Goal: Share content: Share content

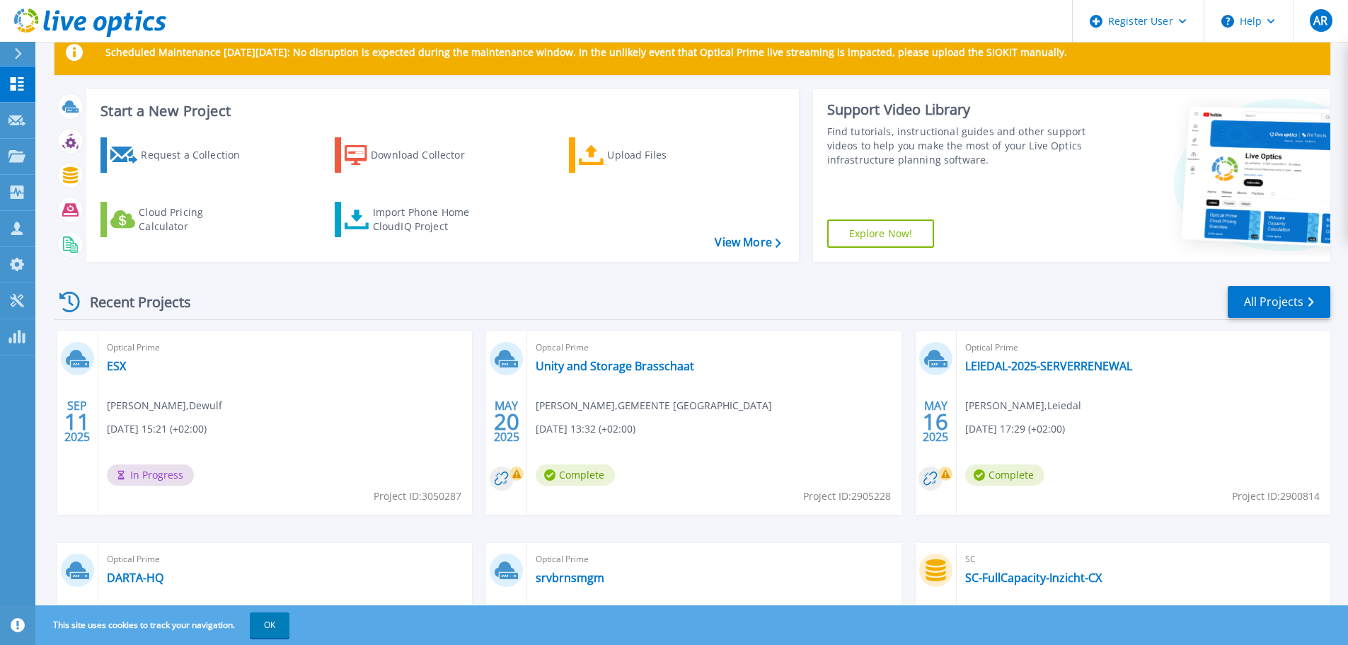
scroll to position [71, 0]
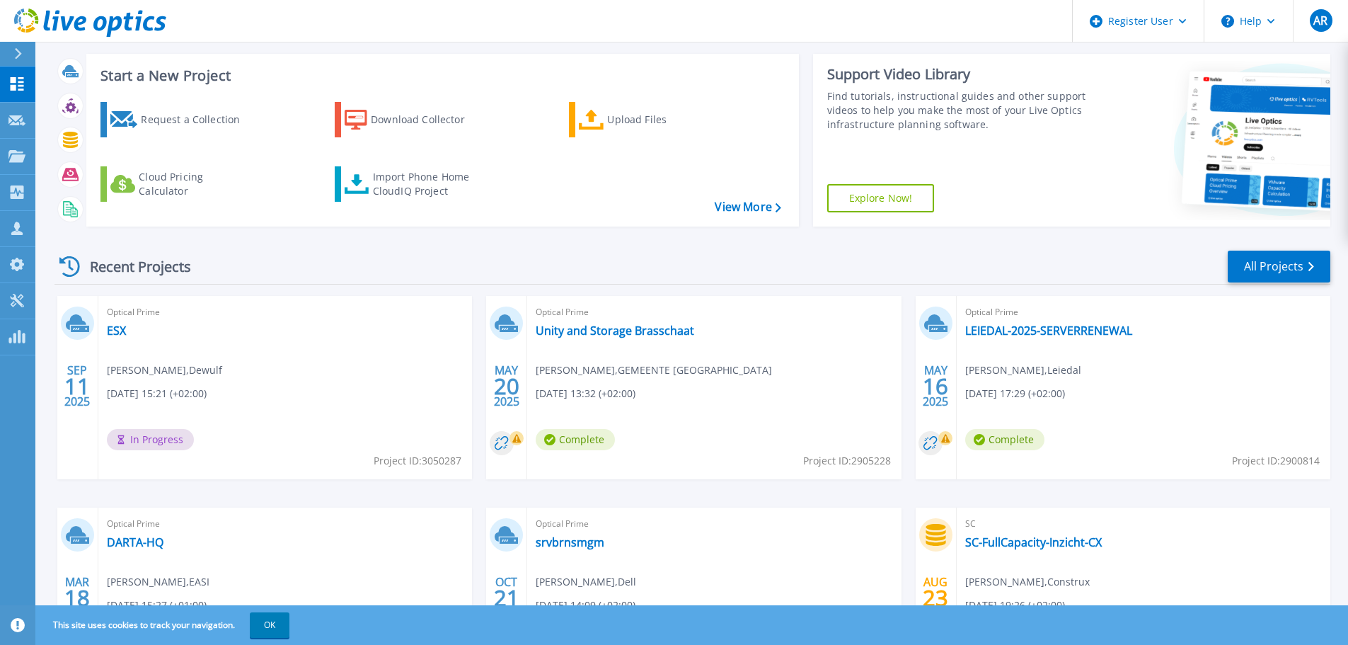
drag, startPoint x: 275, startPoint y: 345, endPoint x: 262, endPoint y: 344, distance: 13.5
click at [275, 345] on div "Optical Prime ESX kevin ervinck , Dewulf 09/11/2025, 15:21 (+02:00) In Progress…" at bounding box center [285, 387] width 374 height 183
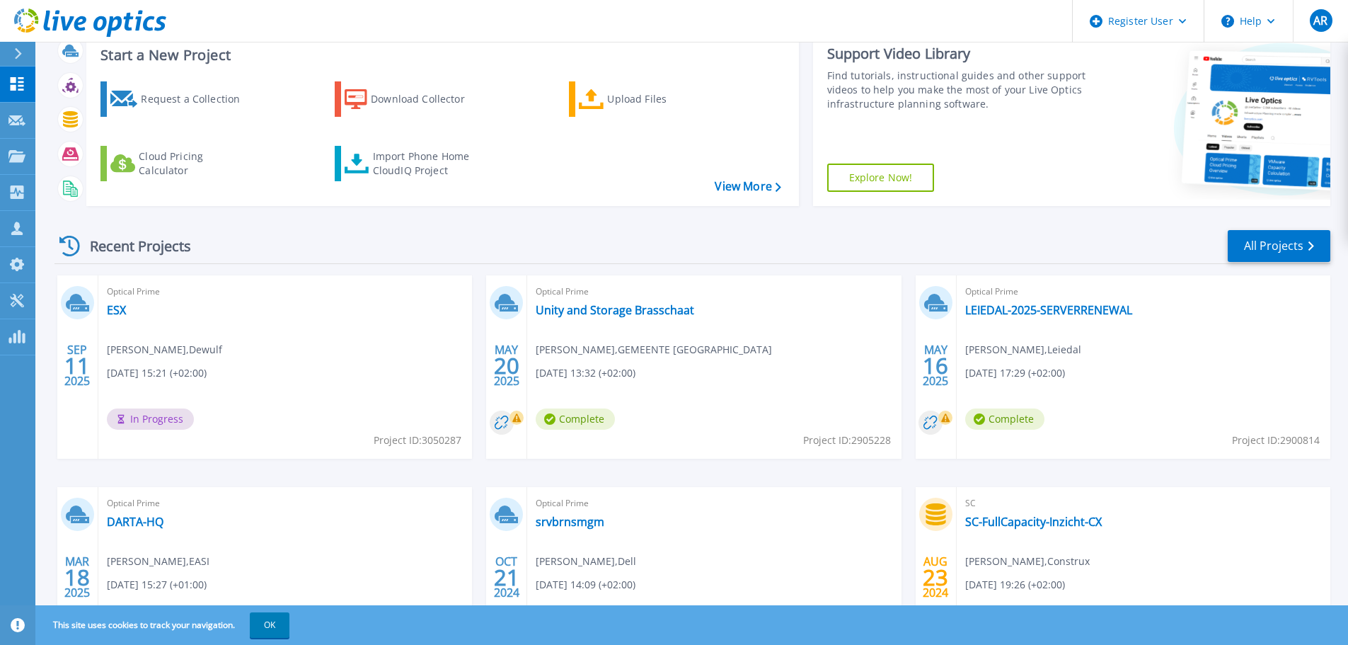
scroll to position [199, 0]
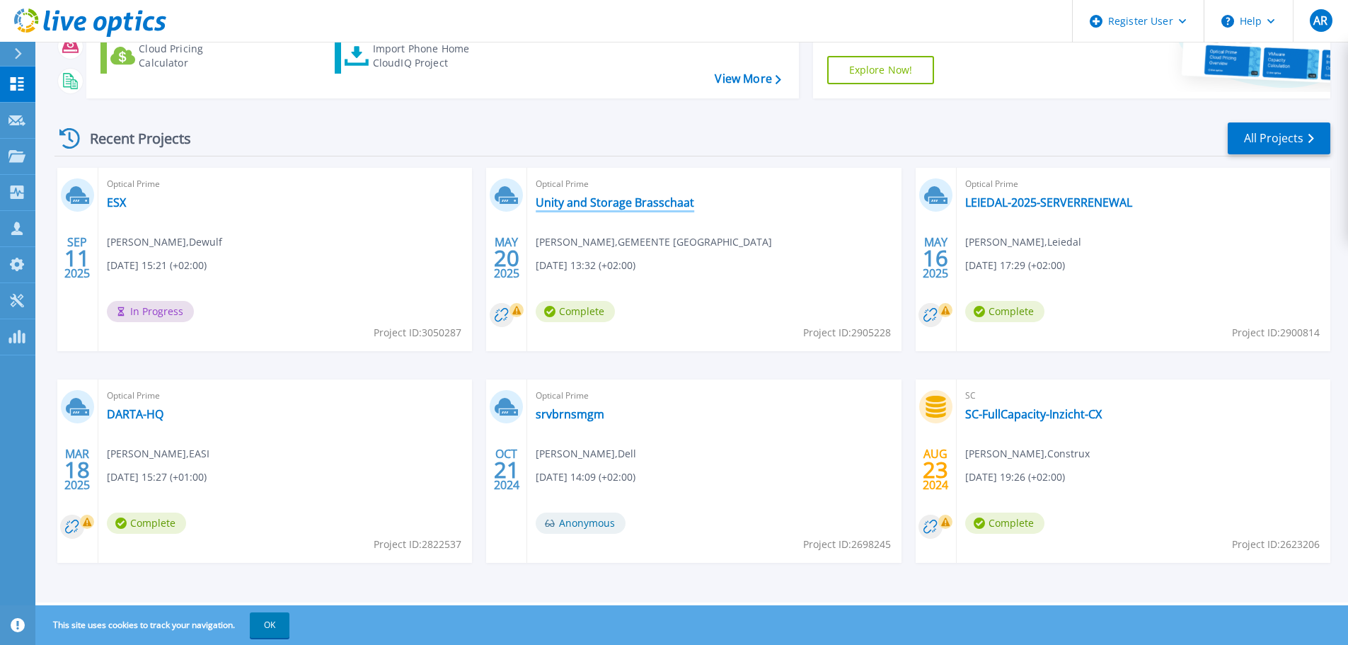
click at [658, 204] on link "Unity and Storage Brasschaat" at bounding box center [615, 202] width 159 height 14
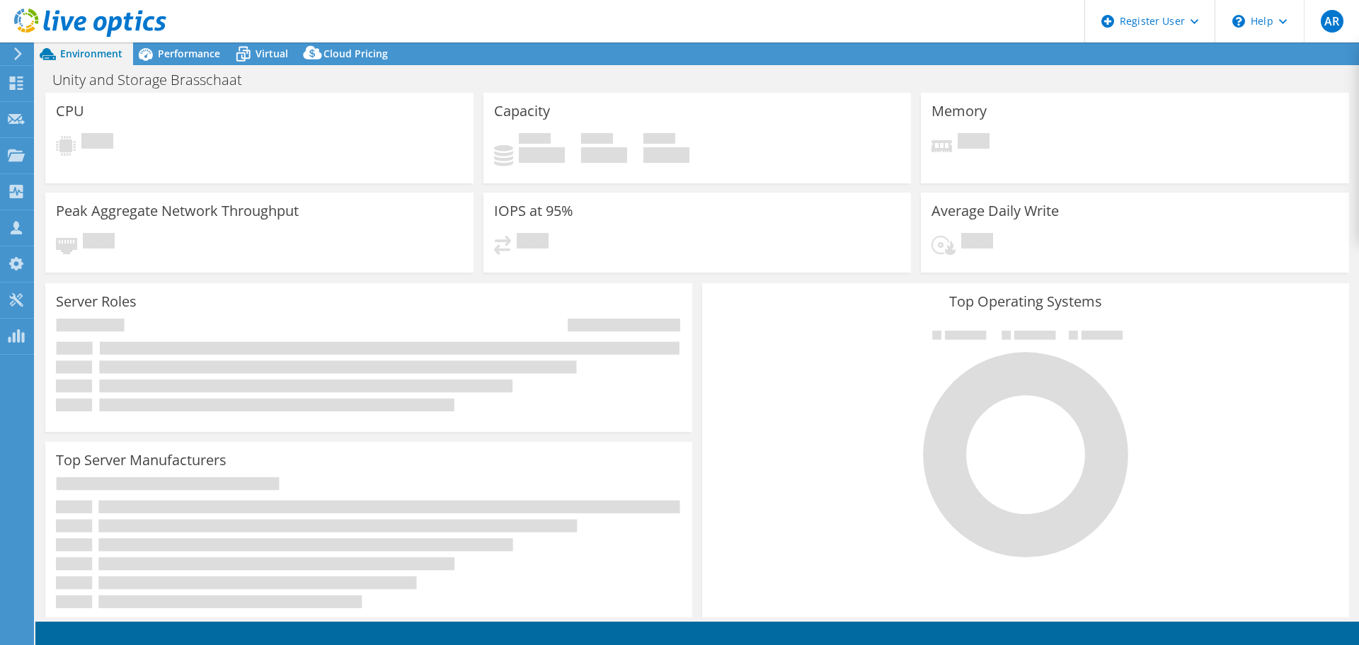
select select "USD"
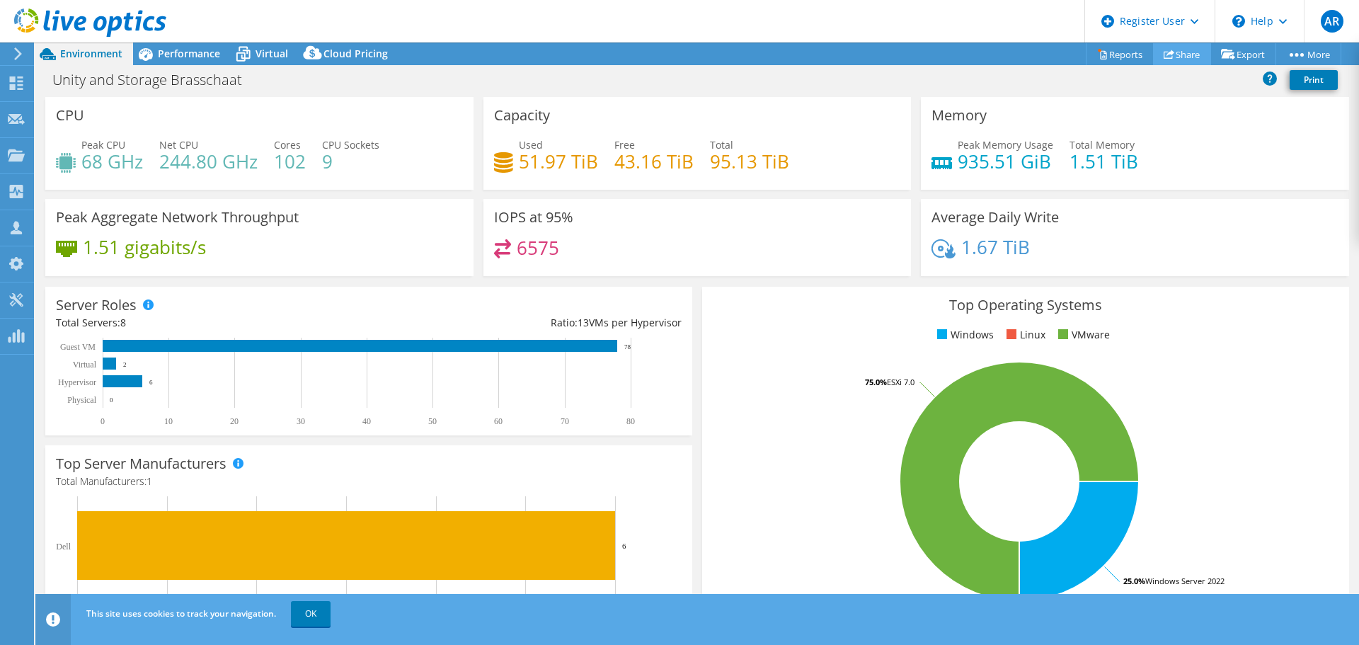
click at [1171, 50] on link "Share" at bounding box center [1182, 54] width 58 height 22
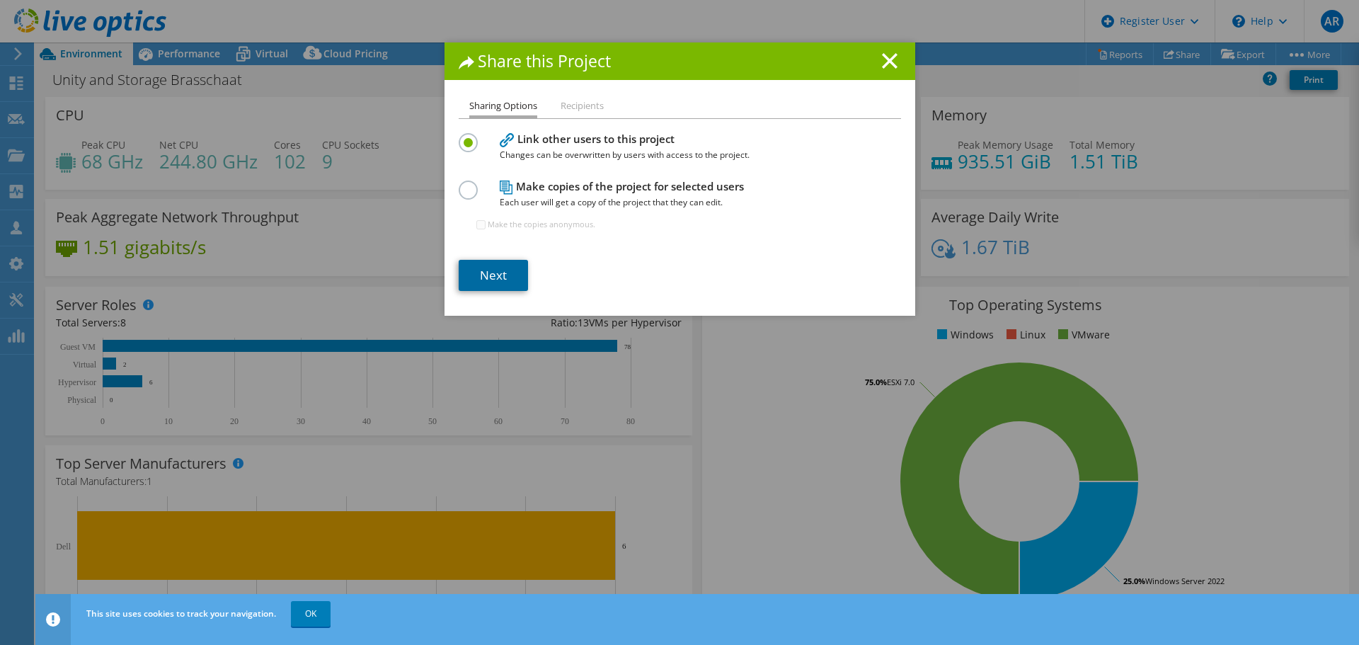
click at [492, 263] on link "Next" at bounding box center [493, 275] width 69 height 31
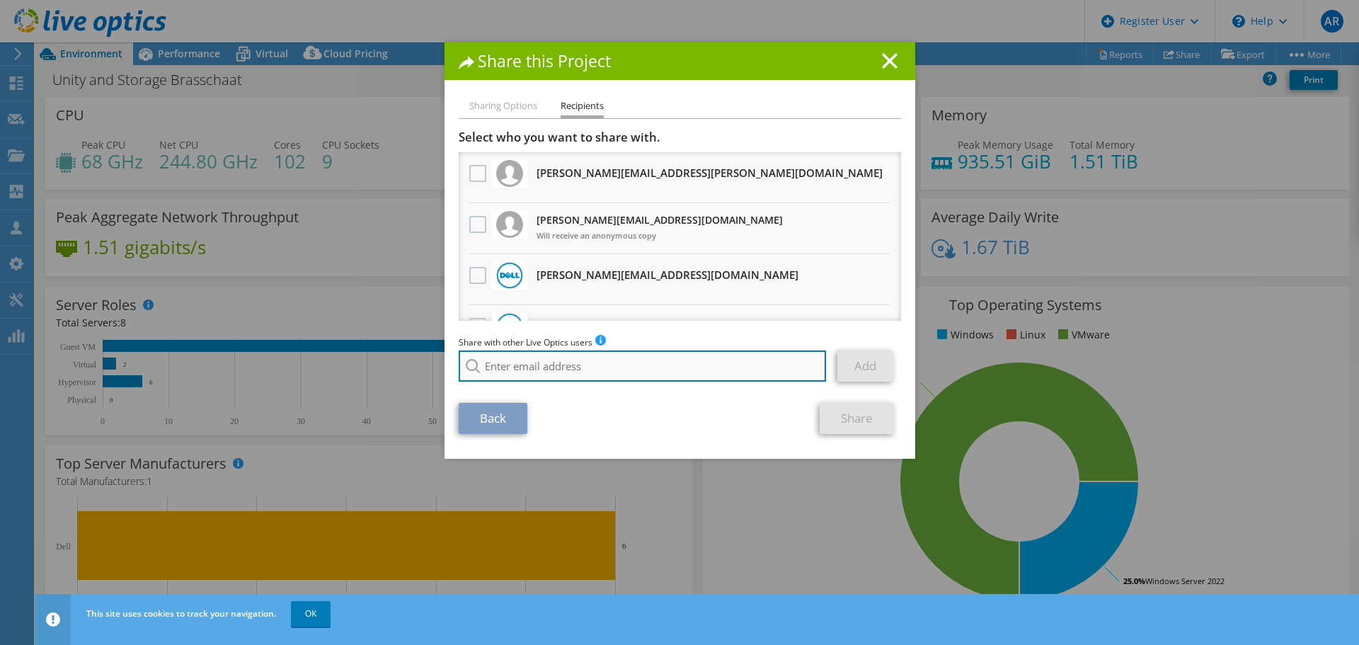
click at [563, 362] on input "search" at bounding box center [643, 365] width 368 height 31
paste input "davy.debleecker@appsysictgroup.com"
type input "davy.debleecker@appsysictgroup.com"
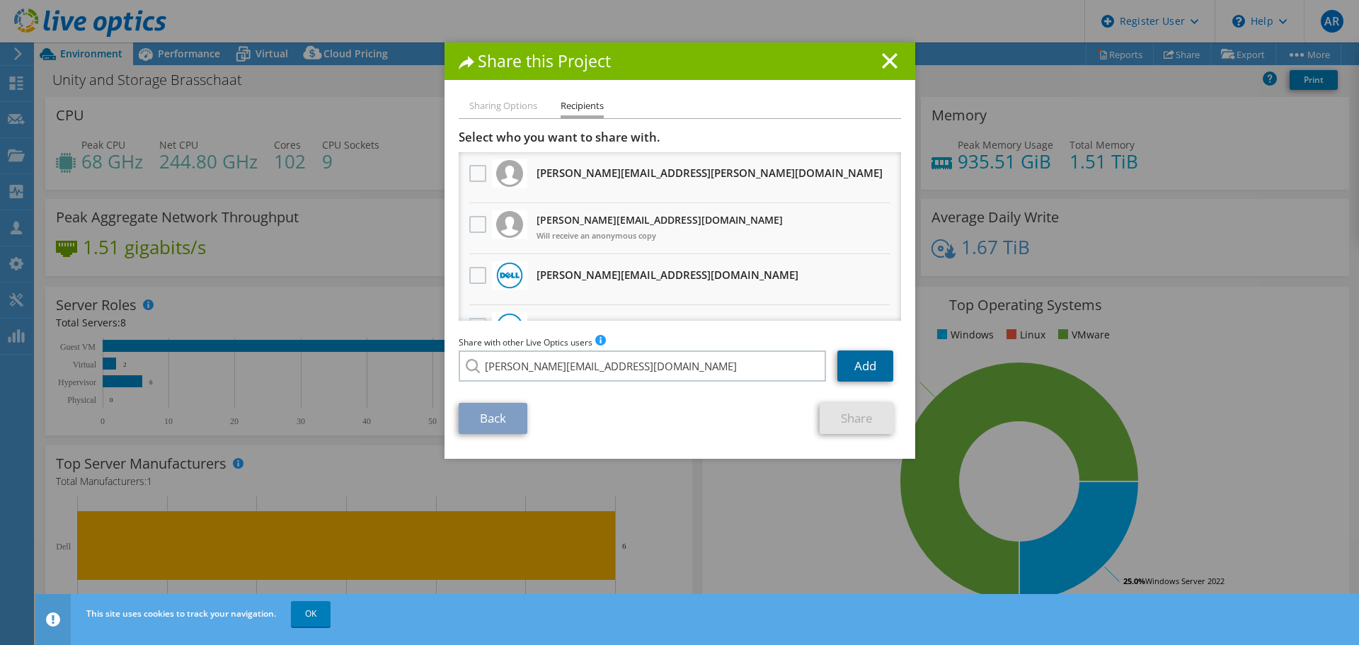
click at [868, 365] on link "Add" at bounding box center [865, 365] width 56 height 31
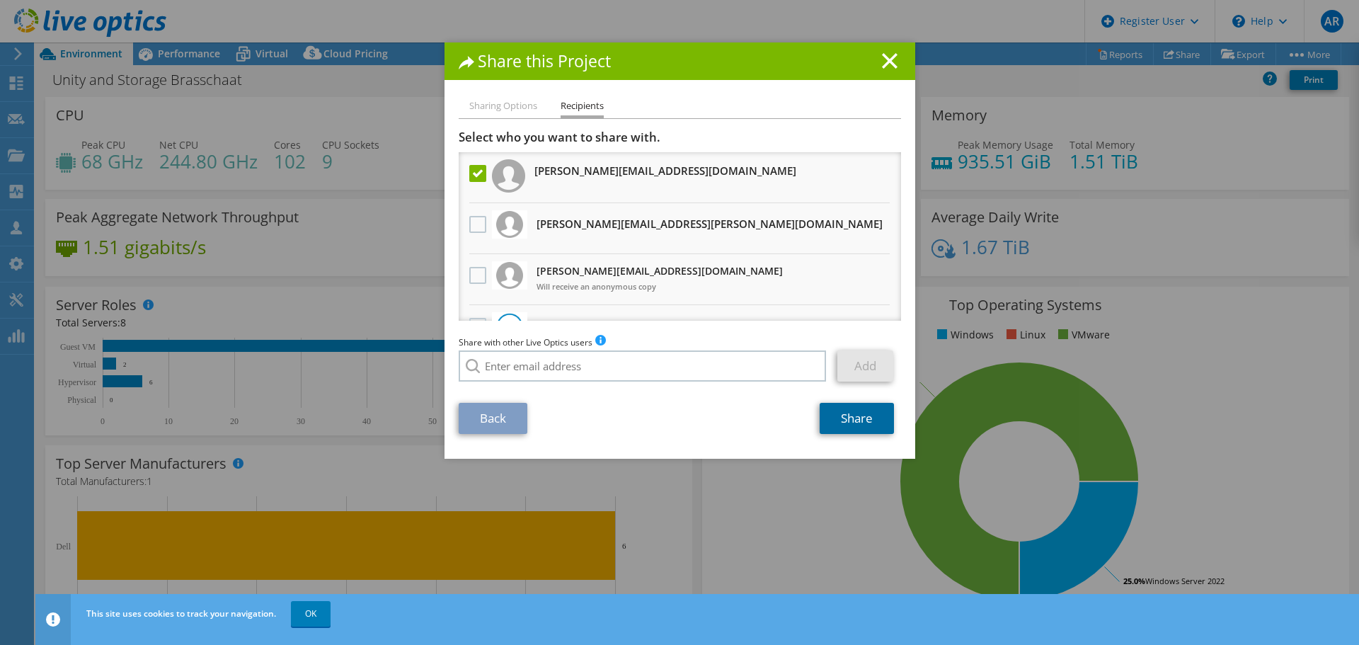
click at [848, 413] on link "Share" at bounding box center [856, 418] width 74 height 31
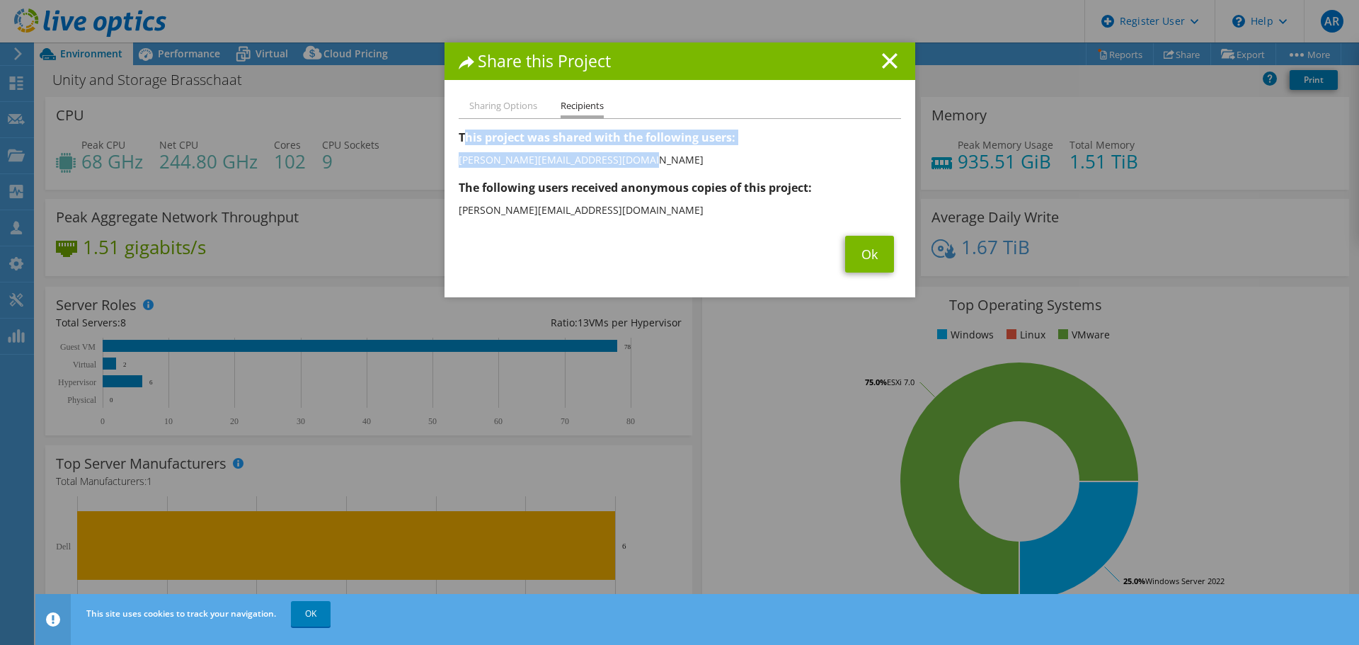
drag, startPoint x: 457, startPoint y: 131, endPoint x: 677, endPoint y: 159, distance: 221.2
click at [677, 159] on div "This project was shared with the following users: The following users received …" at bounding box center [680, 176] width 442 height 92
click at [444, 133] on div "Sharing Options Recipients Link other users to this project Changes can be over…" at bounding box center [679, 198] width 471 height 200
drag, startPoint x: 454, startPoint y: 132, endPoint x: 629, endPoint y: 159, distance: 177.0
click at [629, 159] on div "This project was shared with the following users: The following users received …" at bounding box center [680, 176] width 442 height 92
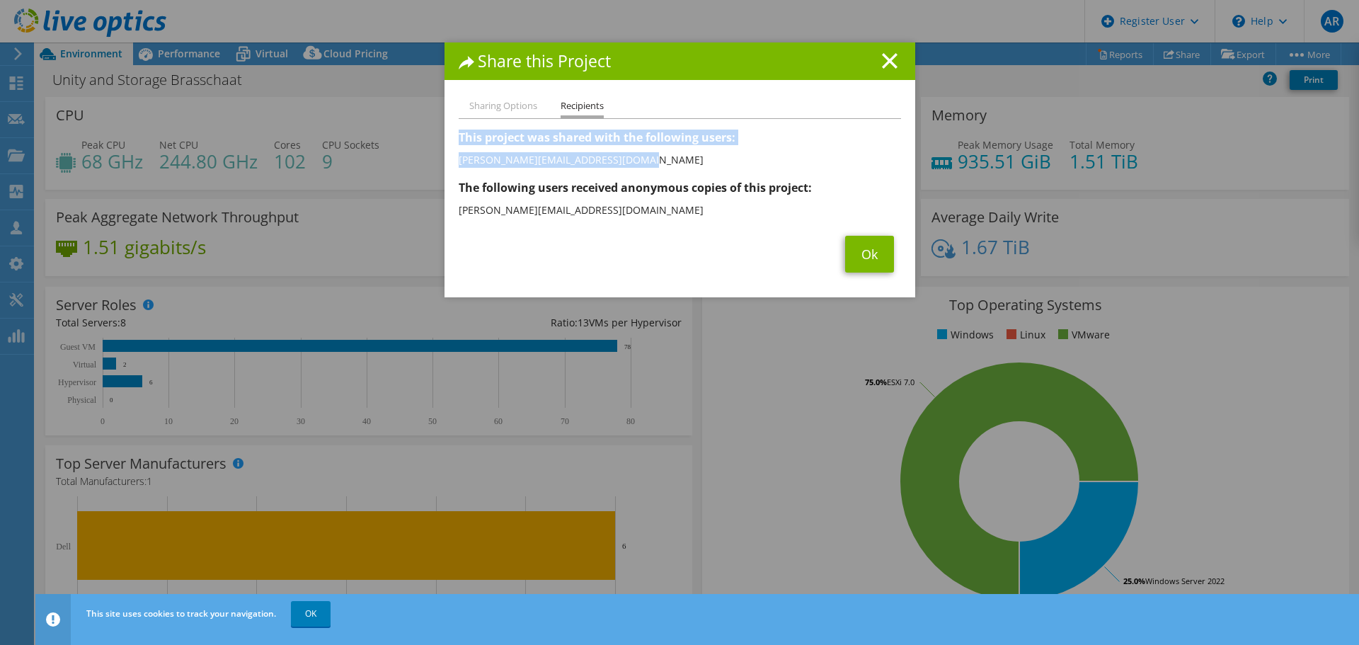
copy div "This project was shared with the following users: The following users received …"
click at [863, 253] on link "Ok" at bounding box center [869, 254] width 49 height 37
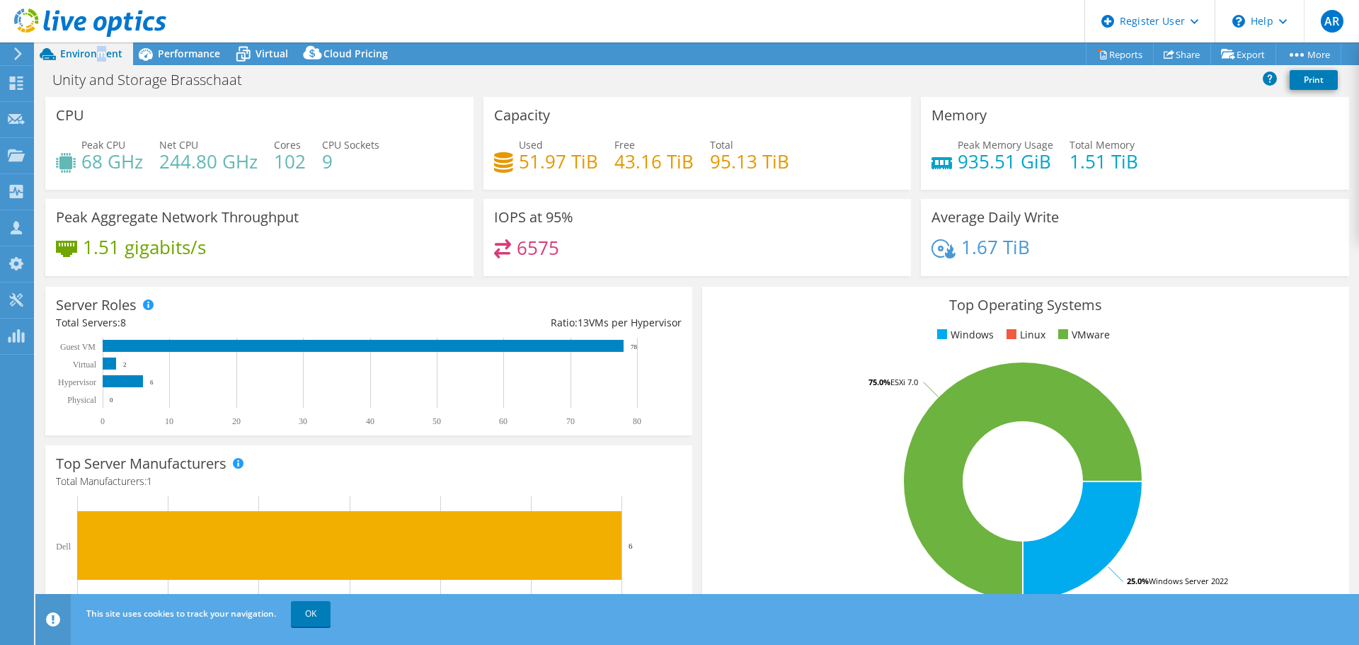
click at [100, 56] on span "Environment" at bounding box center [91, 53] width 62 height 13
click at [56, 54] on icon at bounding box center [47, 54] width 25 height 25
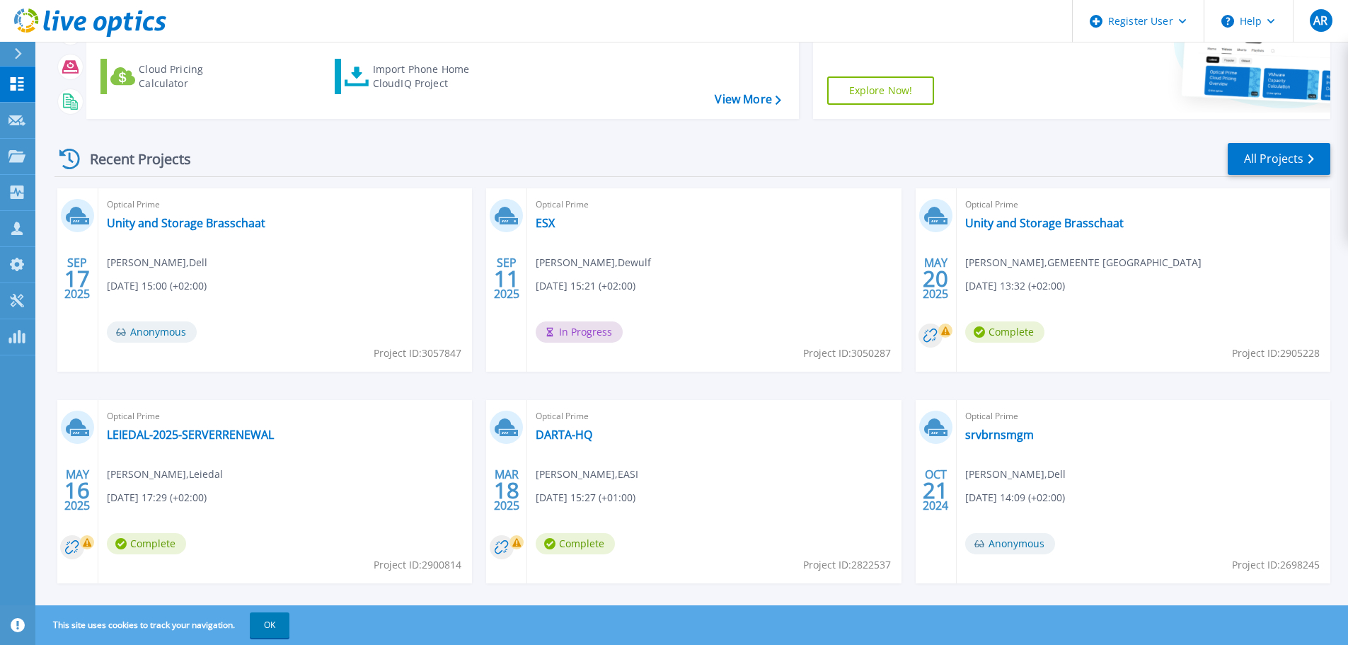
scroll to position [199, 0]
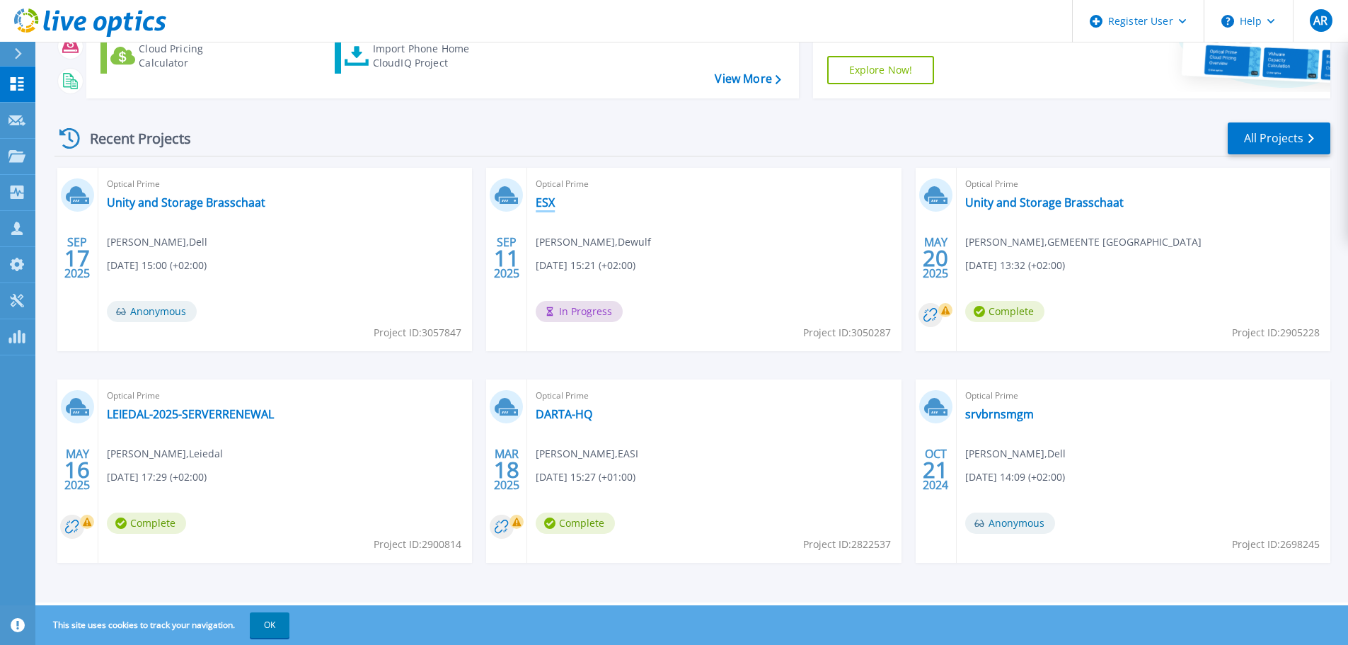
click at [539, 200] on link "ESX" at bounding box center [545, 202] width 19 height 14
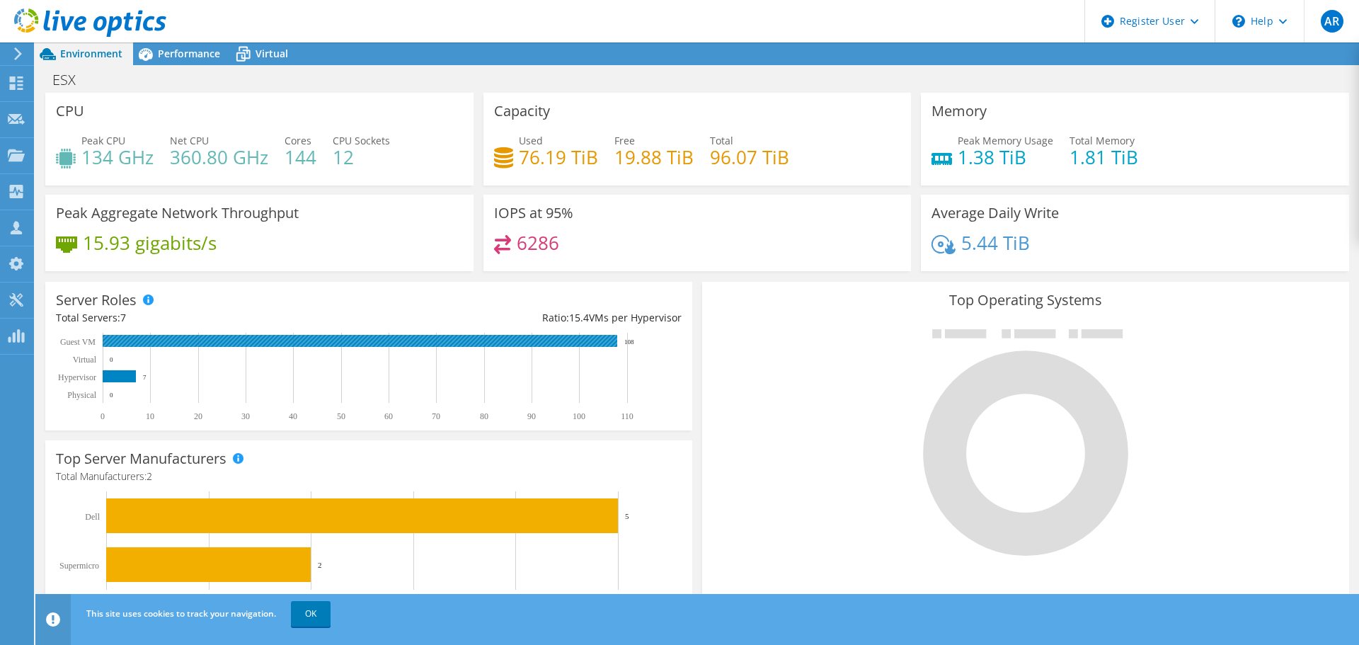
scroll to position [389, 0]
click at [304, 618] on link "OK" at bounding box center [311, 613] width 40 height 25
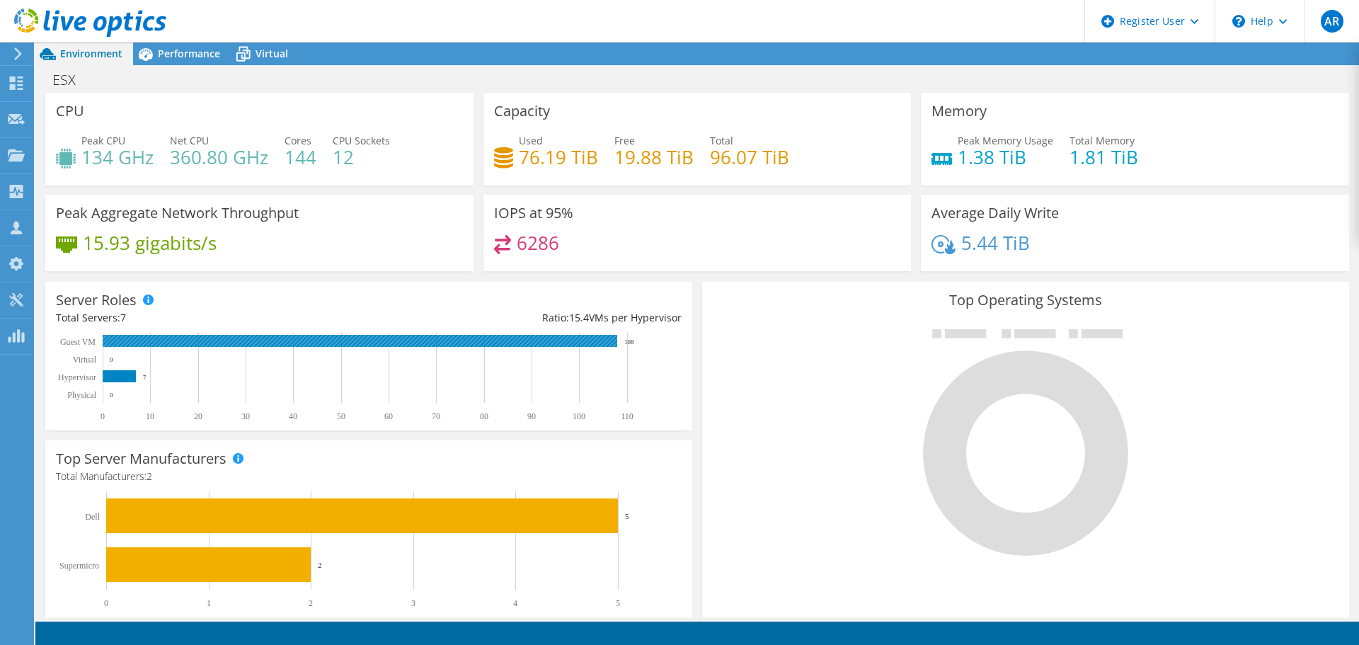
scroll to position [0, 0]
click at [171, 58] on span "Performance" at bounding box center [189, 53] width 62 height 13
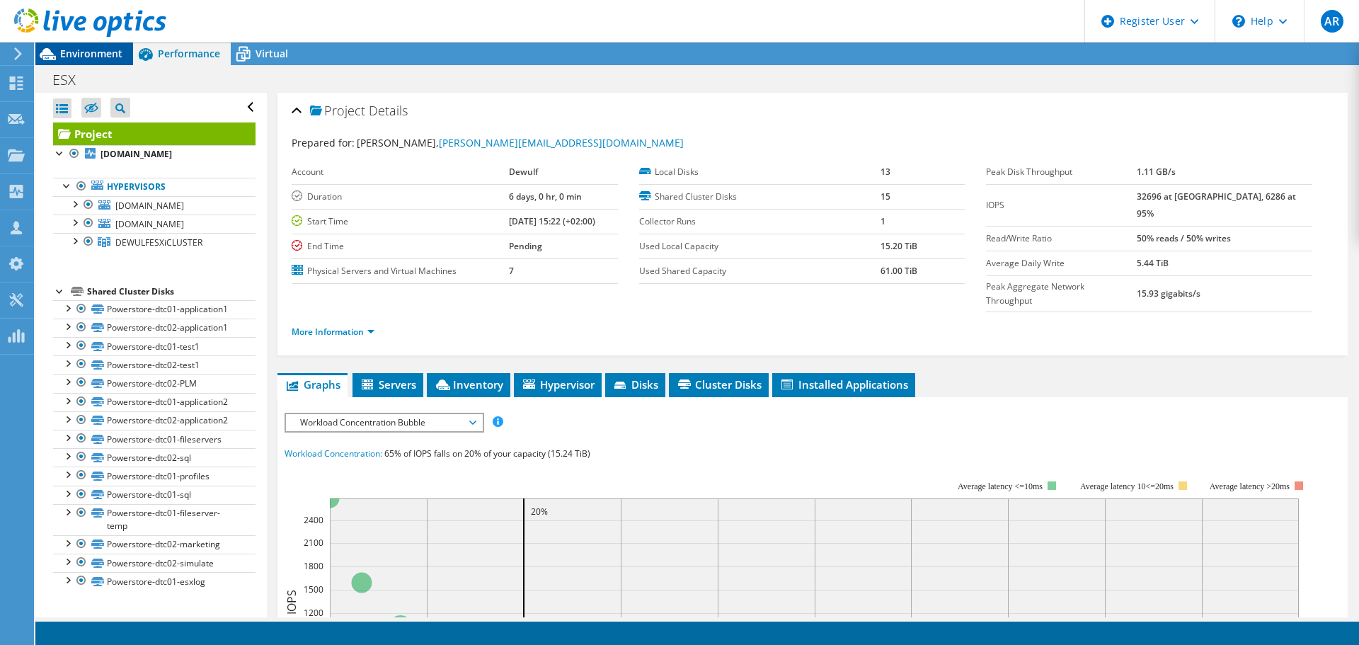
click at [112, 58] on div "Environment" at bounding box center [84, 53] width 98 height 23
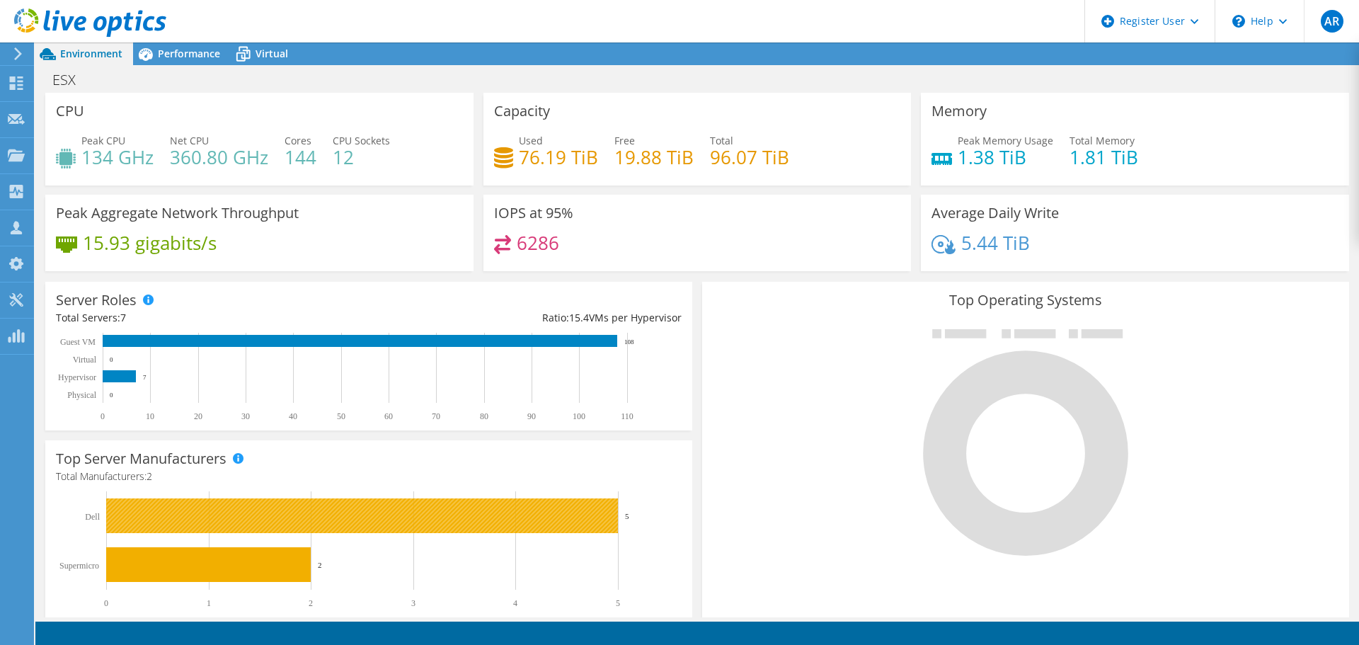
scroll to position [283, 0]
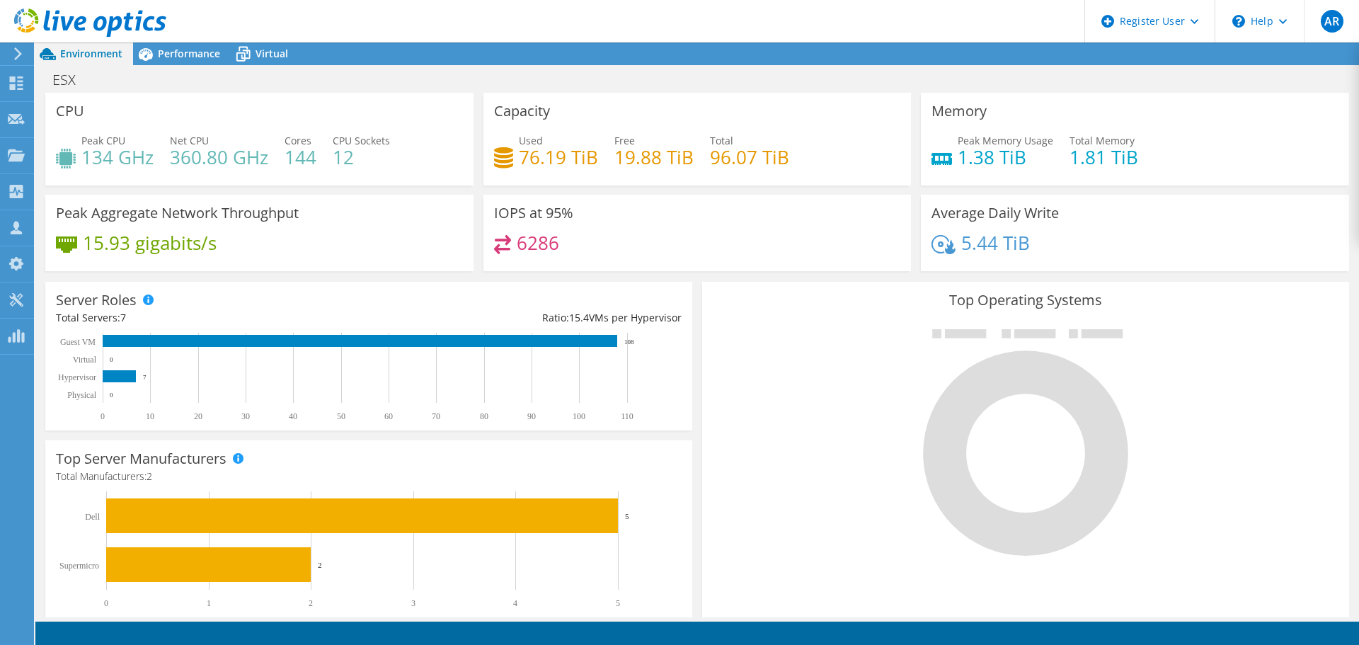
click at [1245, 144] on div "Peak Memory Usage 1.38 TiB Total Memory 1.81 TiB" at bounding box center [1134, 156] width 407 height 46
click at [181, 52] on span "Performance" at bounding box center [189, 53] width 62 height 13
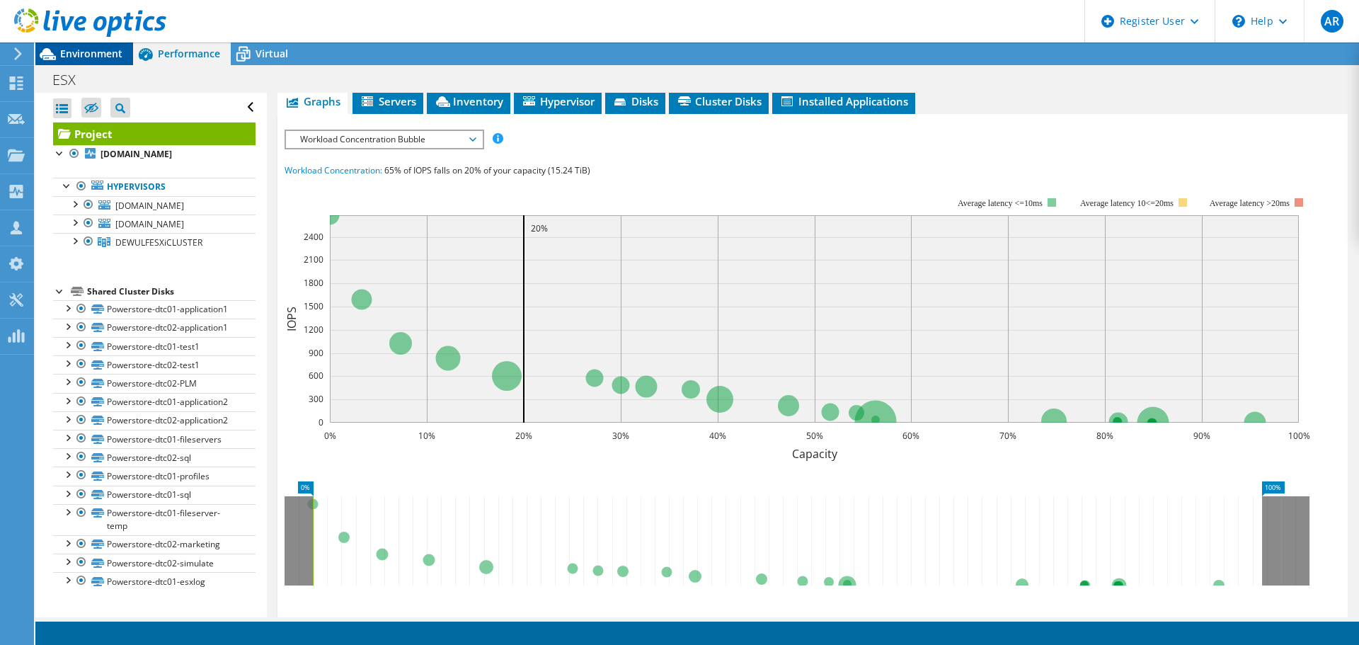
click at [109, 51] on span "Environment" at bounding box center [91, 53] width 62 height 13
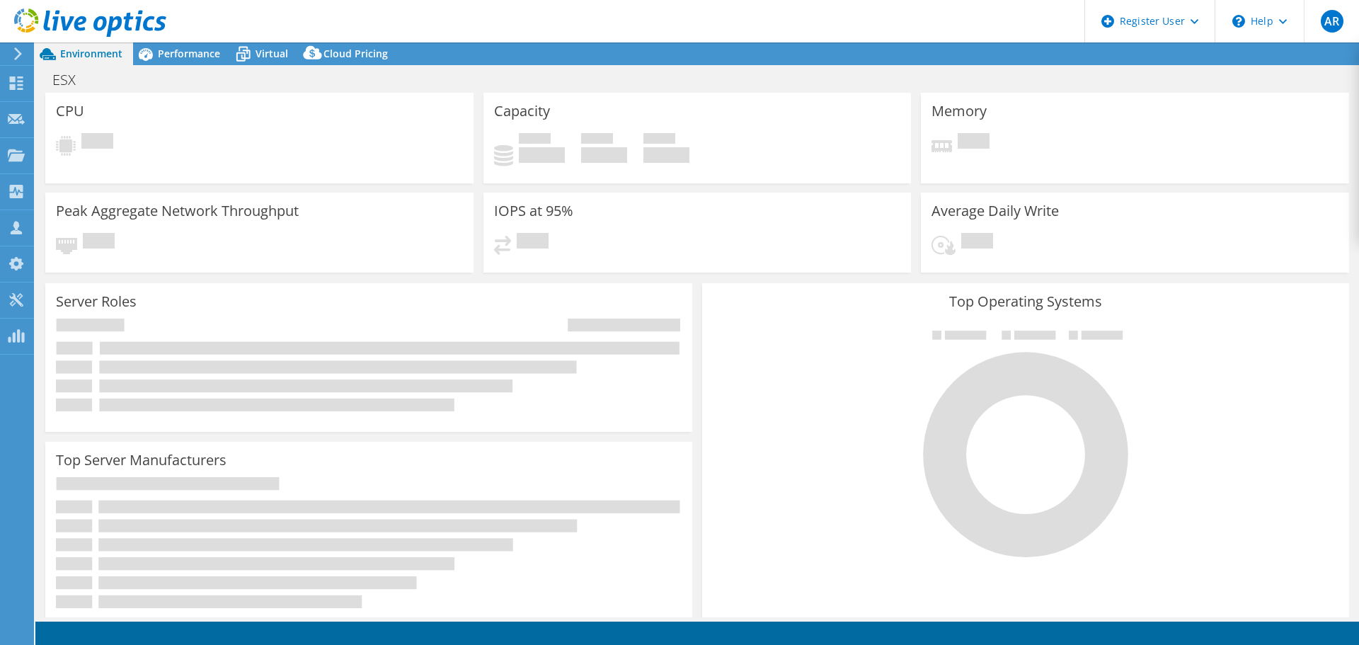
select select "USD"
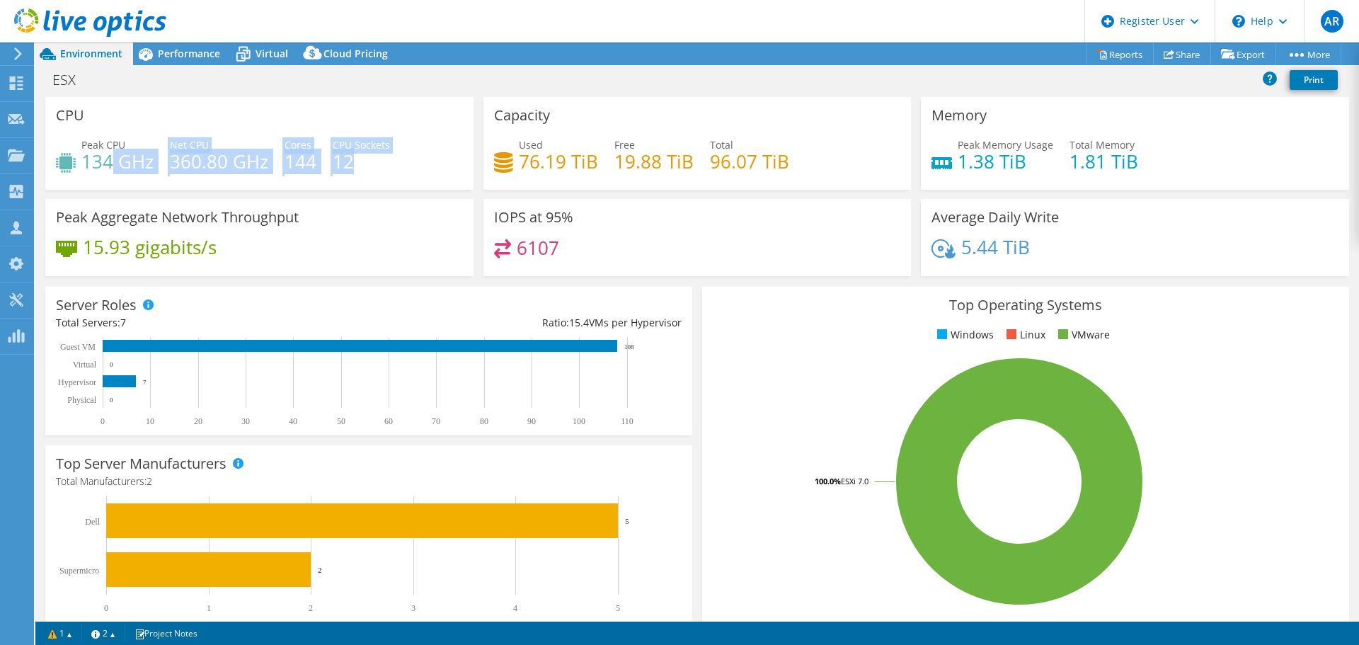
drag, startPoint x: 114, startPoint y: 160, endPoint x: 367, endPoint y: 176, distance: 253.1
click at [367, 176] on div "Peak CPU 134 GHz Net CPU 360.80 GHz Cores 144 CPU Sockets 12" at bounding box center [259, 160] width 407 height 46
click at [395, 168] on div "Peak CPU 134 GHz Net CPU 360.80 GHz Cores 144 CPU Sockets 12" at bounding box center [259, 160] width 407 height 46
drag, startPoint x: 93, startPoint y: 160, endPoint x: 385, endPoint y: 173, distance: 292.6
click at [385, 173] on div "Peak CPU 134 GHz Net CPU 360.80 GHz Cores 144 CPU Sockets 12" at bounding box center [259, 160] width 407 height 46
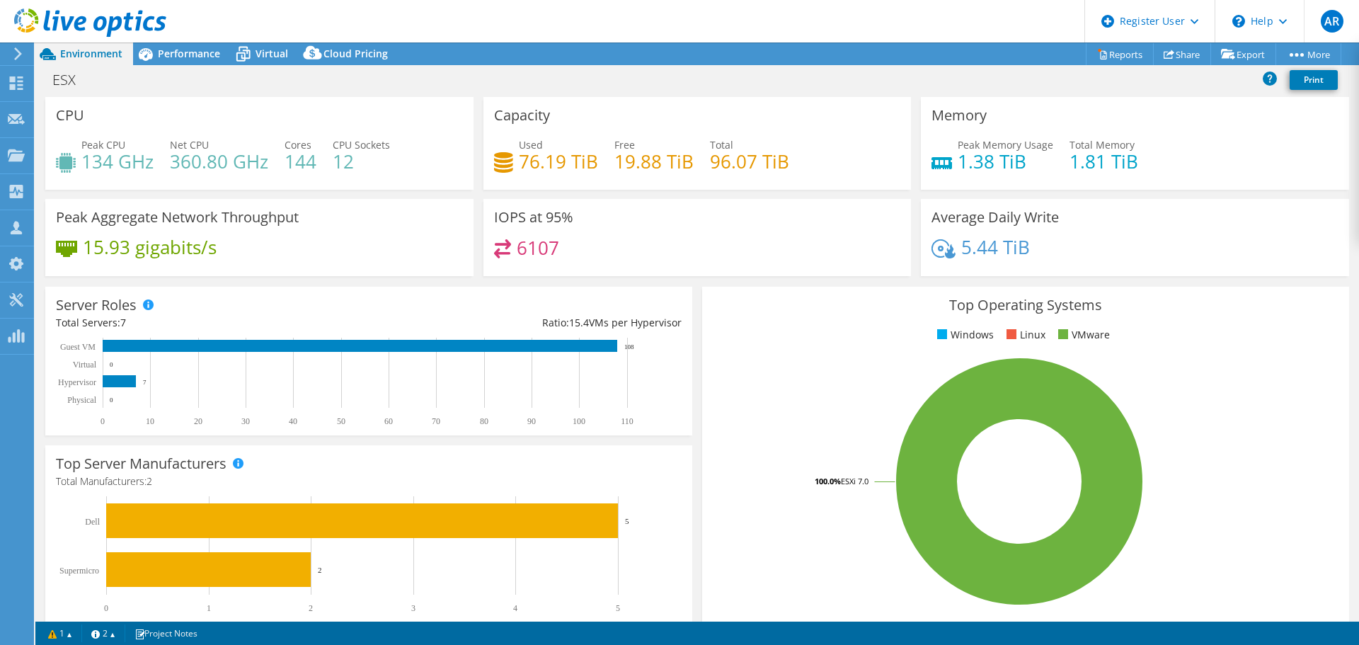
click at [392, 173] on div "Peak CPU 134 GHz Net CPU 360.80 GHz Cores 144 CPU Sockets 12" at bounding box center [259, 160] width 407 height 46
drag, startPoint x: 361, startPoint y: 166, endPoint x: 287, endPoint y: 157, distance: 74.9
click at [287, 157] on div "Peak CPU 134 GHz Net CPU 360.80 GHz Cores 144 CPU Sockets 12" at bounding box center [259, 160] width 407 height 46
click at [408, 162] on div "Peak CPU 134 GHz Net CPU 360.80 GHz Cores 144 CPU Sockets 12" at bounding box center [259, 160] width 407 height 46
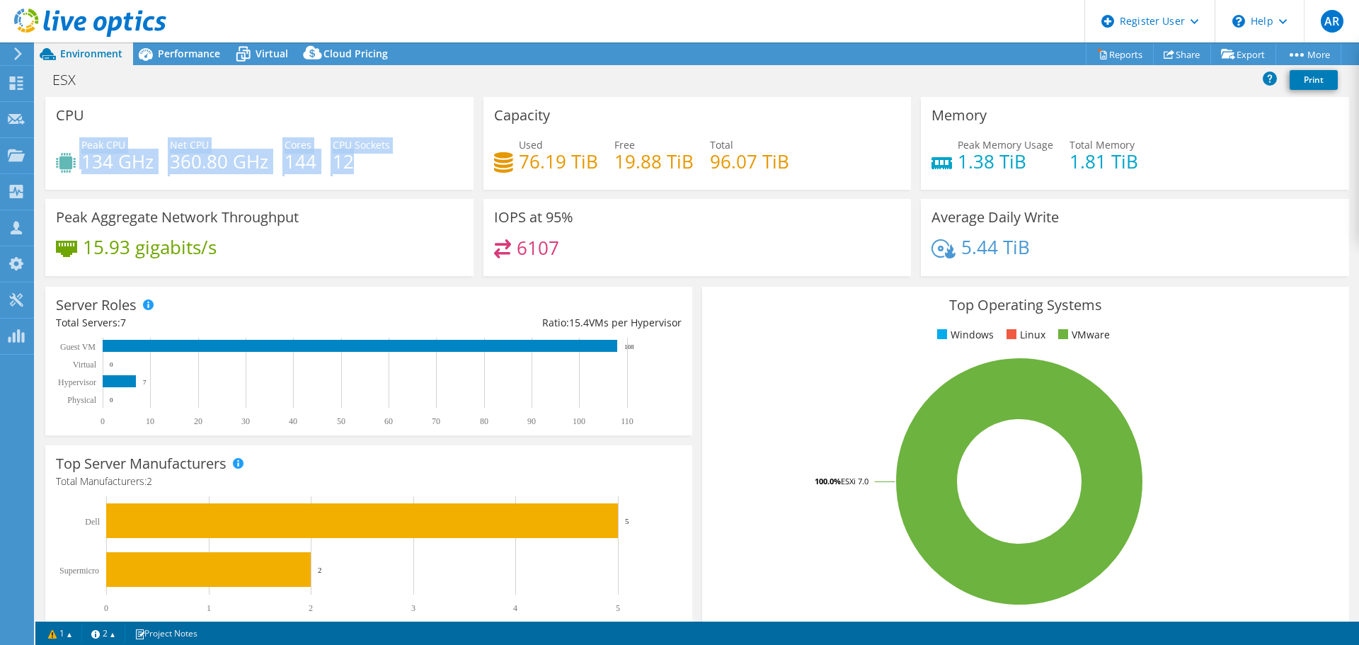
drag, startPoint x: 79, startPoint y: 165, endPoint x: 376, endPoint y: 167, distance: 296.5
click at [367, 169] on div "Peak CPU 134 GHz Net CPU 360.80 GHz Cores 144 CPU Sockets 12" at bounding box center [259, 160] width 407 height 46
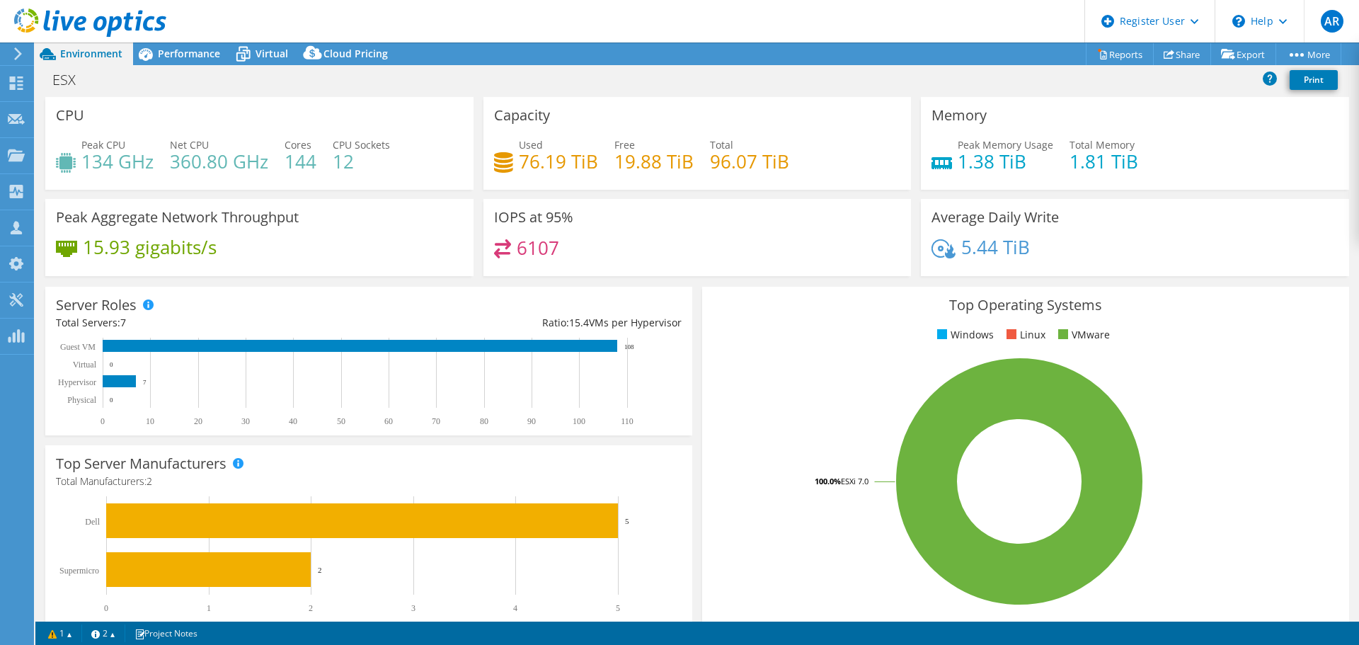
click at [392, 164] on div "Peak CPU 134 GHz Net CPU 360.80 GHz Cores 144 CPU Sockets 12" at bounding box center [259, 160] width 407 height 46
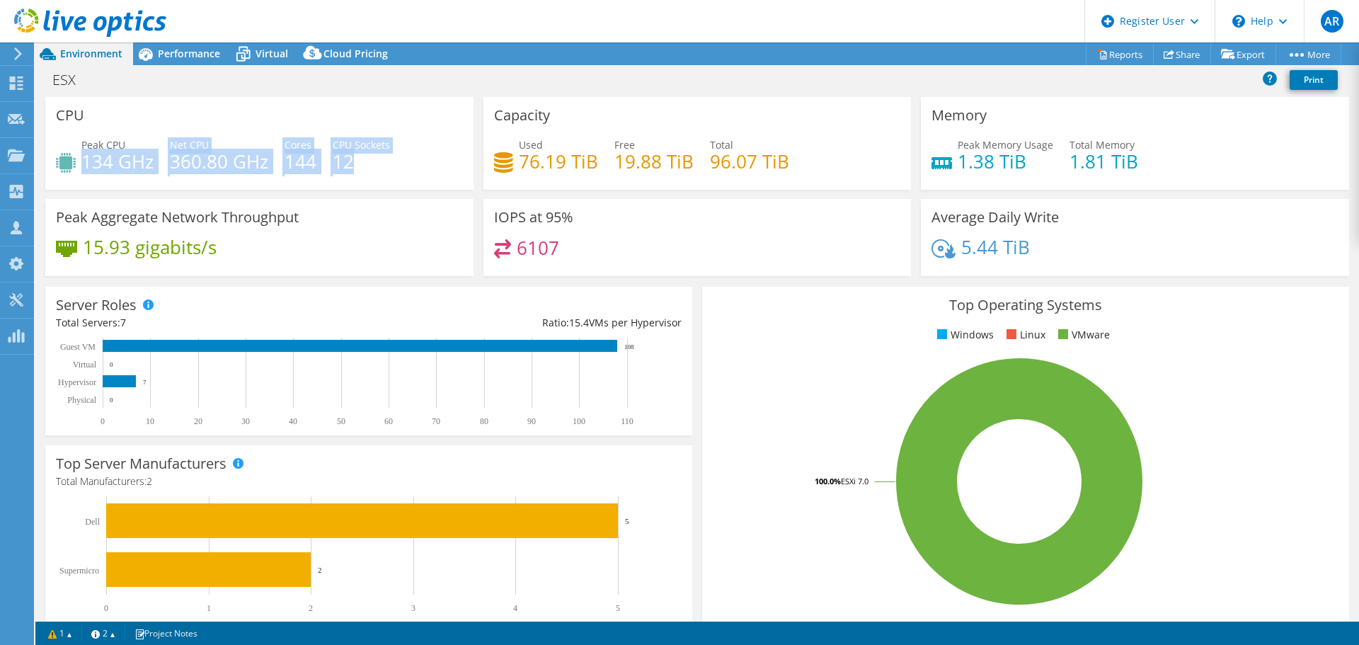
drag, startPoint x: 86, startPoint y: 166, endPoint x: 376, endPoint y: 177, distance: 290.3
click at [376, 177] on div "Peak CPU 134 GHz Net CPU 360.80 GHz Cores 144 CPU Sockets 12" at bounding box center [259, 160] width 407 height 46
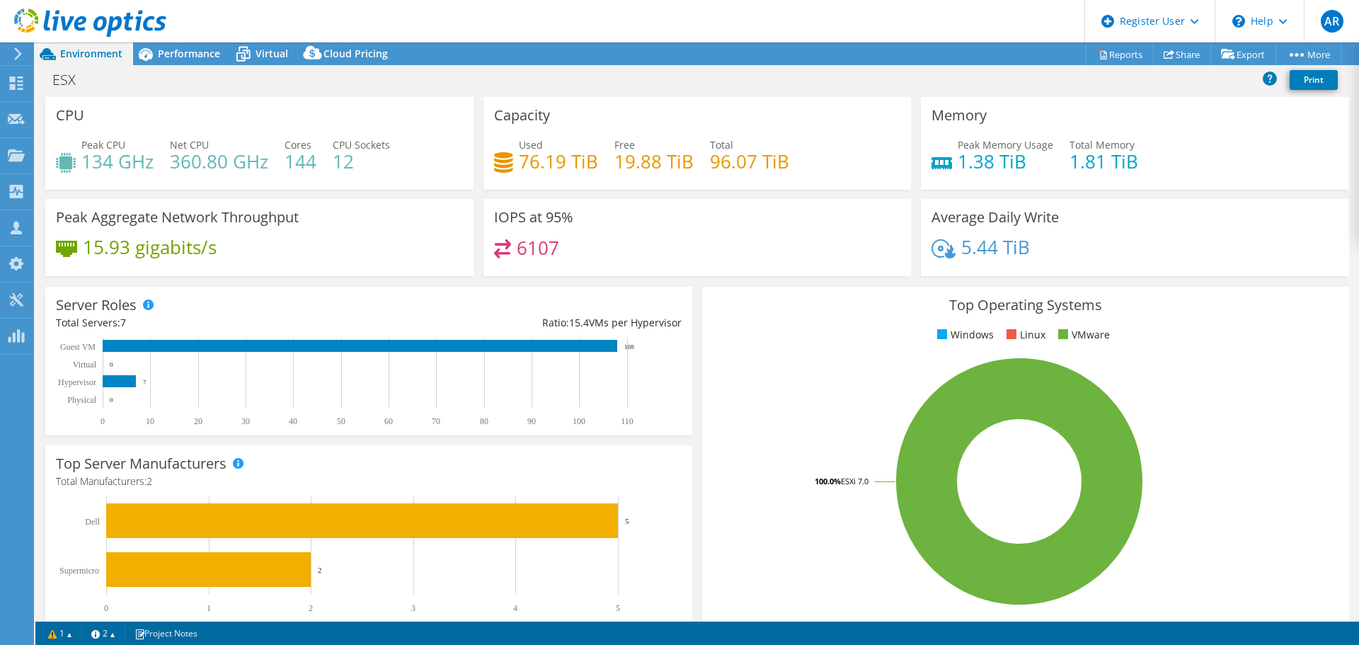
click at [379, 175] on div "Peak CPU 134 GHz Net CPU 360.80 GHz Cores 144 CPU Sockets 12" at bounding box center [259, 160] width 407 height 46
click at [276, 52] on span "Virtual" at bounding box center [271, 53] width 33 height 13
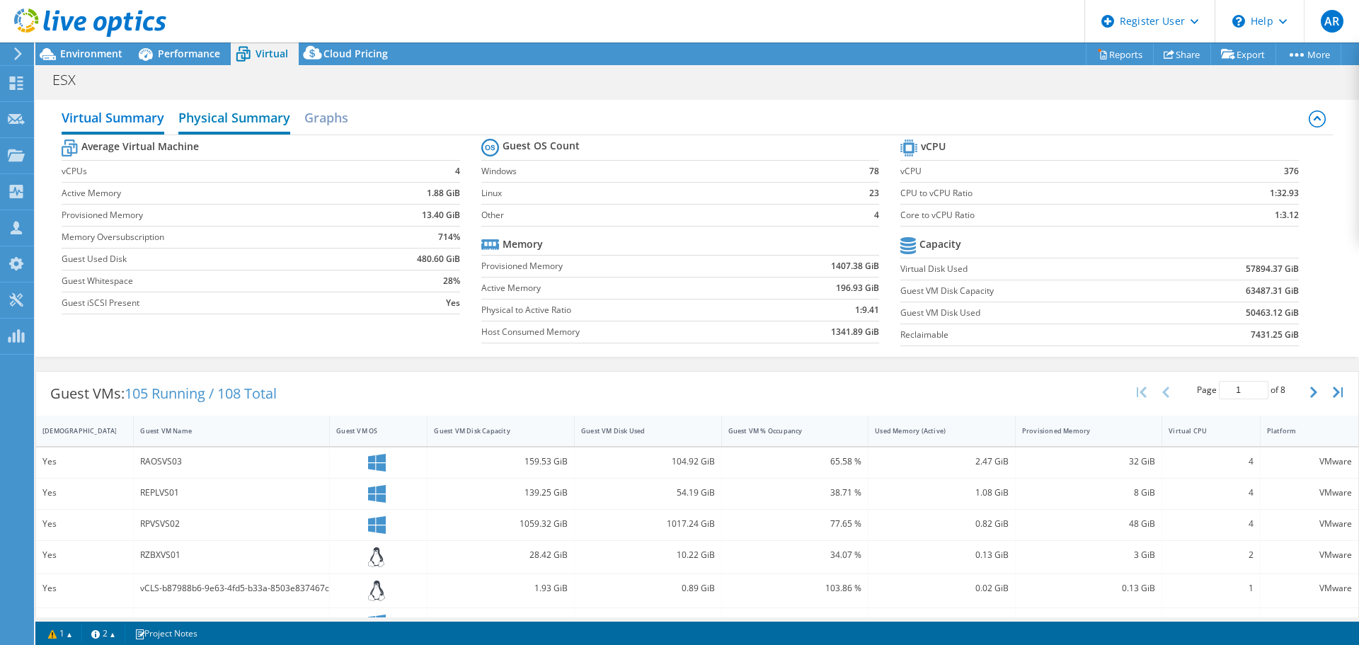
click at [226, 117] on h2 "Physical Summary" at bounding box center [234, 118] width 112 height 31
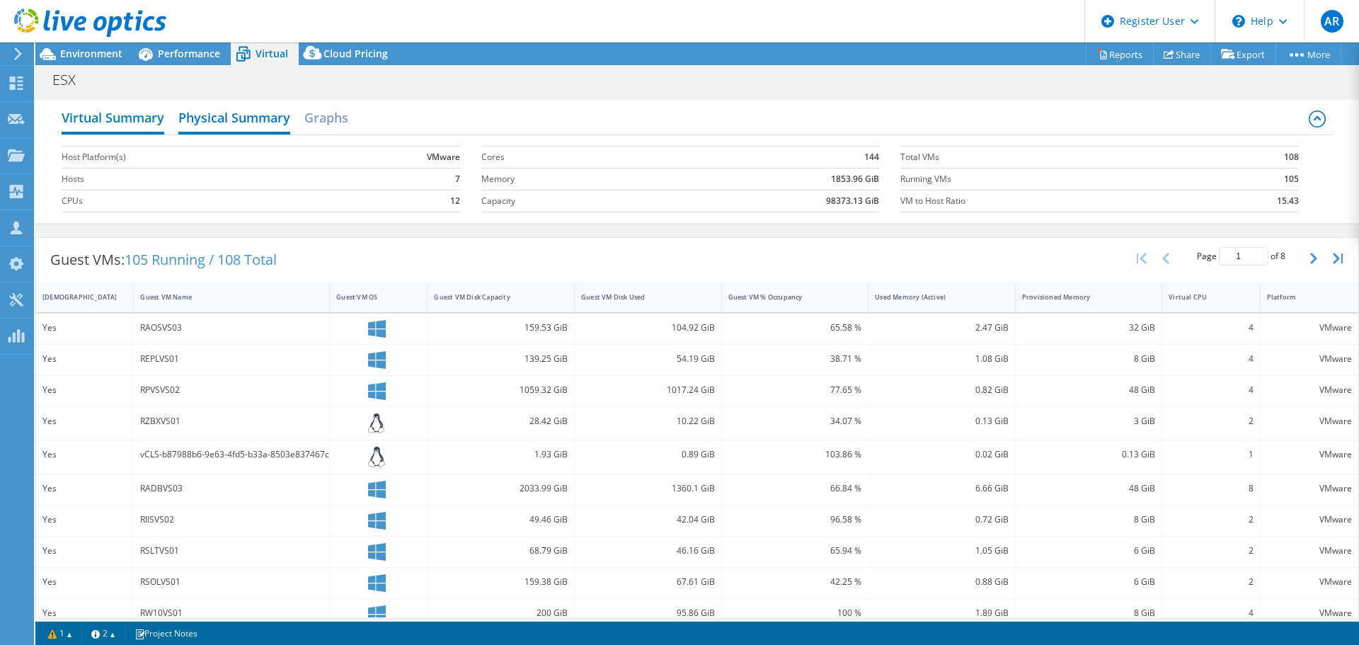
click at [141, 113] on h2 "Virtual Summary" at bounding box center [113, 118] width 103 height 31
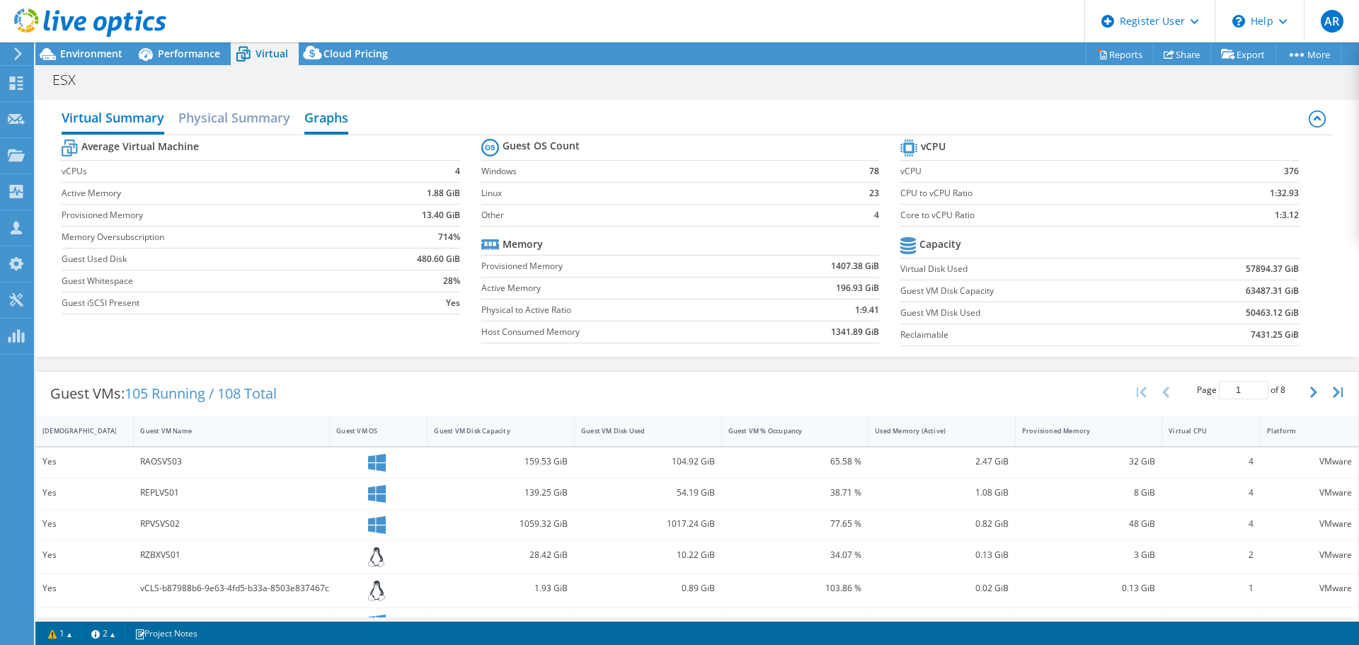
click at [310, 119] on h2 "Graphs" at bounding box center [326, 118] width 44 height 31
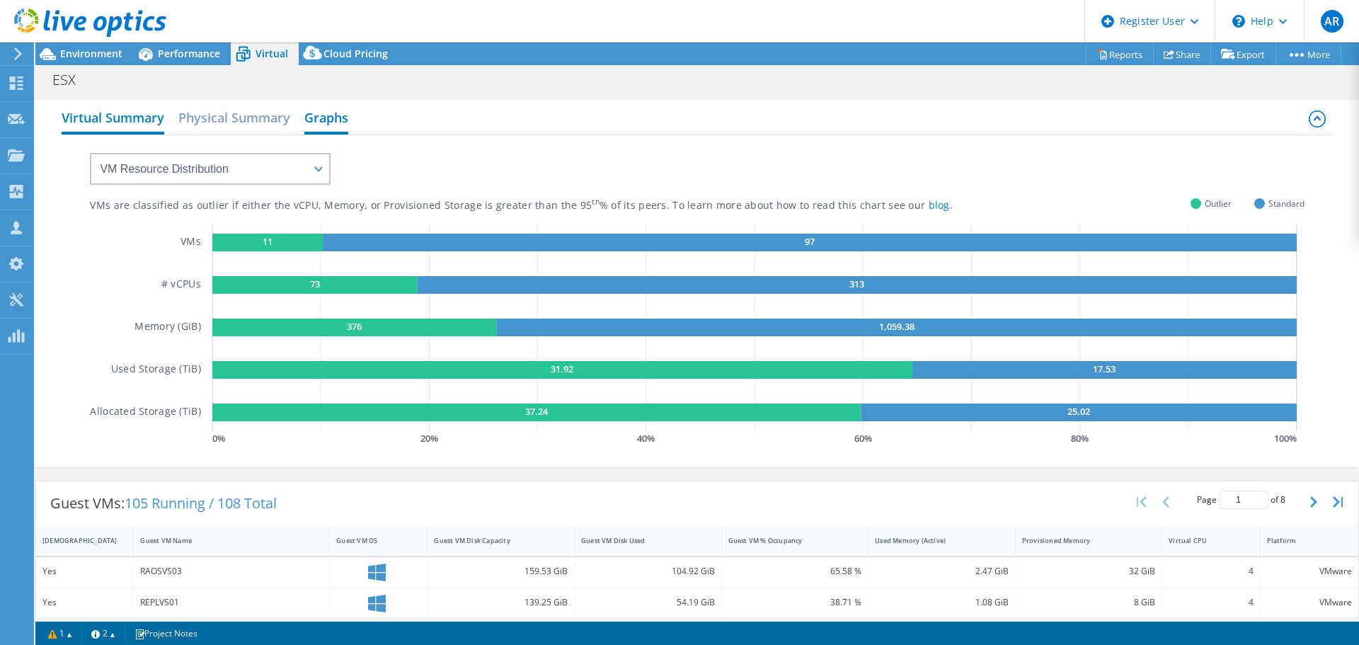
click at [128, 116] on h2 "Virtual Summary" at bounding box center [113, 118] width 103 height 31
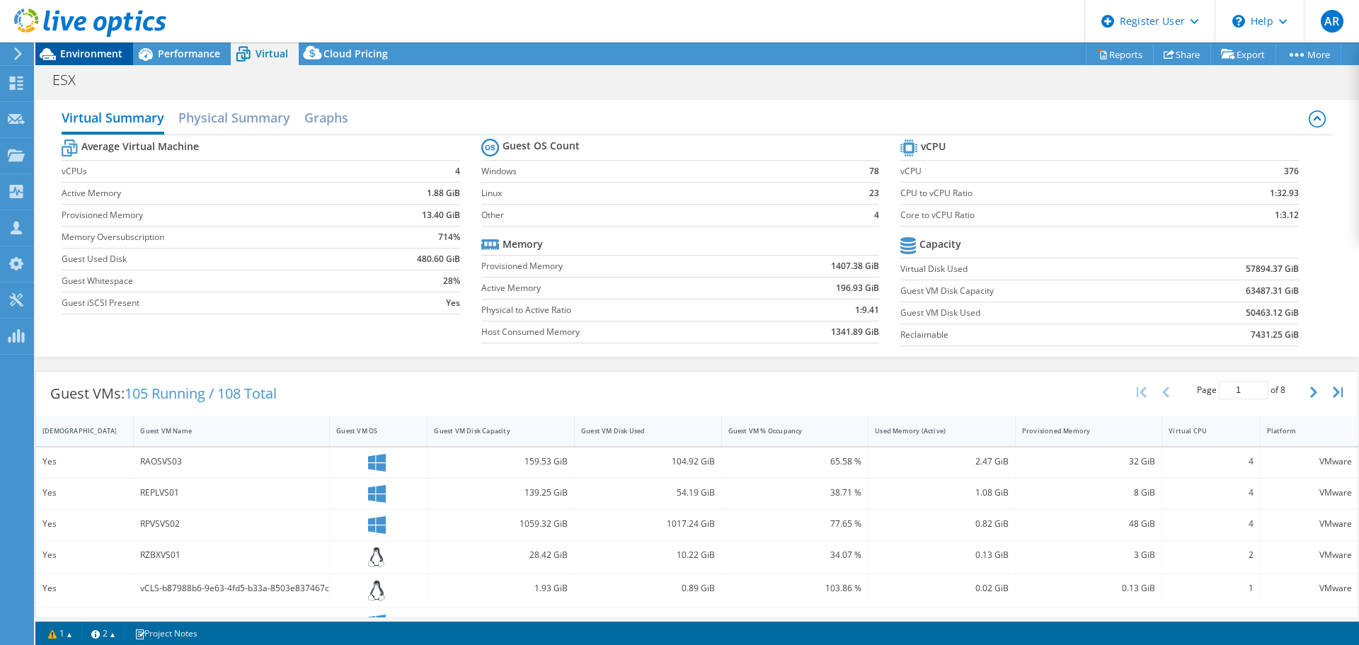
click at [101, 57] on span "Environment" at bounding box center [91, 53] width 62 height 13
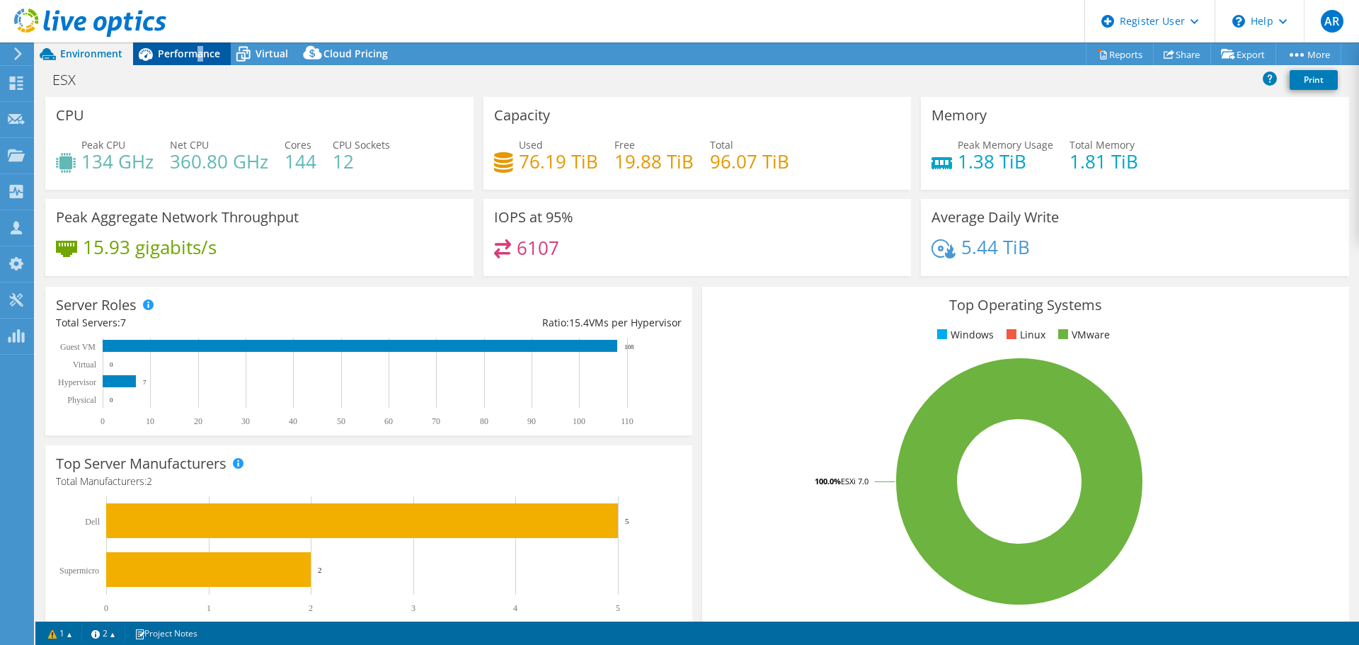
click at [197, 56] on span "Performance" at bounding box center [189, 53] width 62 height 13
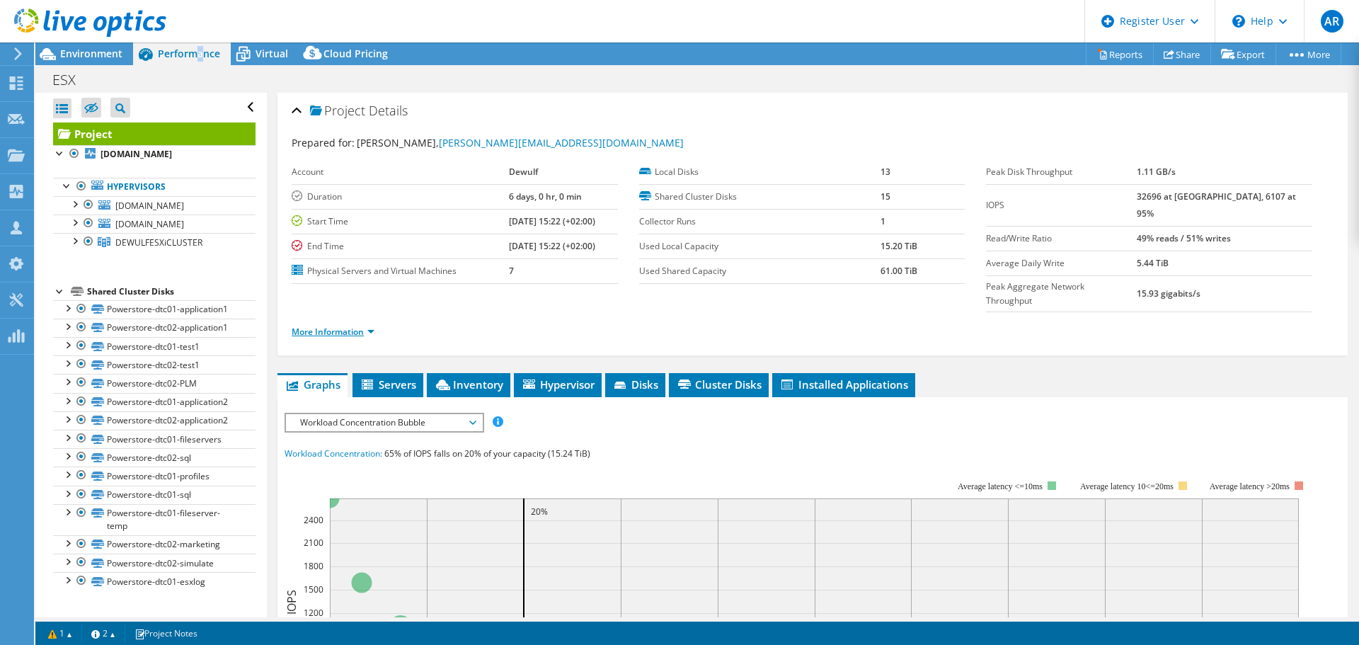
click at [352, 326] on link "More Information" at bounding box center [333, 332] width 83 height 12
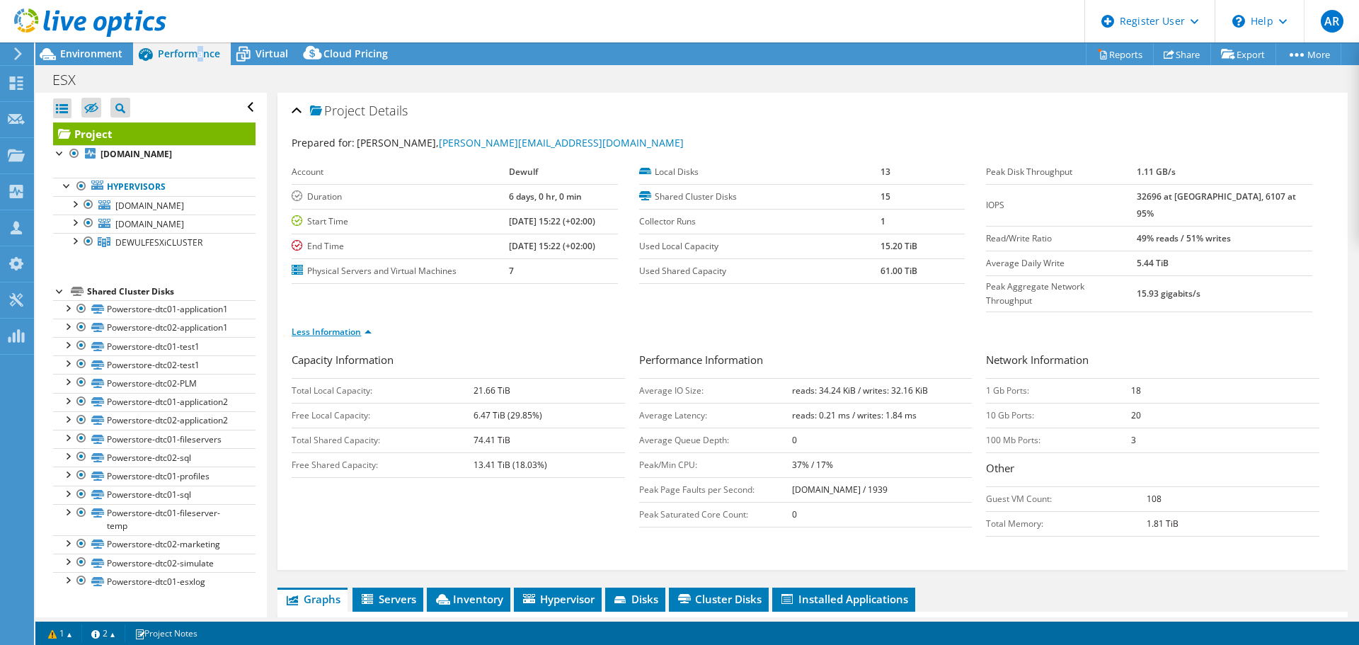
click at [352, 326] on link "Less Information" at bounding box center [332, 332] width 80 height 12
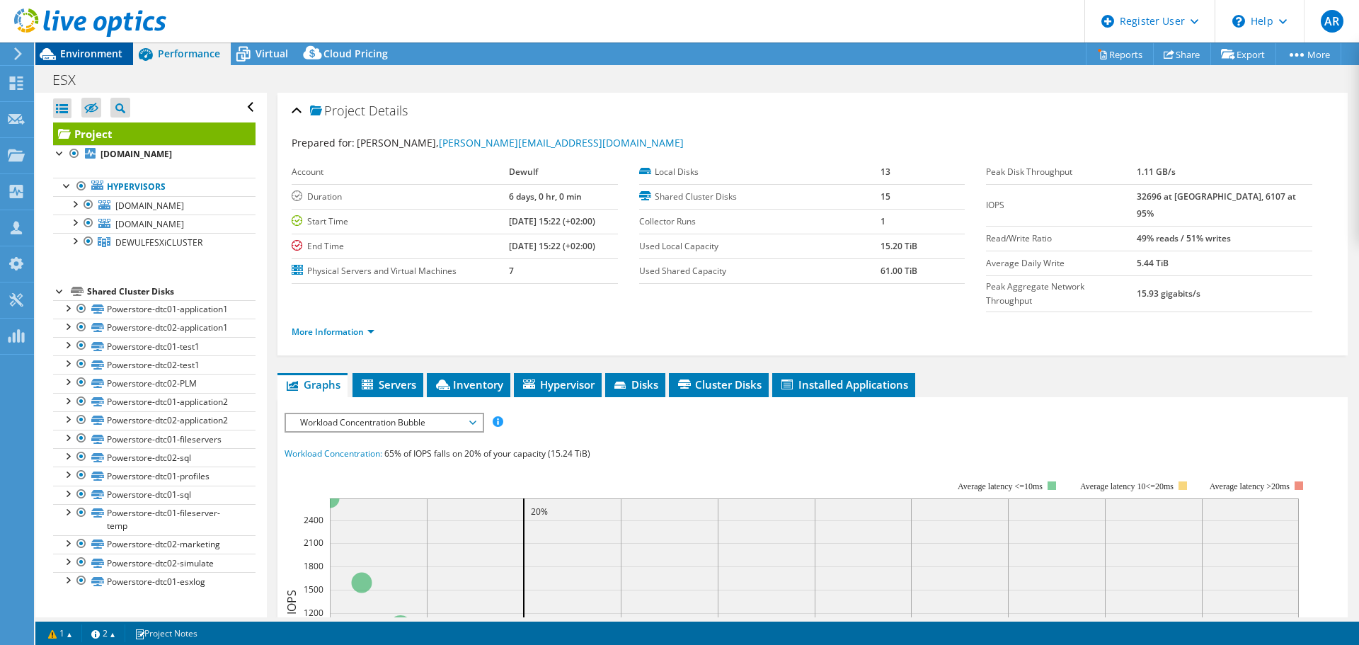
click at [84, 57] on span "Environment" at bounding box center [91, 53] width 62 height 13
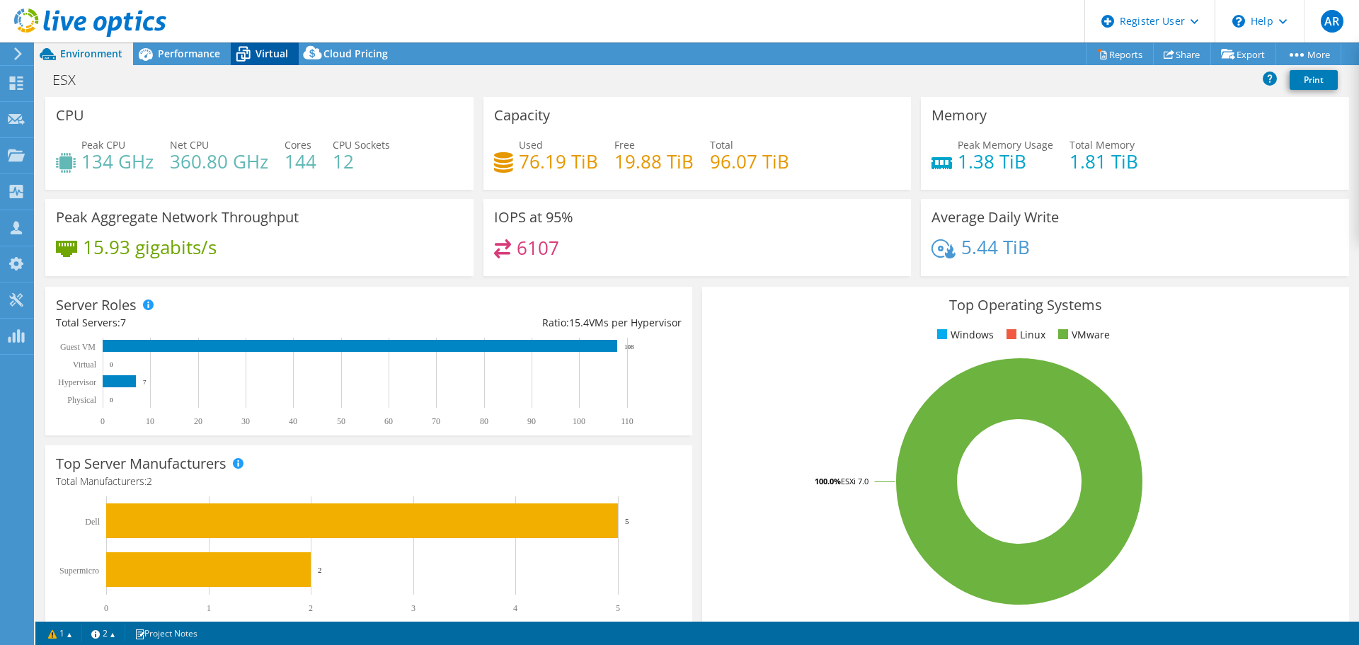
click at [255, 53] on span "Virtual" at bounding box center [271, 53] width 33 height 13
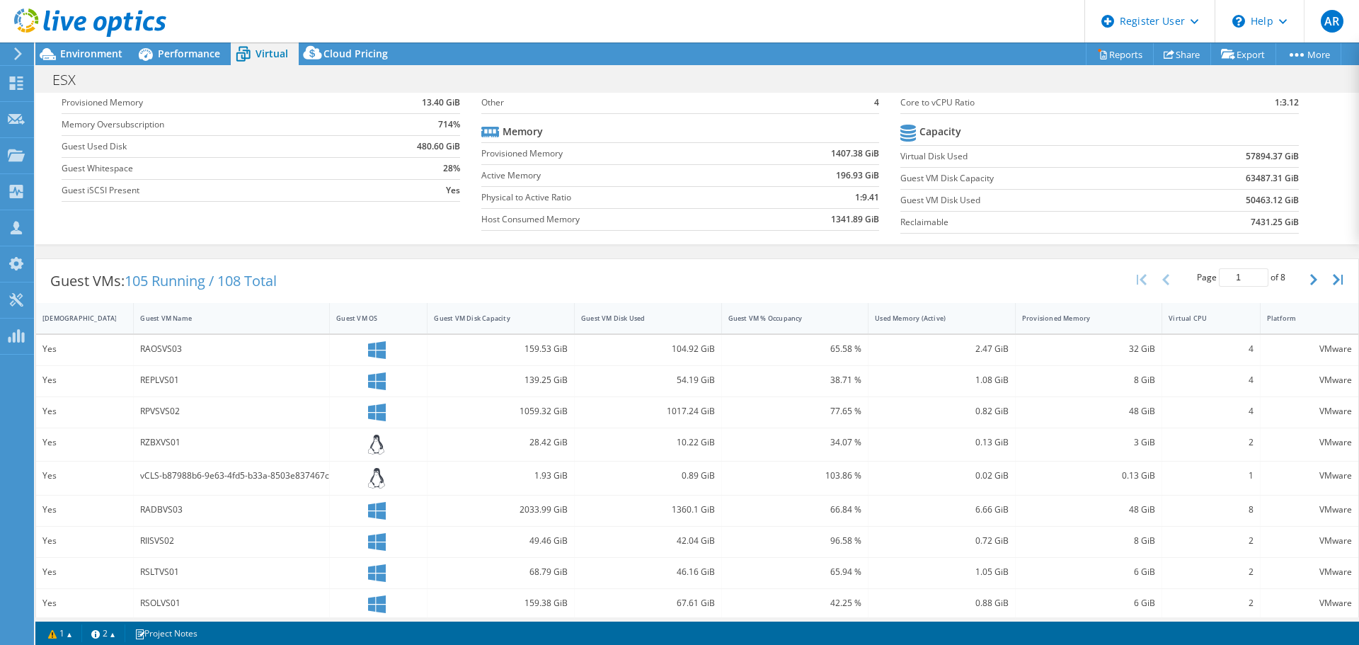
scroll to position [24, 0]
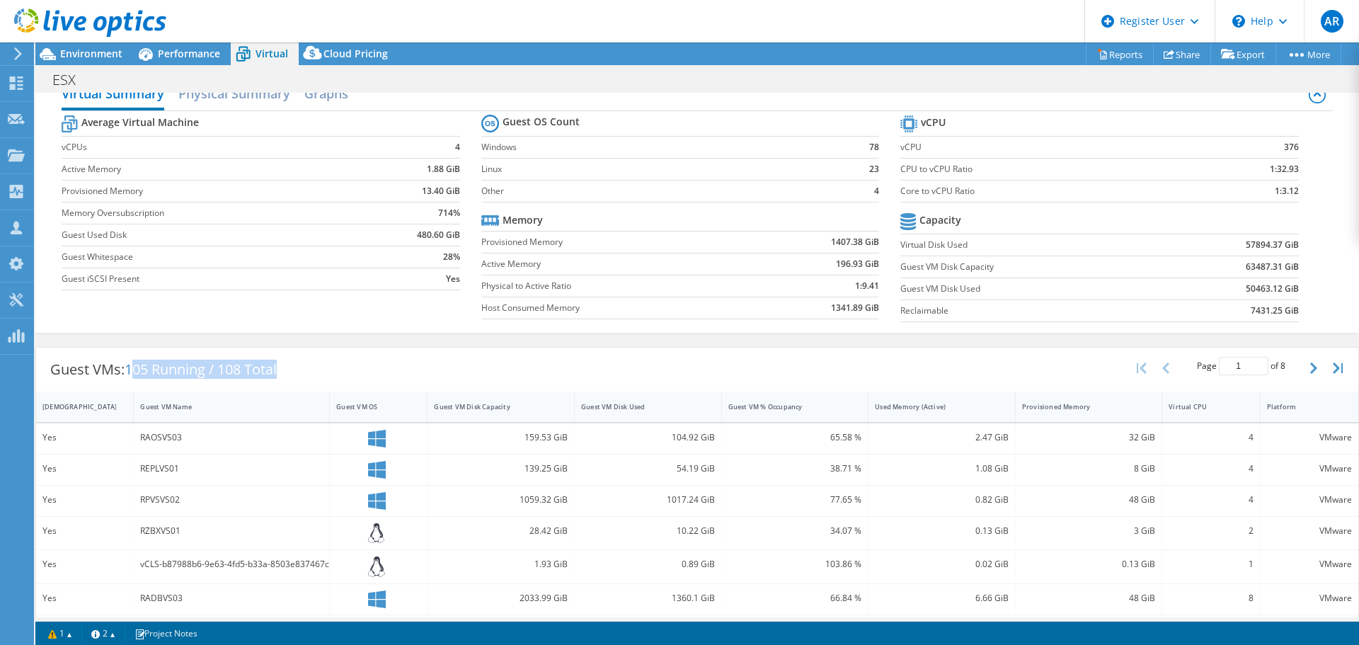
drag, startPoint x: 142, startPoint y: 370, endPoint x: 287, endPoint y: 372, distance: 145.8
click at [287, 372] on div "Guest VMs: 105 Running / 108 Total" at bounding box center [163, 369] width 255 height 44
click at [151, 371] on span "105 Running / 108 Total" at bounding box center [201, 368] width 152 height 19
click at [151, 370] on span "105 Running / 108 Total" at bounding box center [201, 368] width 152 height 19
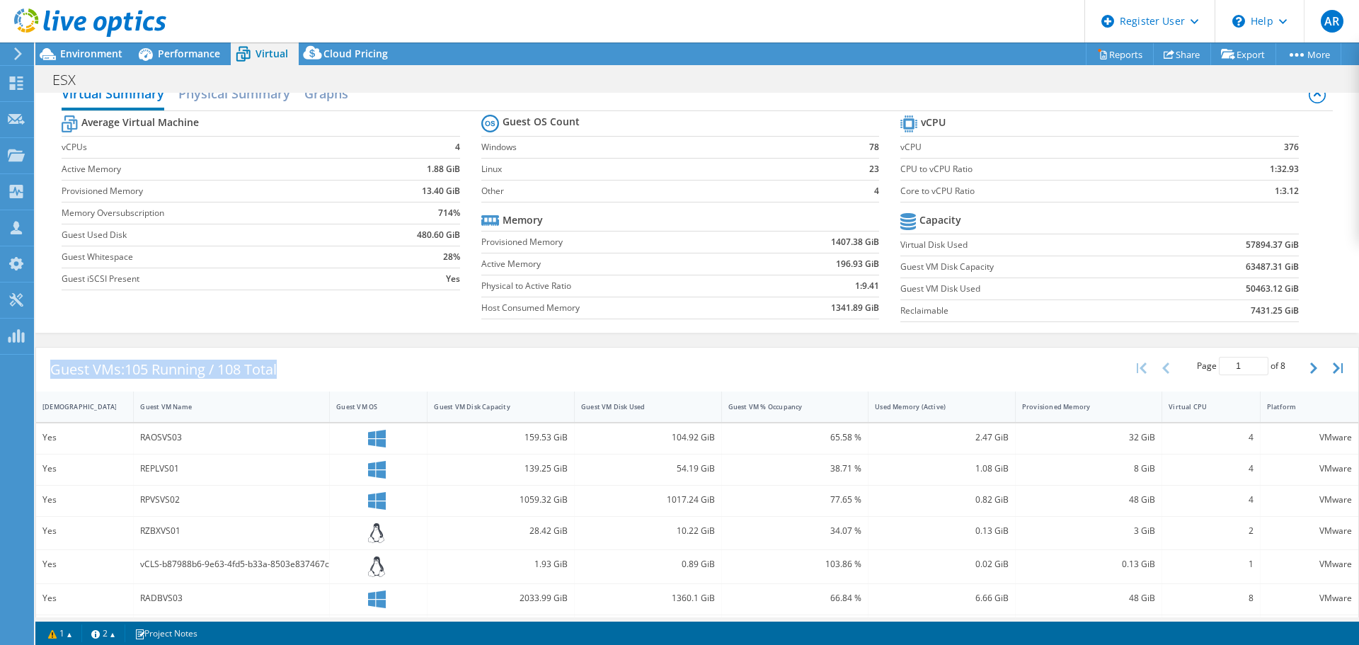
click at [332, 364] on div "Guest VMs: 105 Running / 108 Total Page 1 of 8 5 rows 10 rows 20 rows 25 rows 5…" at bounding box center [697, 369] width 1322 height 44
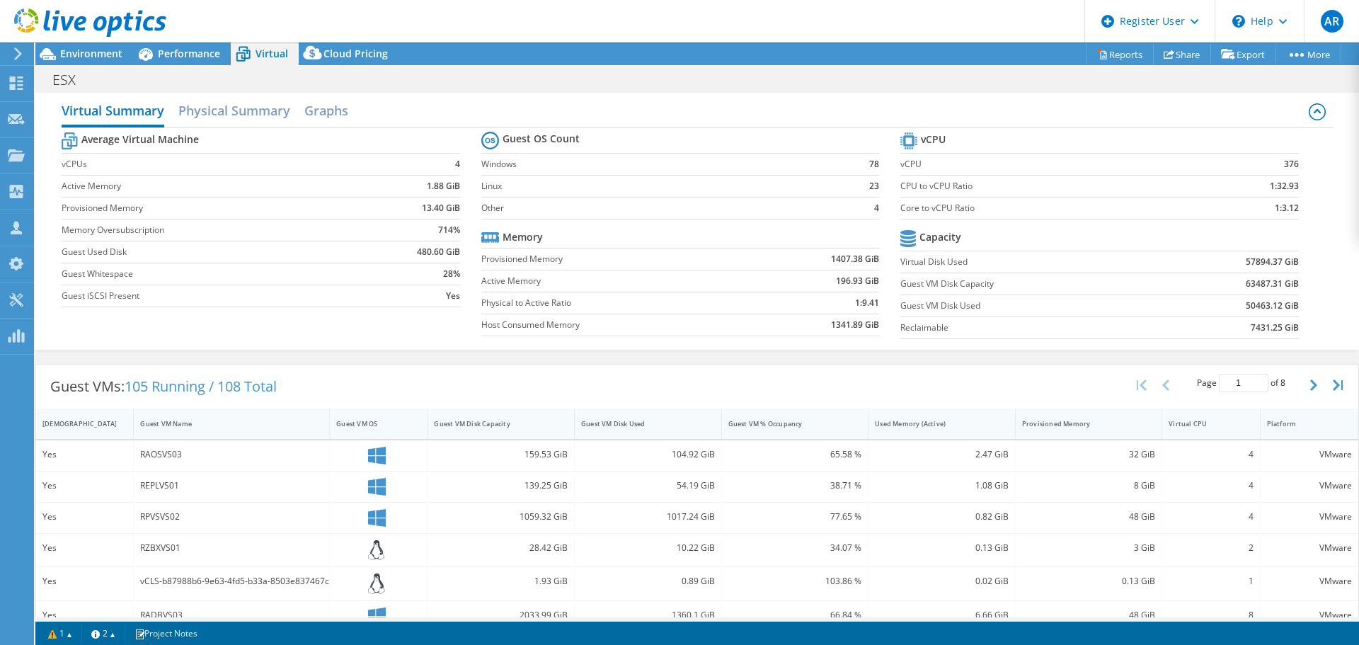
scroll to position [0, 0]
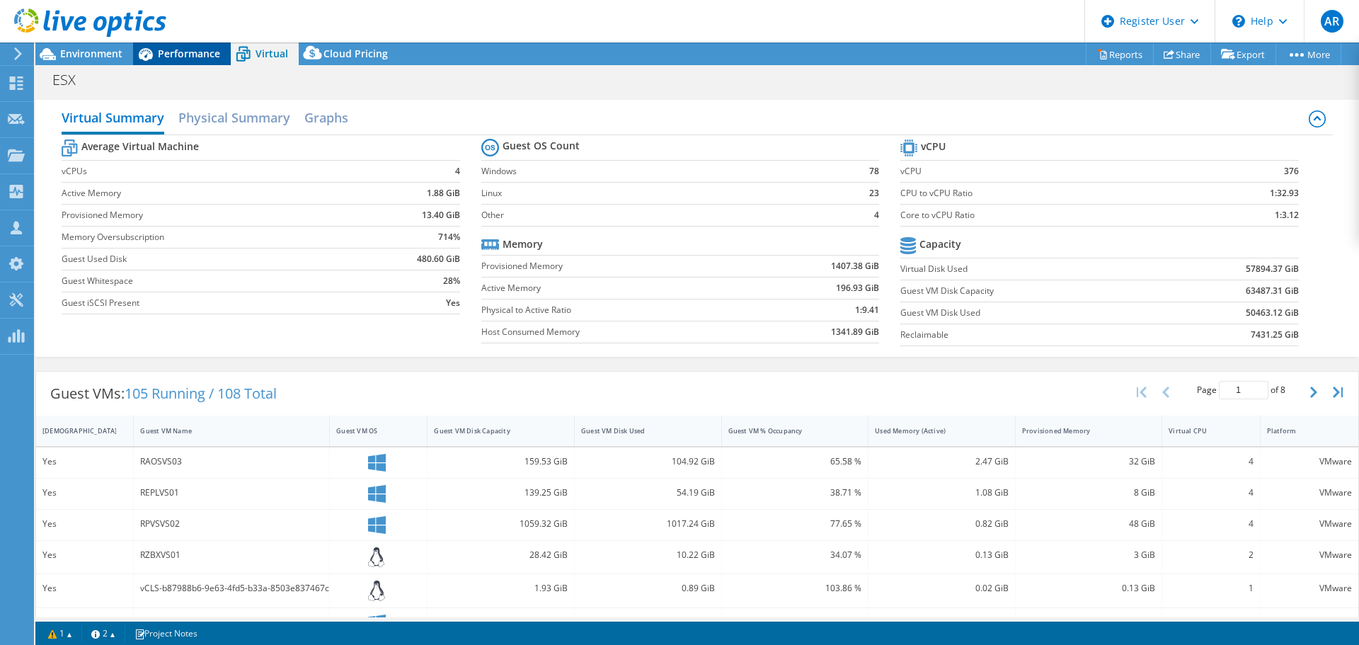
click at [180, 59] on span "Performance" at bounding box center [189, 53] width 62 height 13
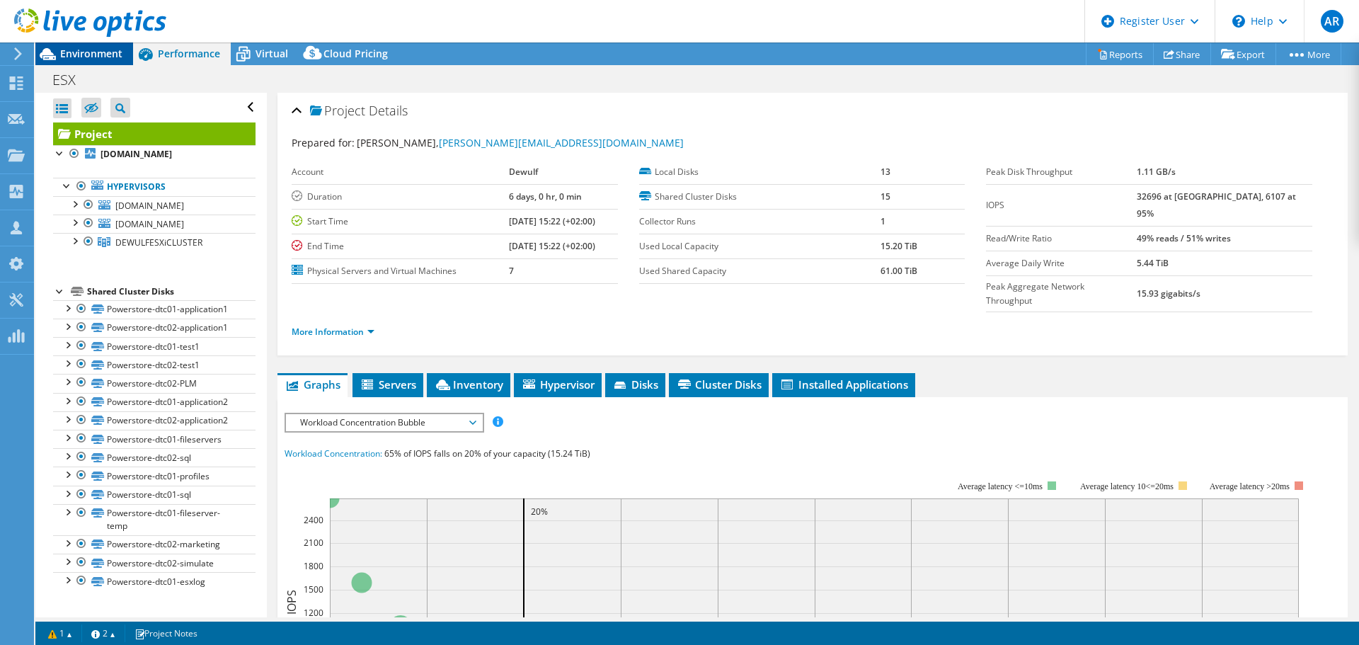
click at [103, 53] on span "Environment" at bounding box center [91, 53] width 62 height 13
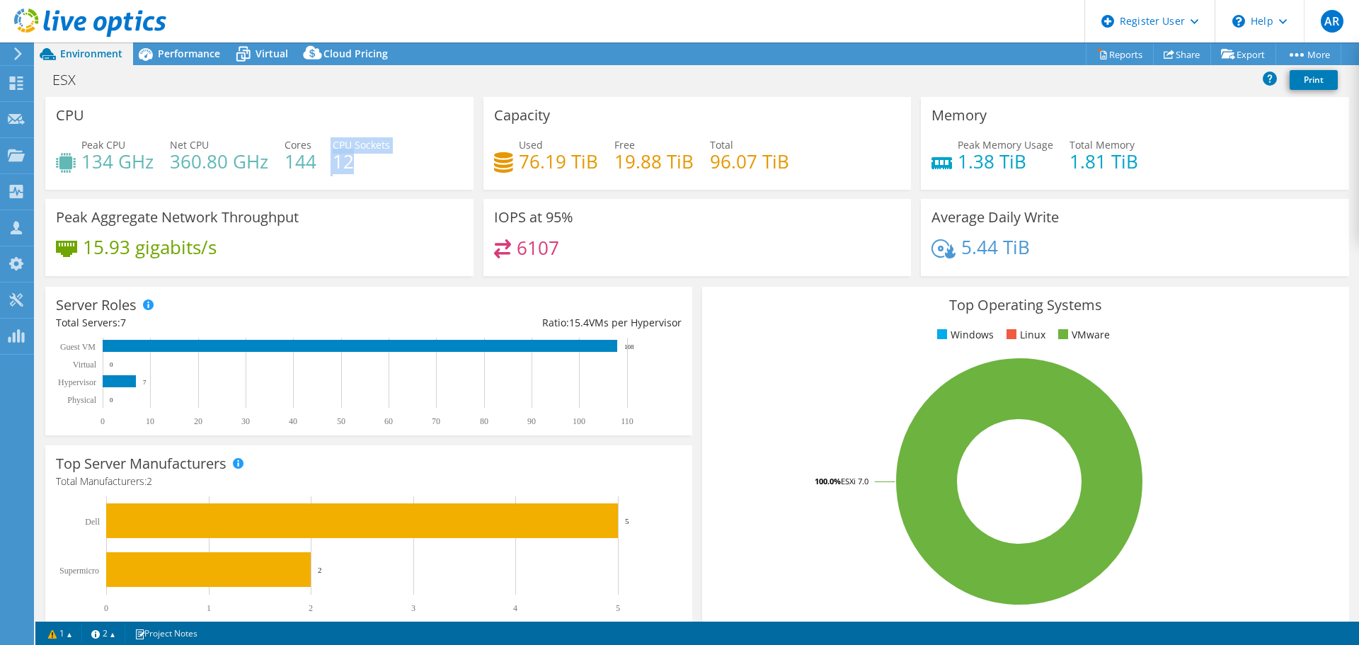
drag, startPoint x: 328, startPoint y: 161, endPoint x: 349, endPoint y: 160, distance: 21.2
click at [349, 160] on div "Peak CPU 134 GHz Net CPU 360.80 GHz Cores 144 CPU Sockets 12" at bounding box center [259, 160] width 407 height 46
click at [352, 164] on h4 "12" at bounding box center [361, 162] width 57 height 16
drag, startPoint x: 359, startPoint y: 167, endPoint x: 336, endPoint y: 167, distance: 22.6
click at [336, 167] on h4 "12" at bounding box center [361, 162] width 57 height 16
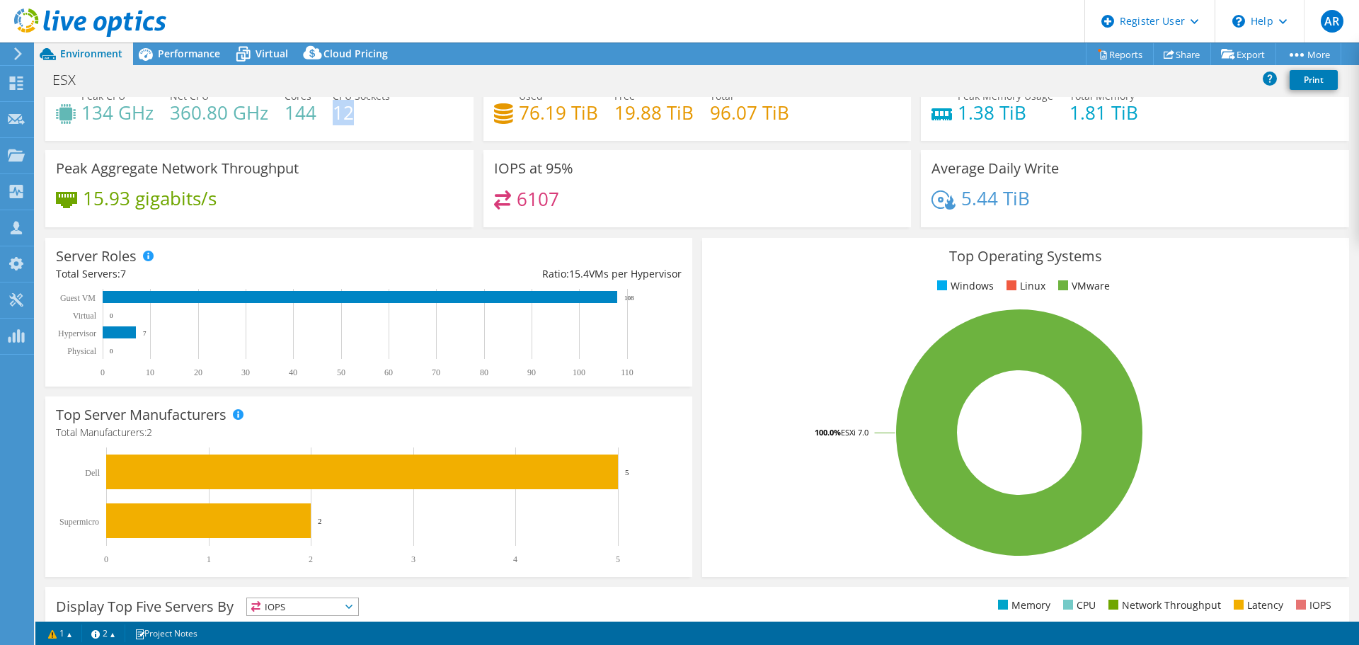
scroll to position [71, 0]
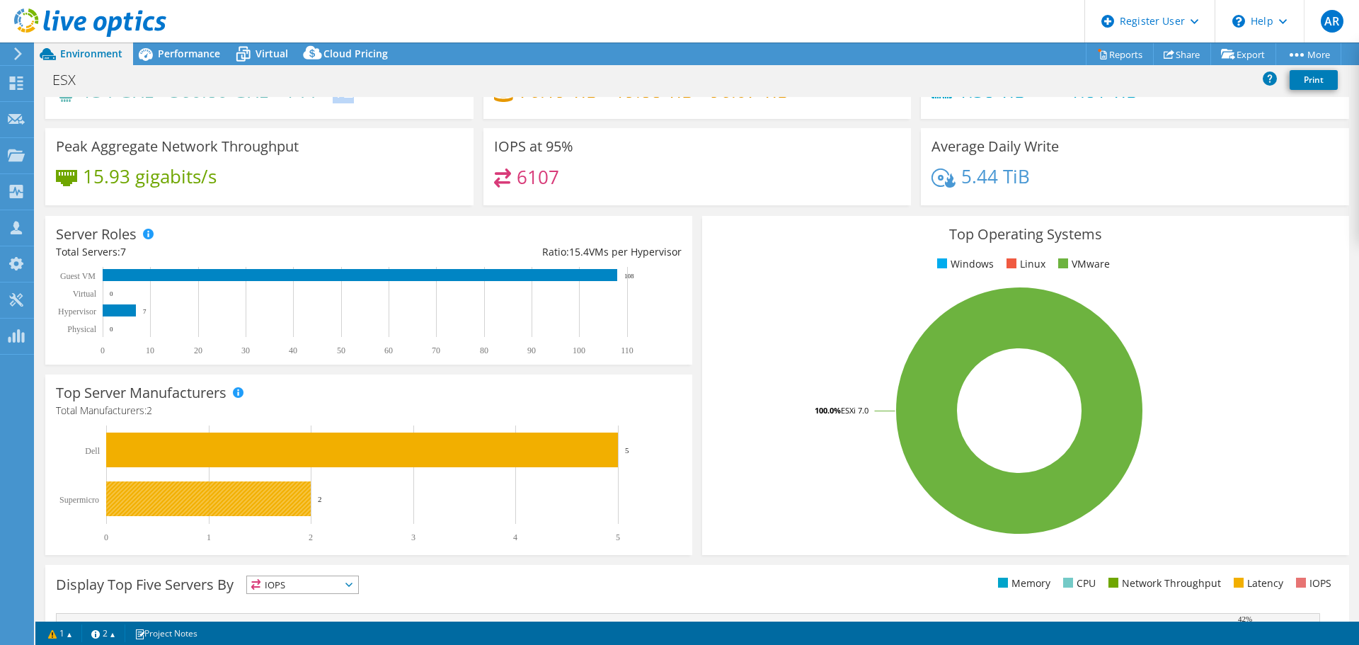
drag, startPoint x: 284, startPoint y: 507, endPoint x: 260, endPoint y: 502, distance: 24.0
click at [258, 501] on rect at bounding box center [208, 498] width 205 height 35
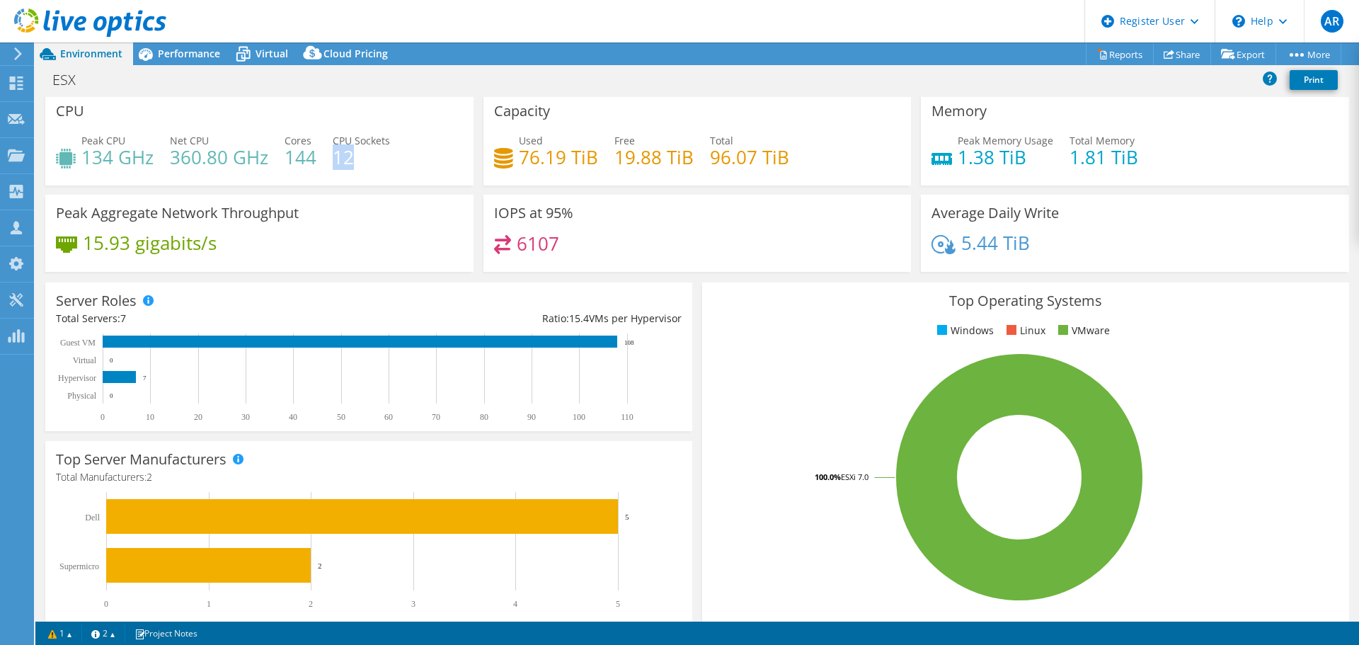
scroll to position [0, 0]
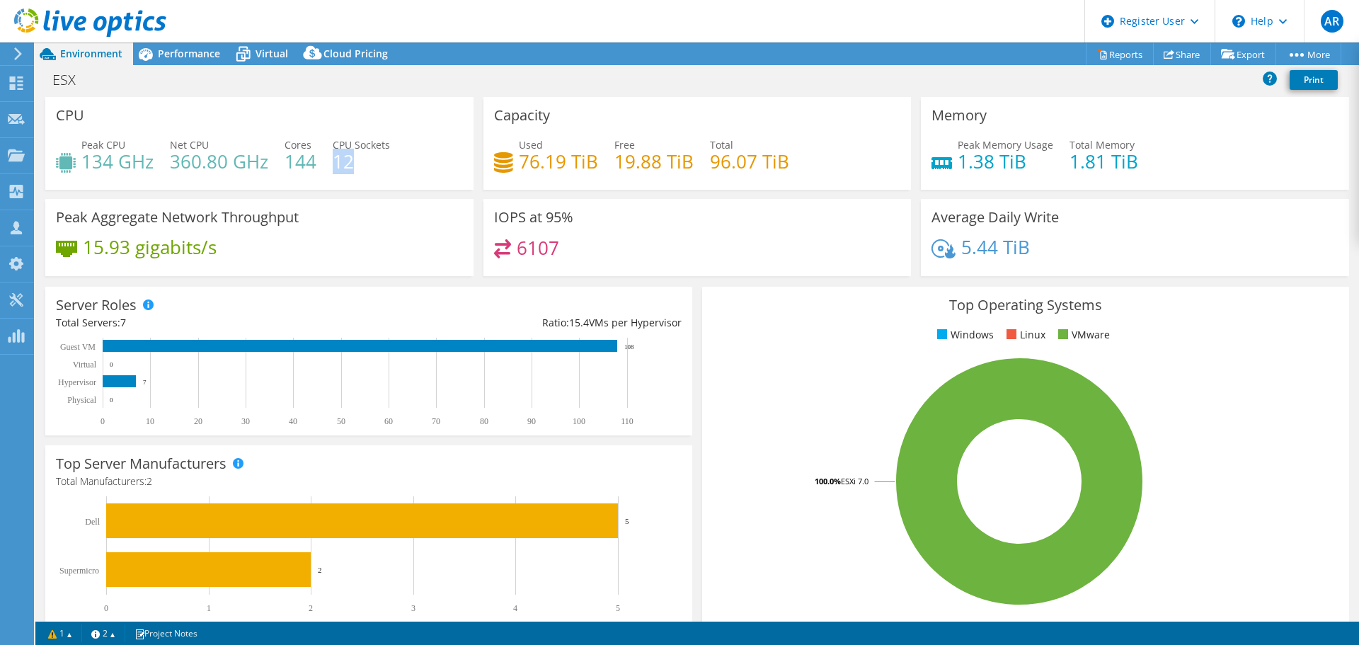
click at [173, 42] on header "AR Dell User Alexander Rechkunov Alexander.Rechkunov@dell.com Dell My Profile L…" at bounding box center [679, 21] width 1359 height 42
click at [173, 49] on span "Performance" at bounding box center [189, 53] width 62 height 13
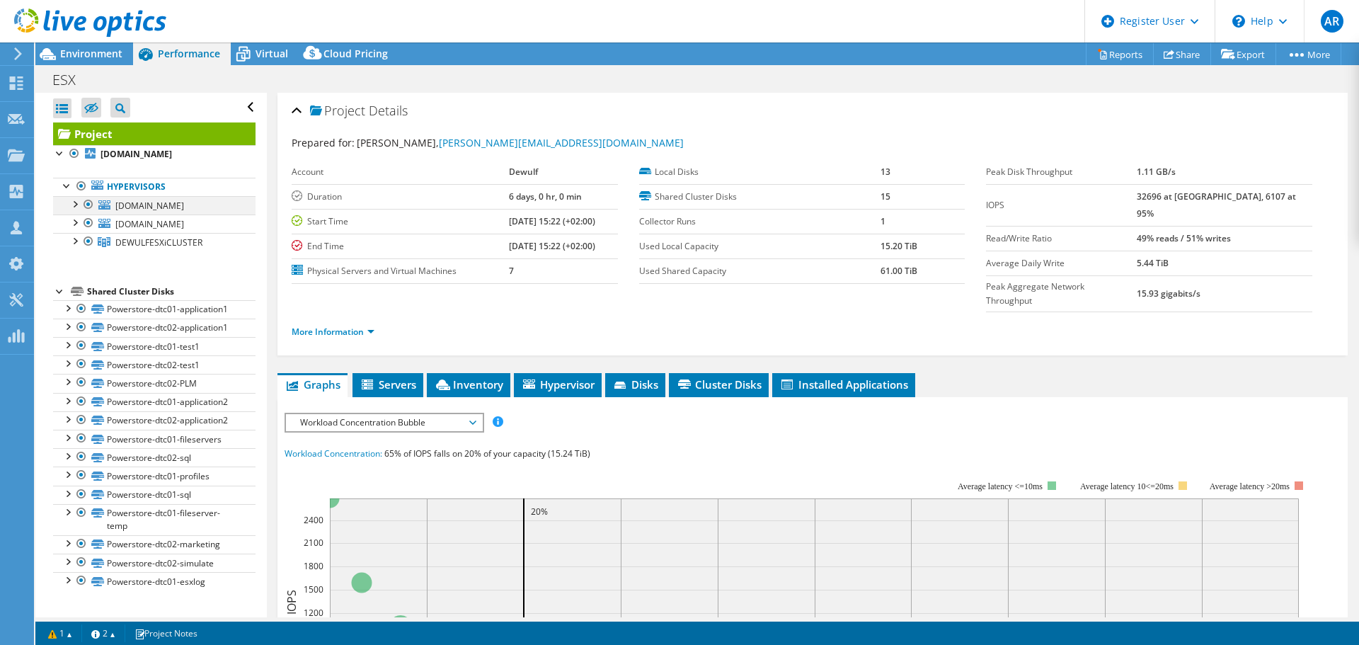
click at [77, 200] on div at bounding box center [74, 203] width 14 height 14
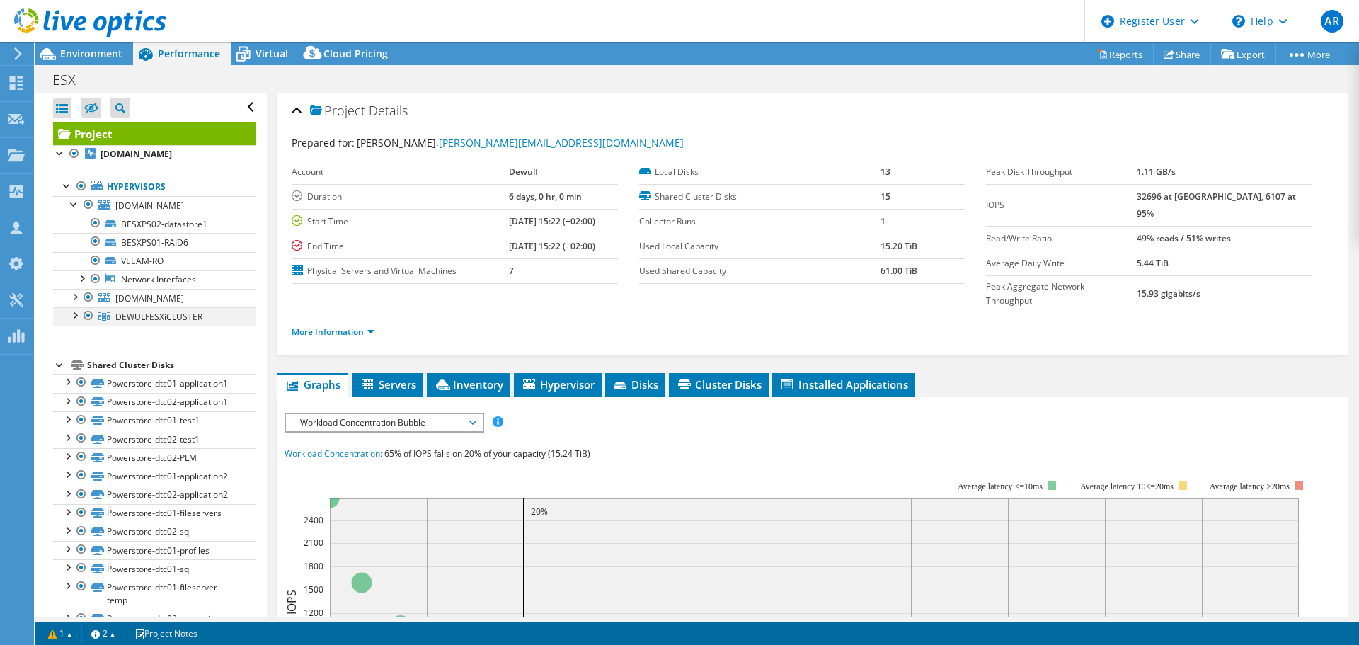
click at [73, 316] on div at bounding box center [74, 314] width 14 height 14
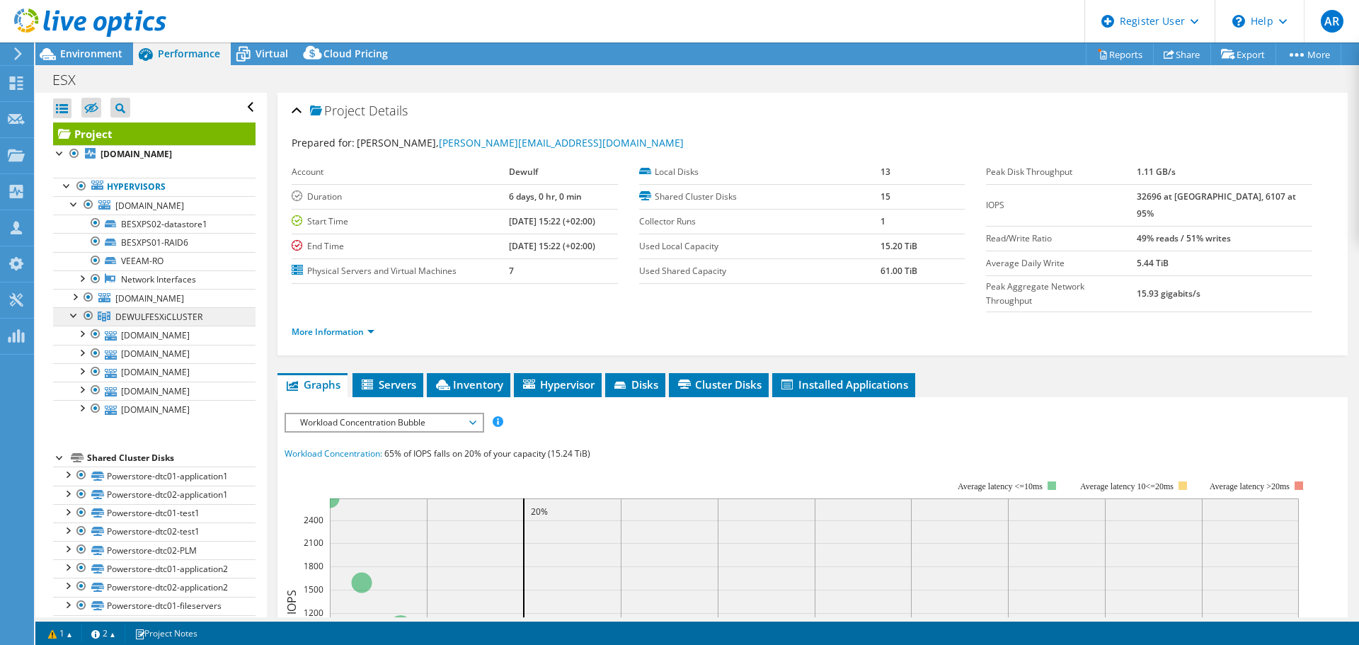
click at [120, 316] on span "DEWULFESXiCLUSTER" at bounding box center [158, 317] width 87 height 12
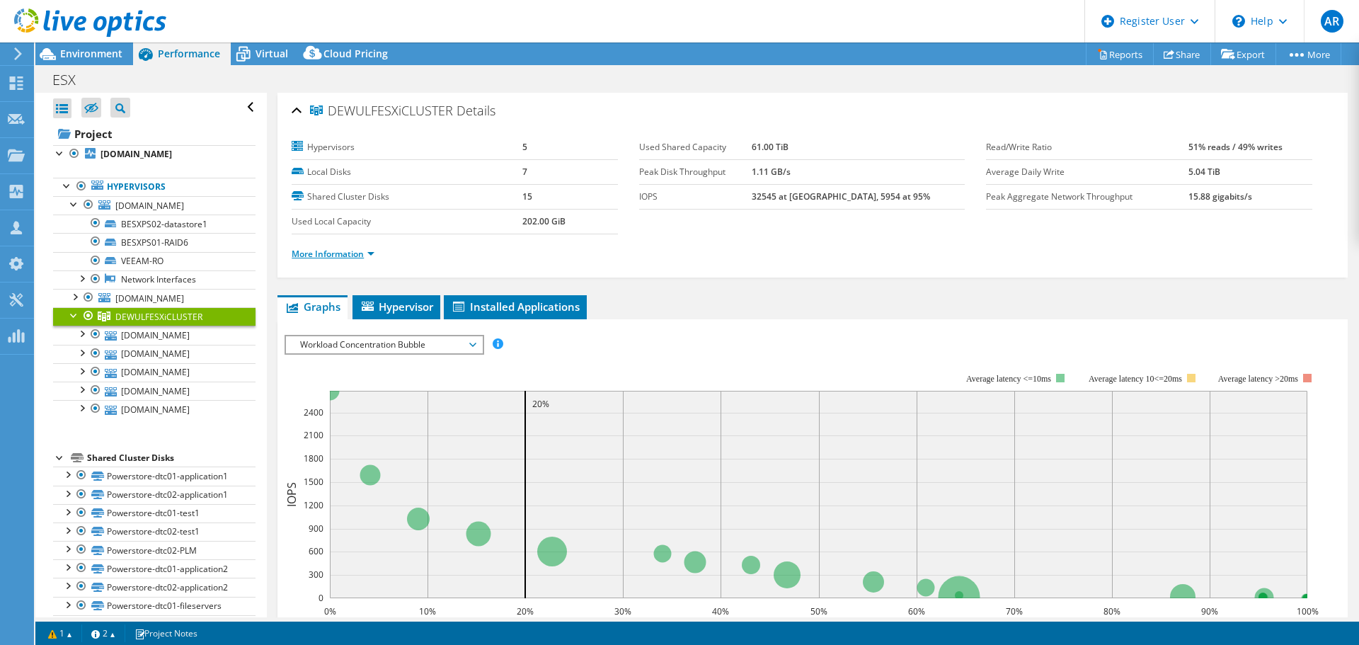
click at [318, 253] on link "More Information" at bounding box center [333, 254] width 83 height 12
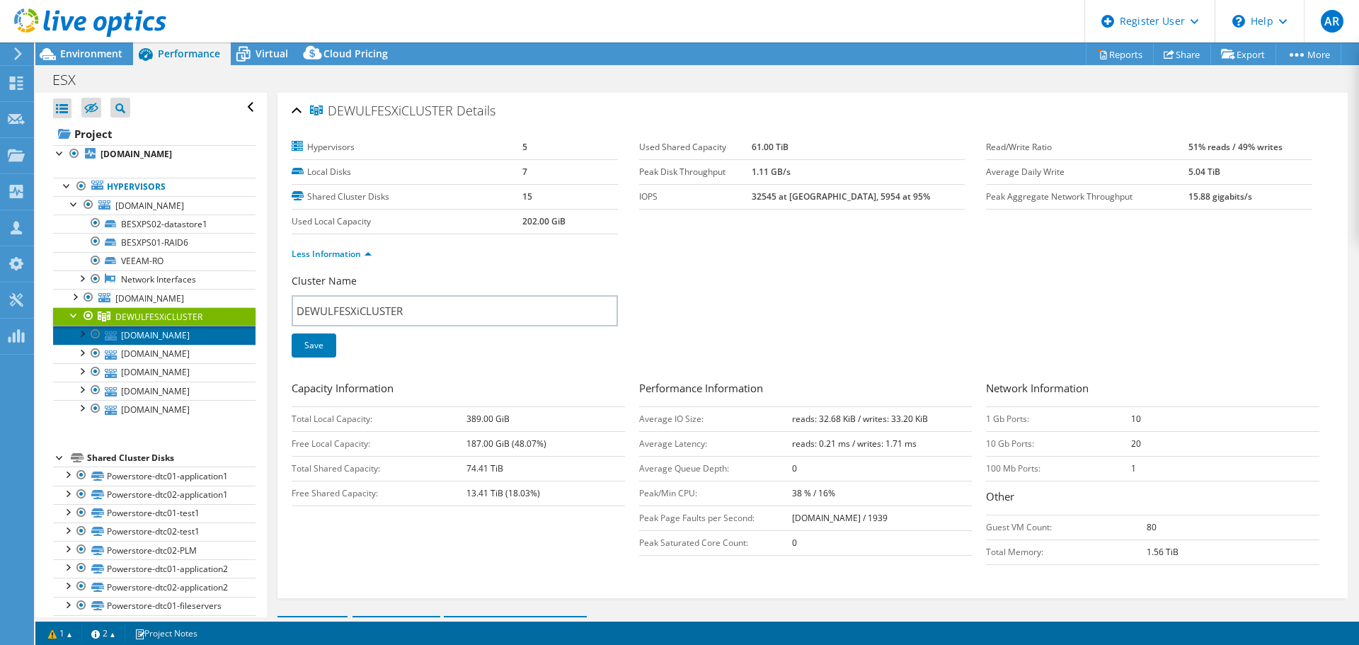
click at [135, 332] on link "resxps21.dewulf.be" at bounding box center [154, 335] width 202 height 18
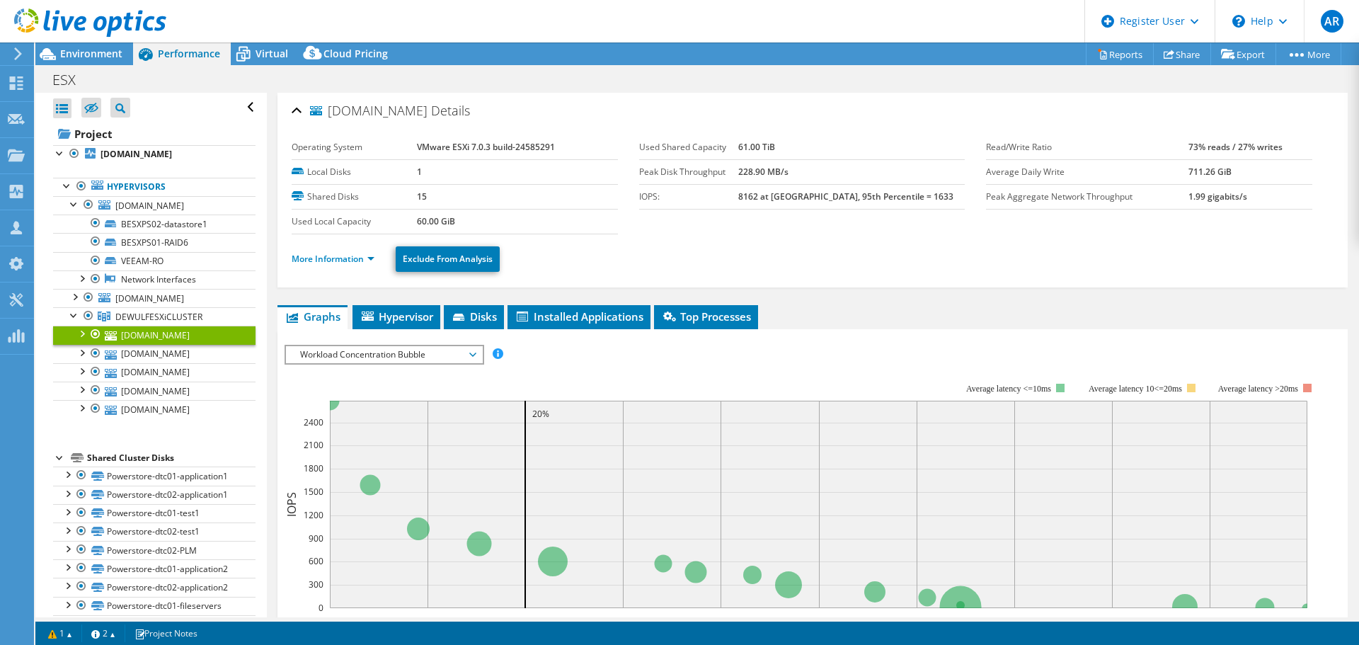
click at [135, 342] on link "resxps21.dewulf.be" at bounding box center [154, 335] width 202 height 18
click at [326, 258] on link "More Information" at bounding box center [333, 259] width 83 height 12
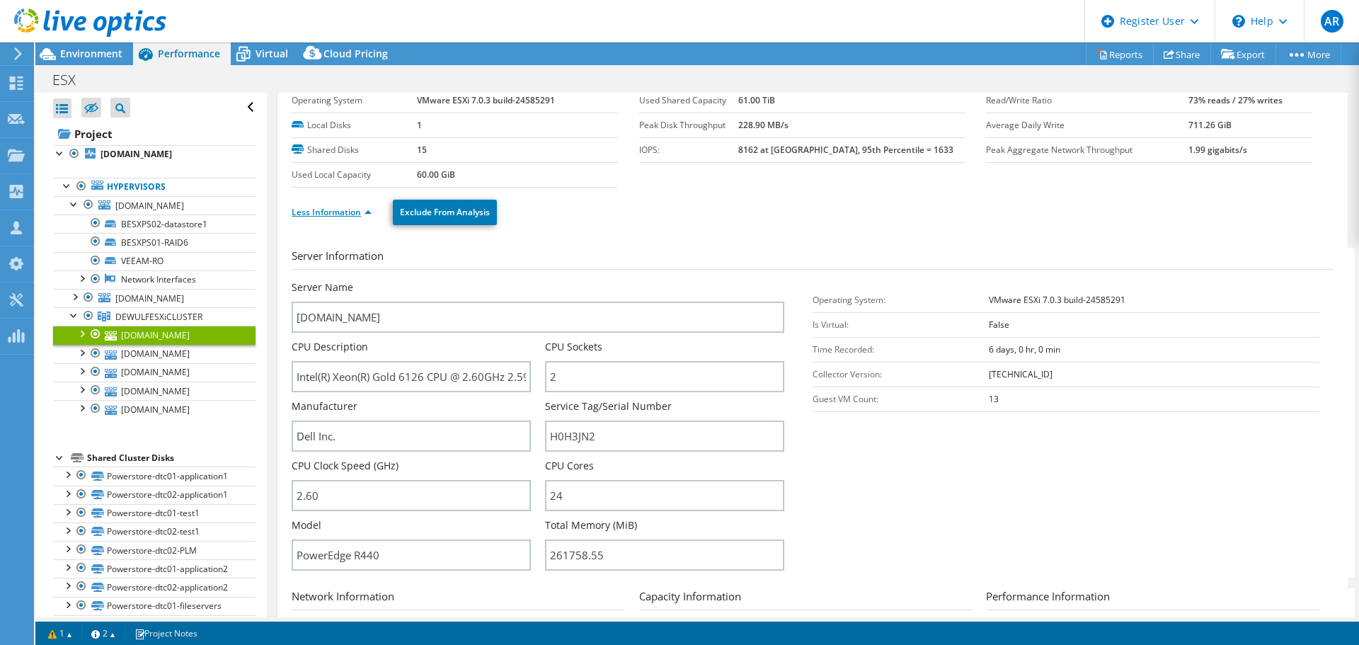
scroll to position [71, 0]
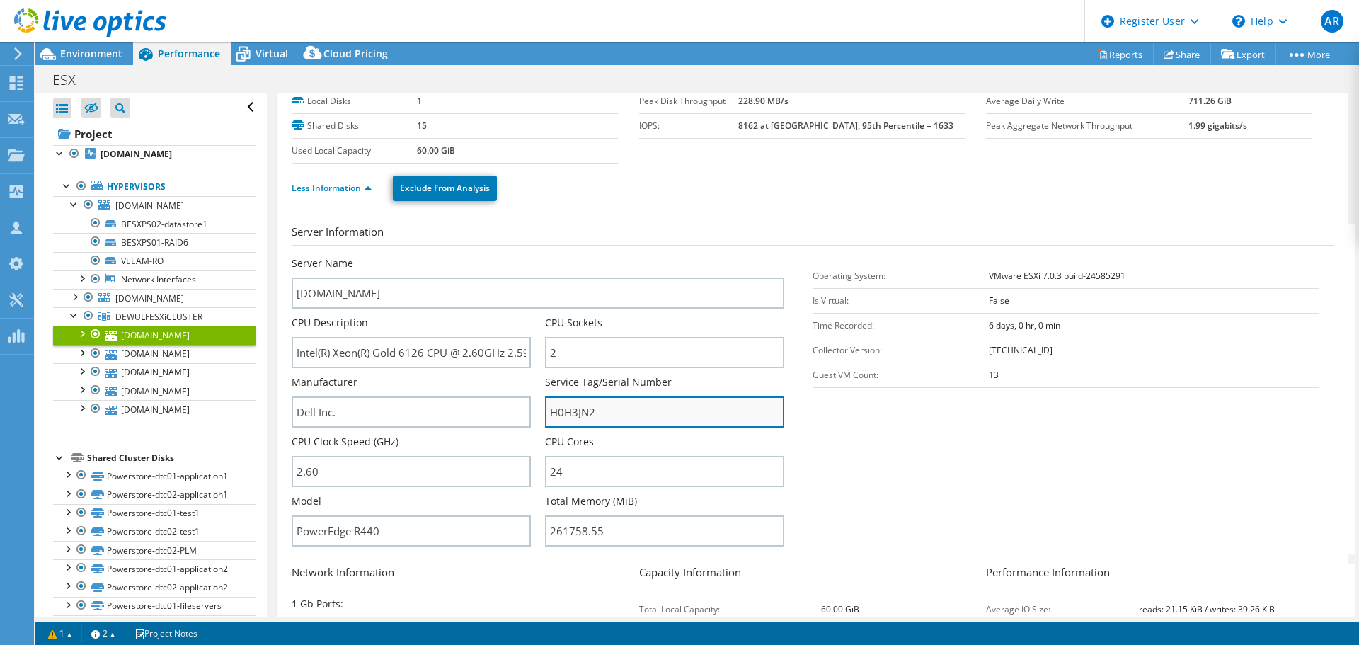
drag, startPoint x: 555, startPoint y: 412, endPoint x: 611, endPoint y: 416, distance: 56.8
click at [611, 416] on input "H0H3JN2" at bounding box center [664, 411] width 239 height 31
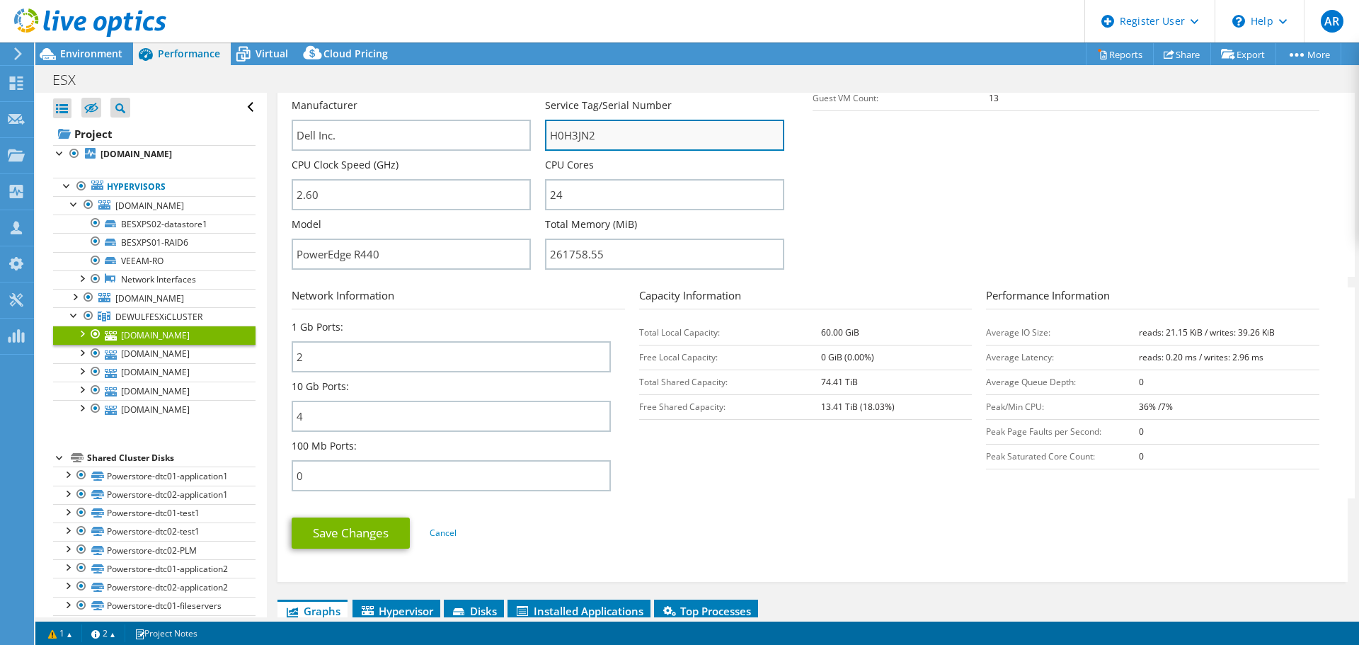
scroll to position [354, 0]
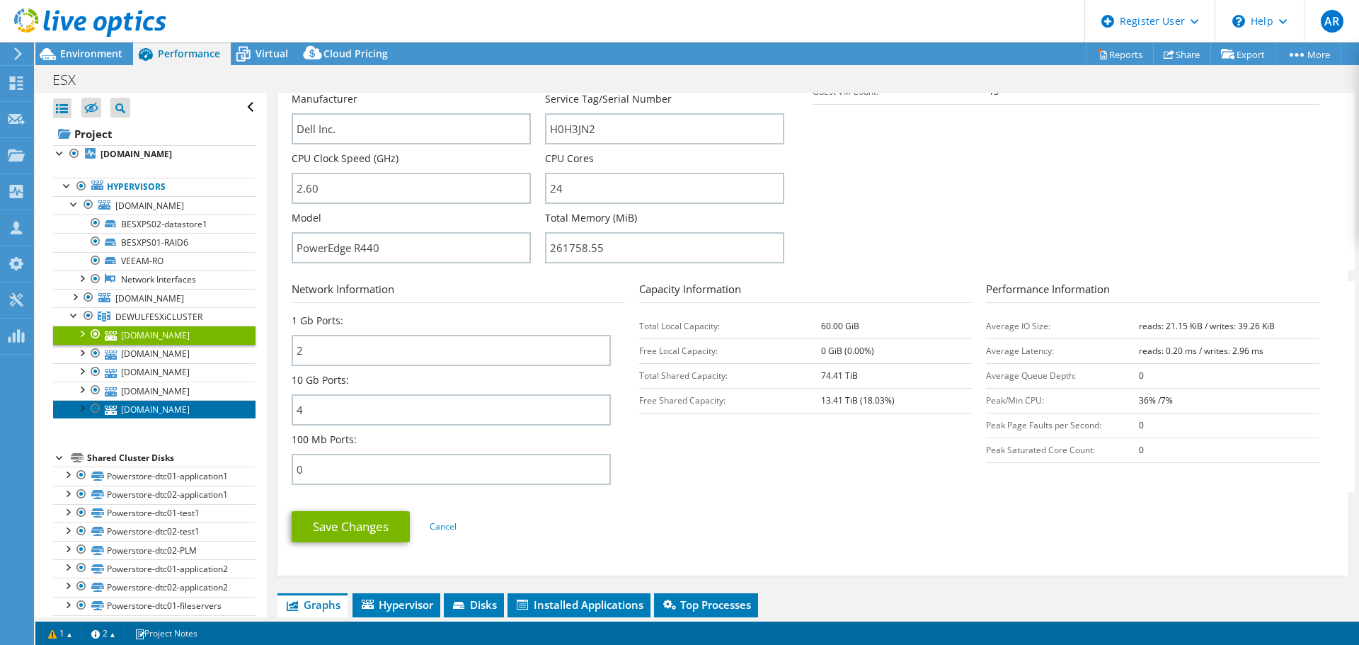
click at [161, 409] on link "resxps11.dewulf.be" at bounding box center [154, 409] width 202 height 18
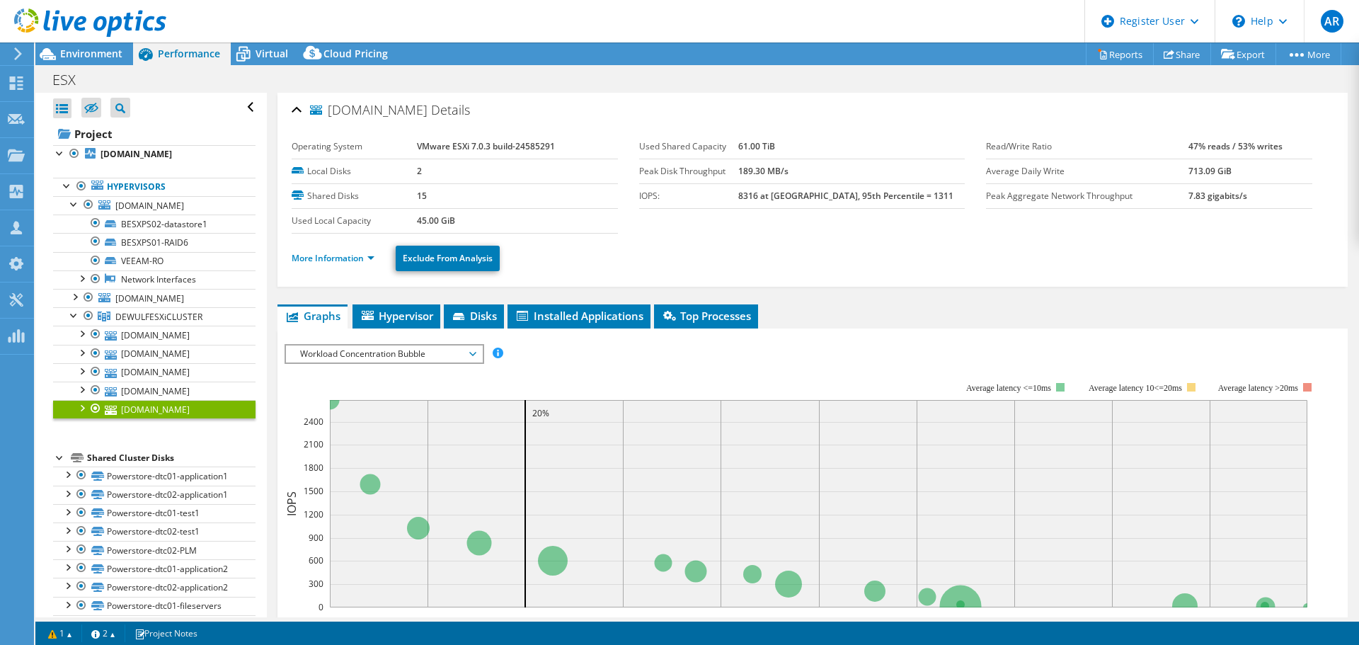
scroll to position [0, 0]
click at [335, 254] on link "More Information" at bounding box center [333, 259] width 83 height 12
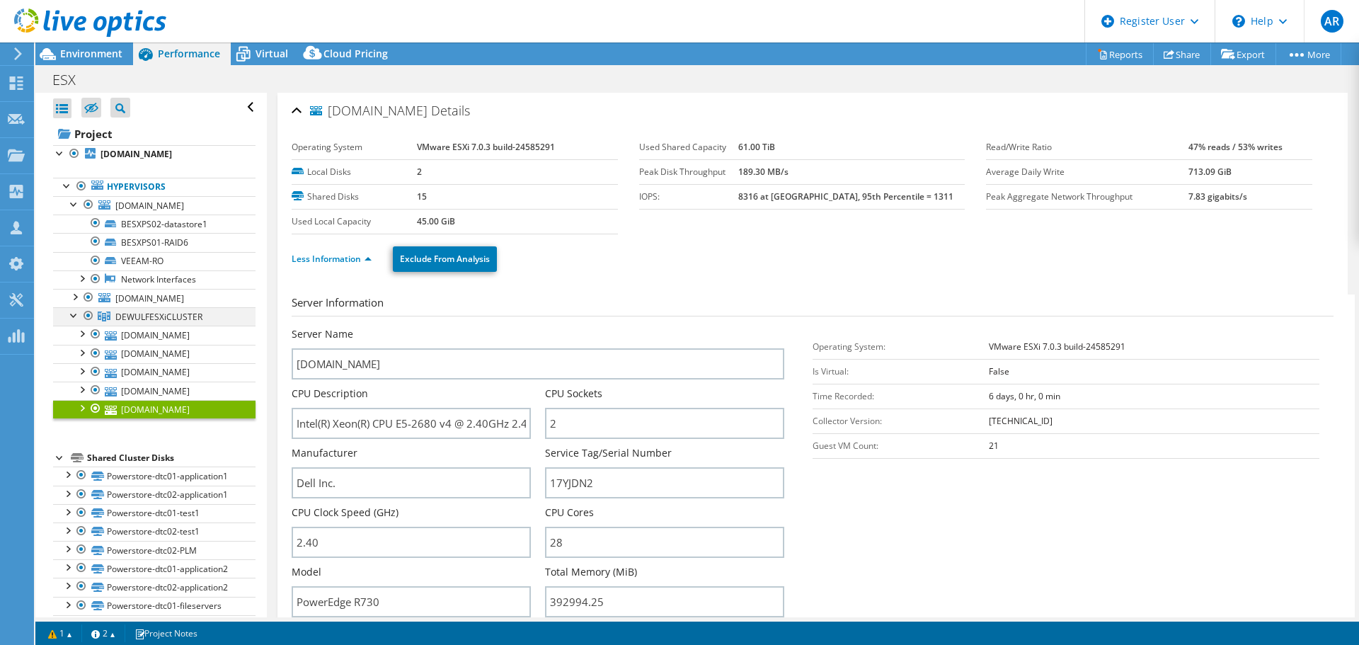
click at [69, 313] on div at bounding box center [74, 314] width 14 height 14
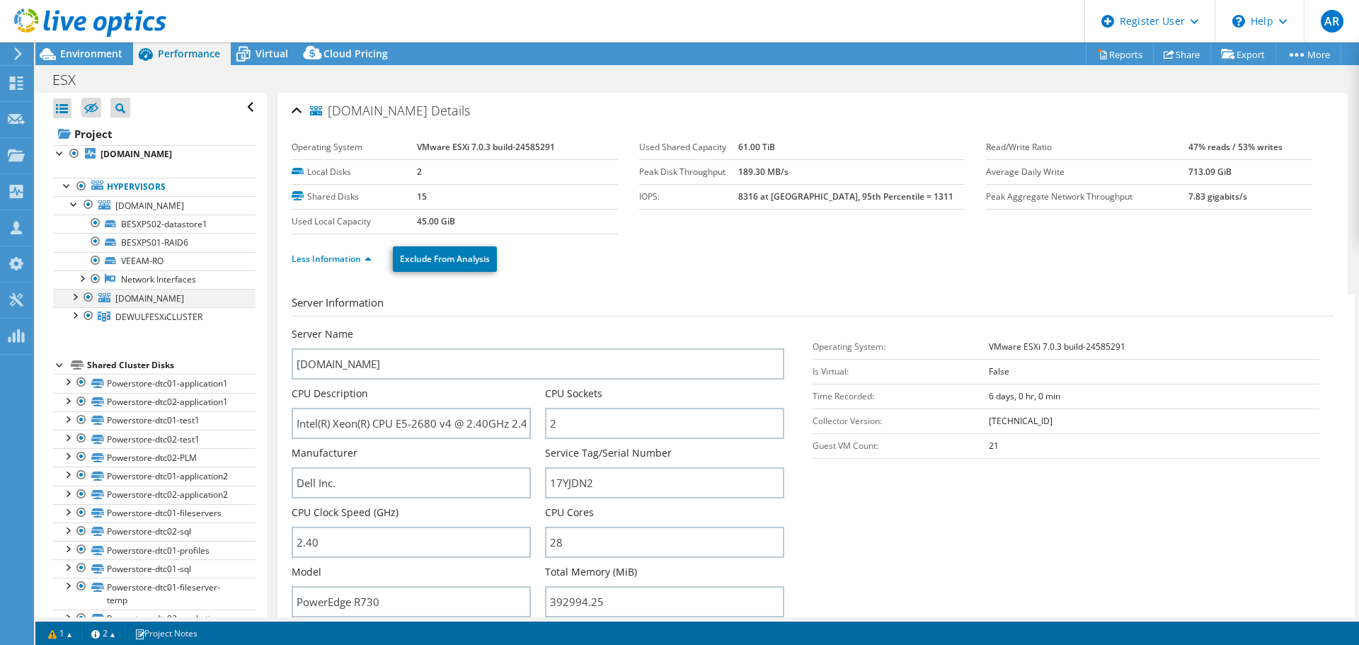
click at [71, 297] on div at bounding box center [74, 296] width 14 height 14
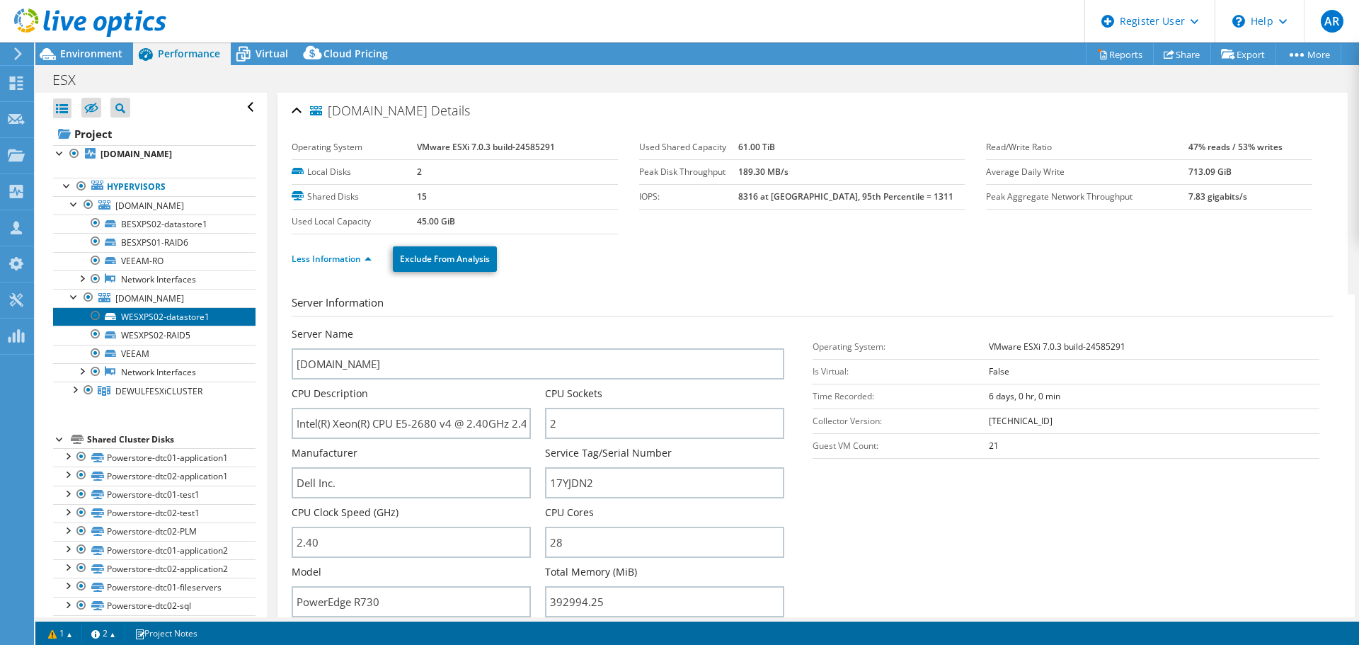
click at [133, 314] on link "WESXPS02-datastore1" at bounding box center [154, 316] width 202 height 18
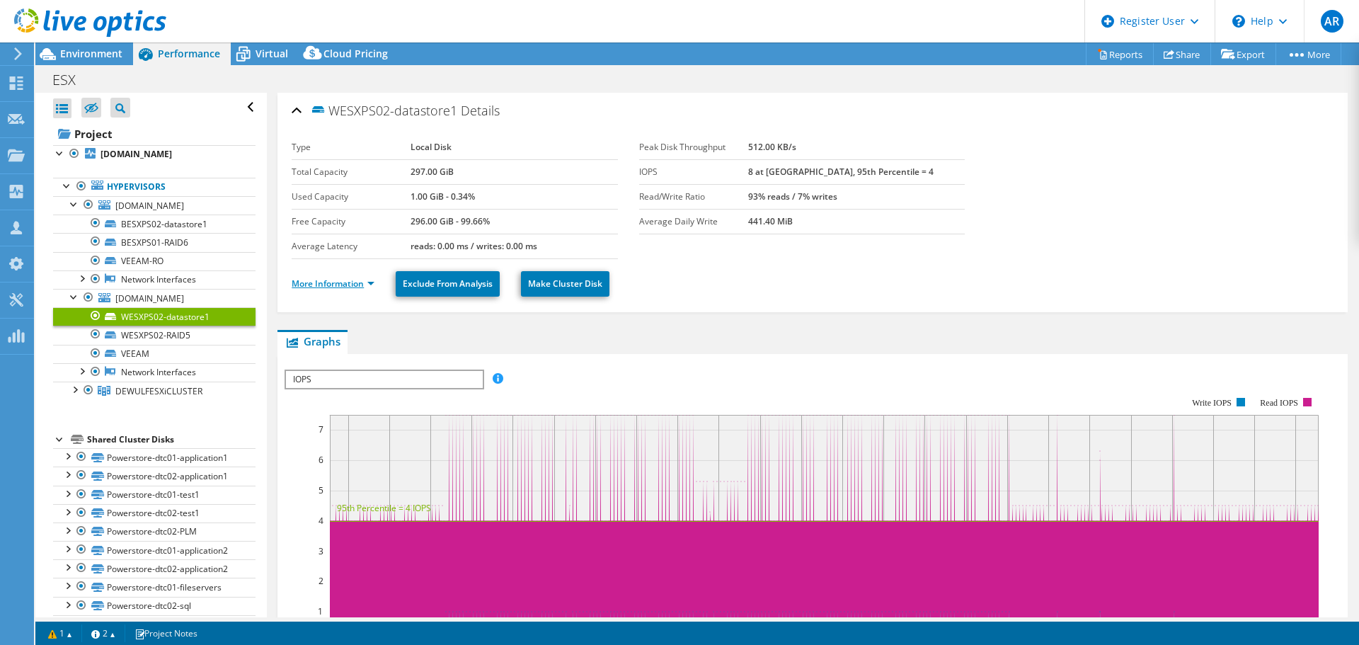
click at [335, 285] on link "More Information" at bounding box center [333, 283] width 83 height 12
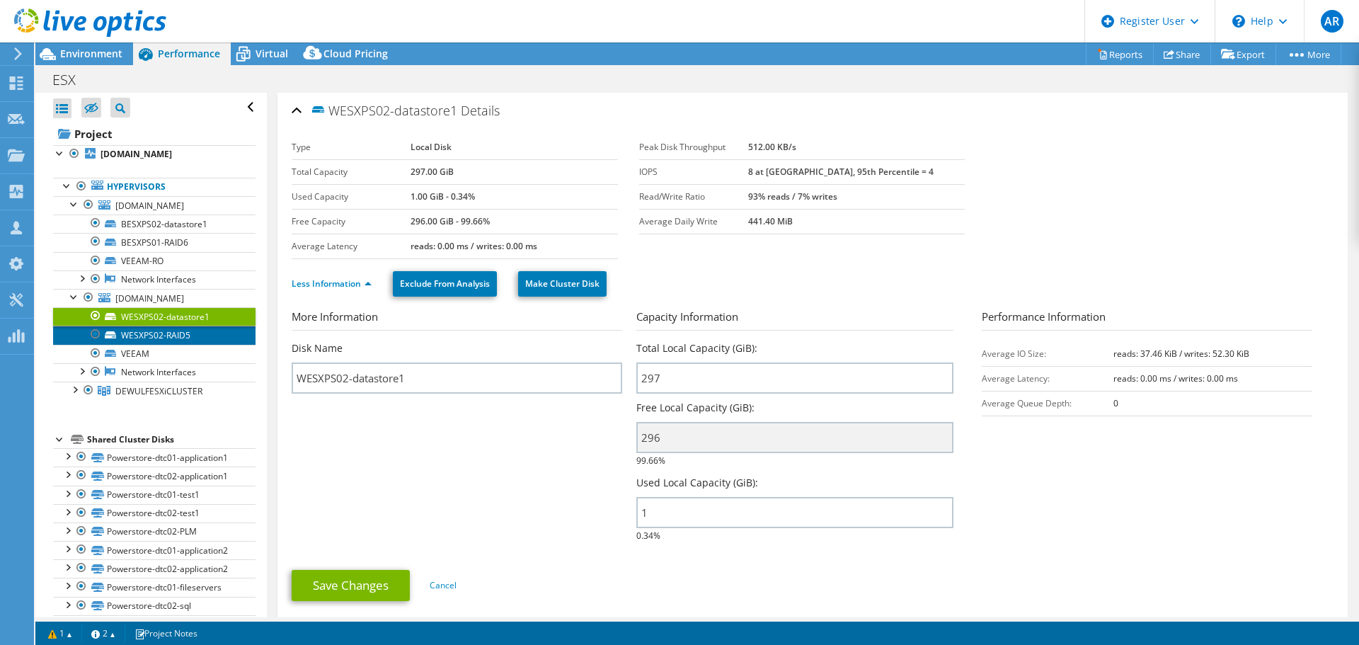
click at [152, 330] on link "WESXPS02-RAID5" at bounding box center [154, 335] width 202 height 18
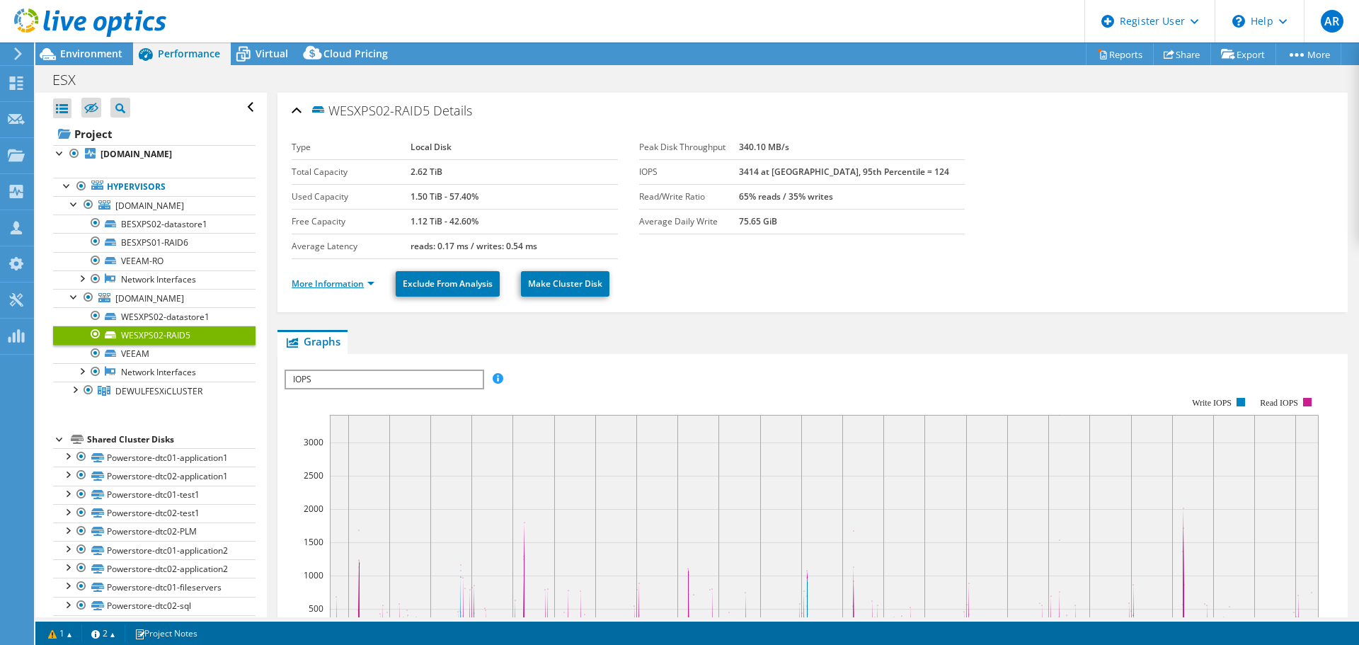
click at [322, 288] on link "More Information" at bounding box center [333, 283] width 83 height 12
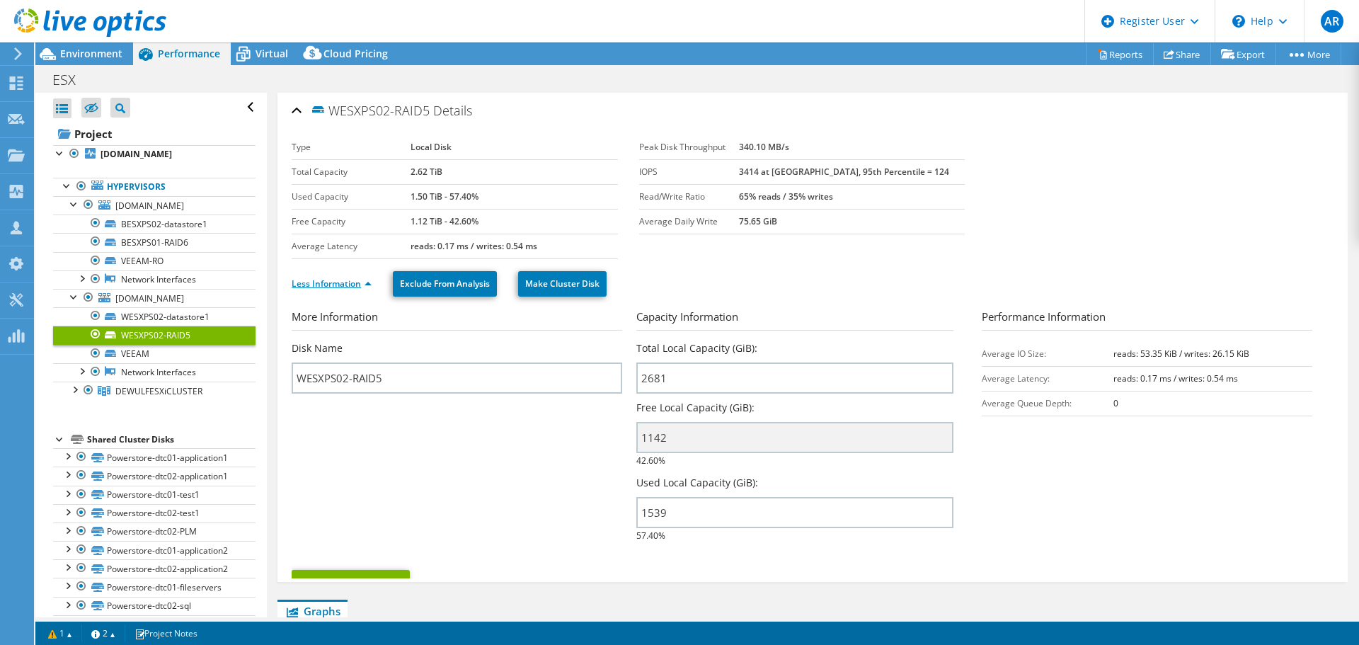
click at [327, 279] on link "Less Information" at bounding box center [332, 283] width 80 height 12
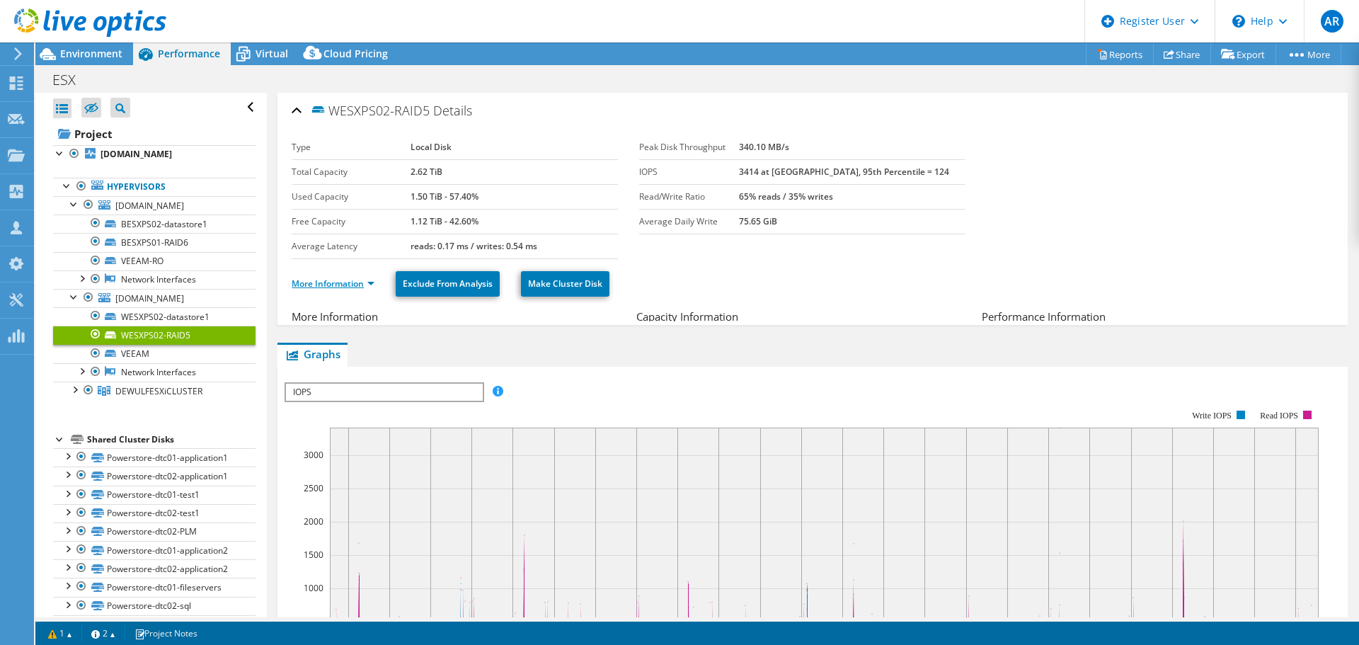
click at [327, 279] on link "More Information" at bounding box center [333, 283] width 83 height 12
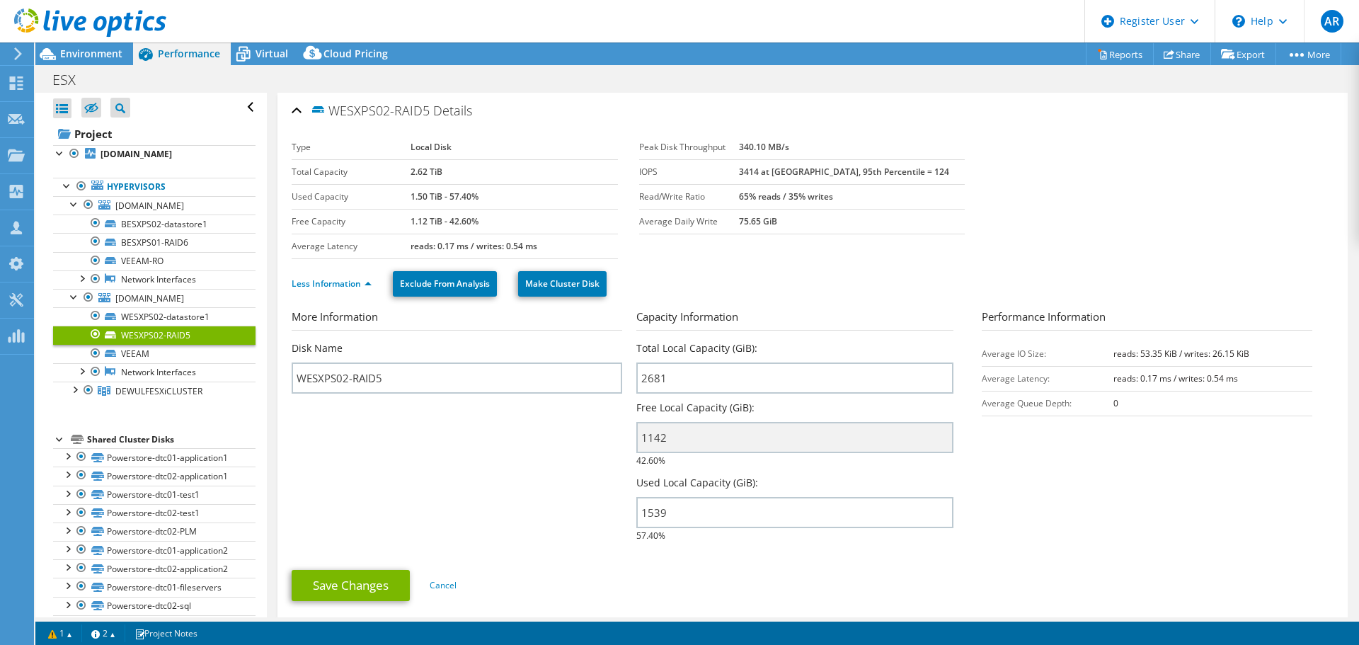
drag, startPoint x: 149, startPoint y: 330, endPoint x: 139, endPoint y: 334, distance: 9.9
click at [139, 334] on link "WESXPS02-RAID5" at bounding box center [154, 335] width 202 height 18
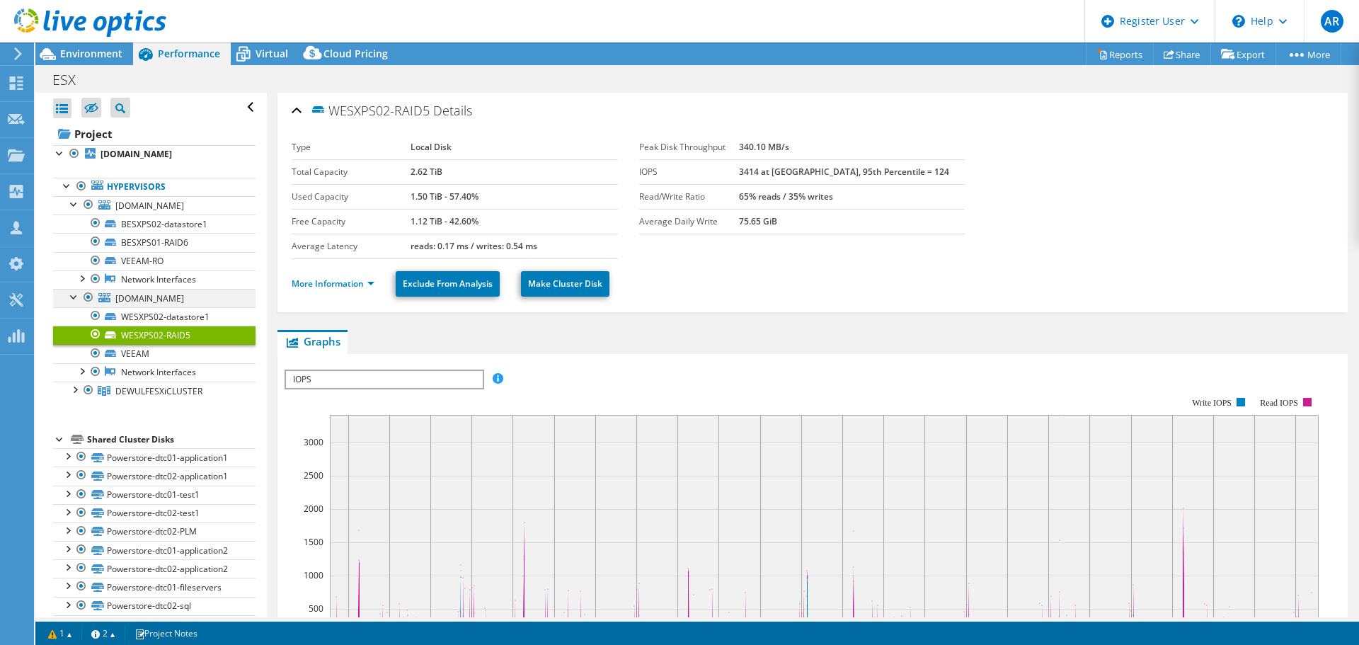
click at [76, 297] on div at bounding box center [74, 296] width 14 height 14
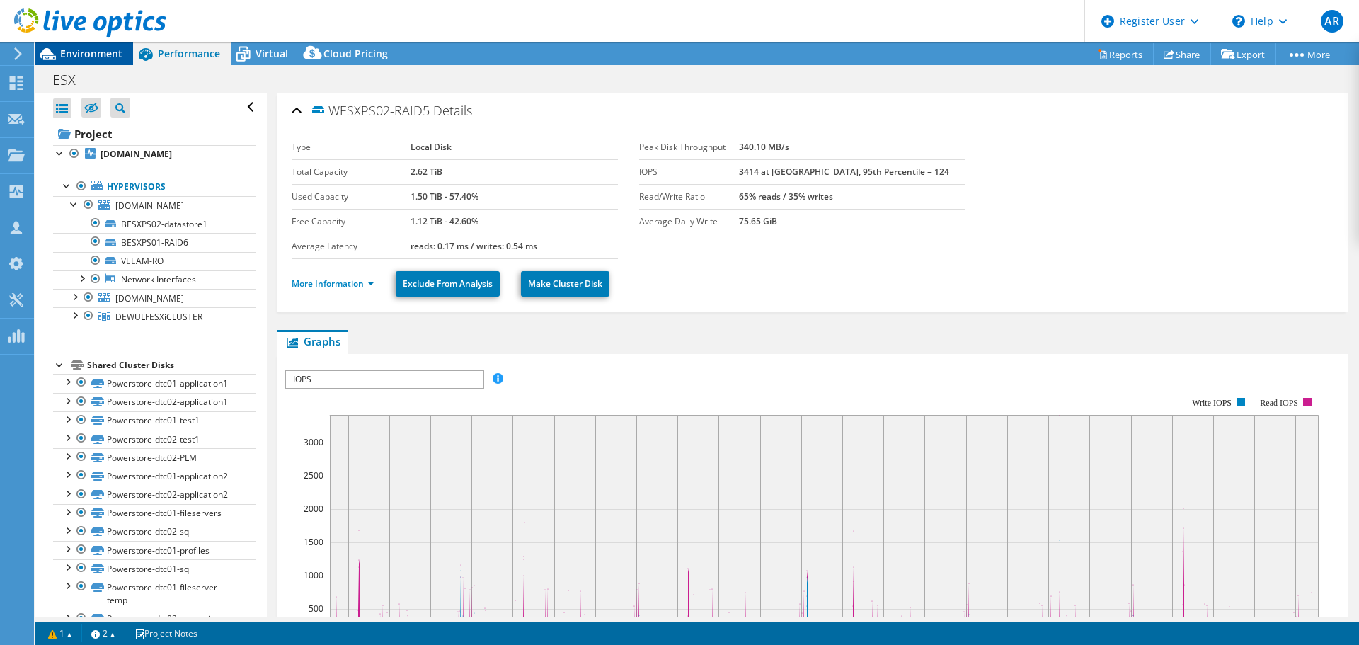
click at [86, 48] on span "Environment" at bounding box center [91, 53] width 62 height 13
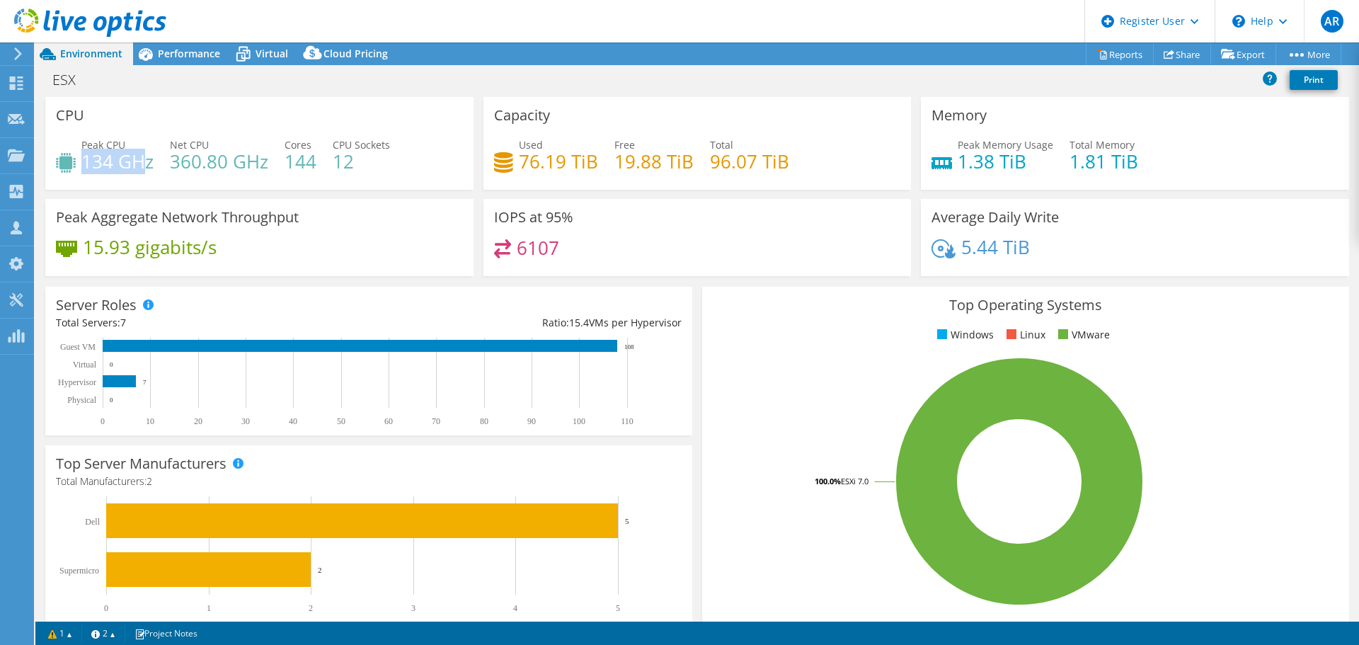
drag, startPoint x: 87, startPoint y: 159, endPoint x: 149, endPoint y: 167, distance: 62.9
click at [149, 166] on h4 "134 GHz" at bounding box center [117, 162] width 72 height 16
click at [311, 103] on div "CPU Peak CPU 134 GHz Net CPU 360.80 GHz Cores 144 CPU Sockets 12" at bounding box center [259, 143] width 428 height 93
click at [308, 110] on div "CPU Peak CPU 134 GHz Net CPU 360.80 GHz Cores 144 CPU Sockets 12" at bounding box center [259, 143] width 428 height 93
drag, startPoint x: 292, startPoint y: 163, endPoint x: 318, endPoint y: 168, distance: 27.3
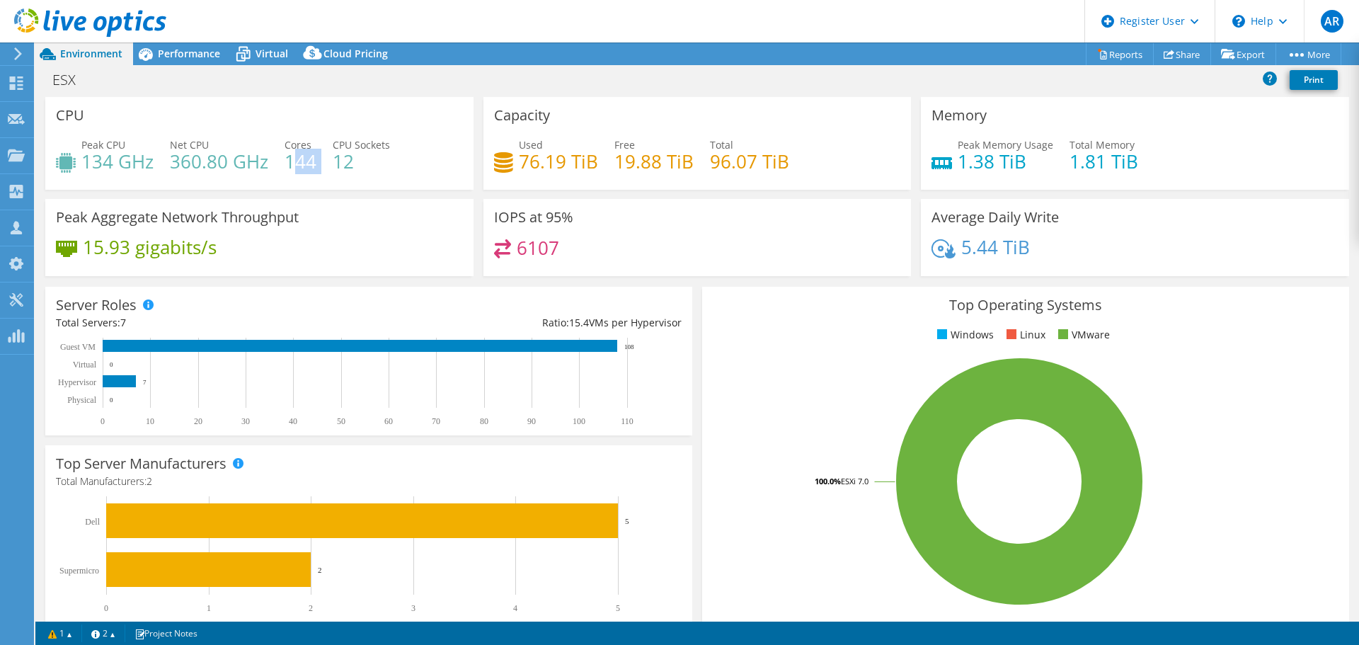
click at [318, 168] on div "Peak CPU 134 GHz Net CPU 360.80 GHz Cores 144 CPU Sockets 12" at bounding box center [259, 160] width 407 height 46
click at [314, 174] on div "Peak CPU 134 GHz Net CPU 360.80 GHz Cores 144 CPU Sockets 12" at bounding box center [259, 160] width 407 height 46
drag, startPoint x: 316, startPoint y: 166, endPoint x: 287, endPoint y: 168, distance: 29.1
click at [287, 168] on div "Peak CPU 134 GHz Net CPU 360.80 GHz Cores 144 CPU Sockets 12" at bounding box center [259, 160] width 407 height 46
drag, startPoint x: 177, startPoint y: 163, endPoint x: 255, endPoint y: 174, distance: 78.7
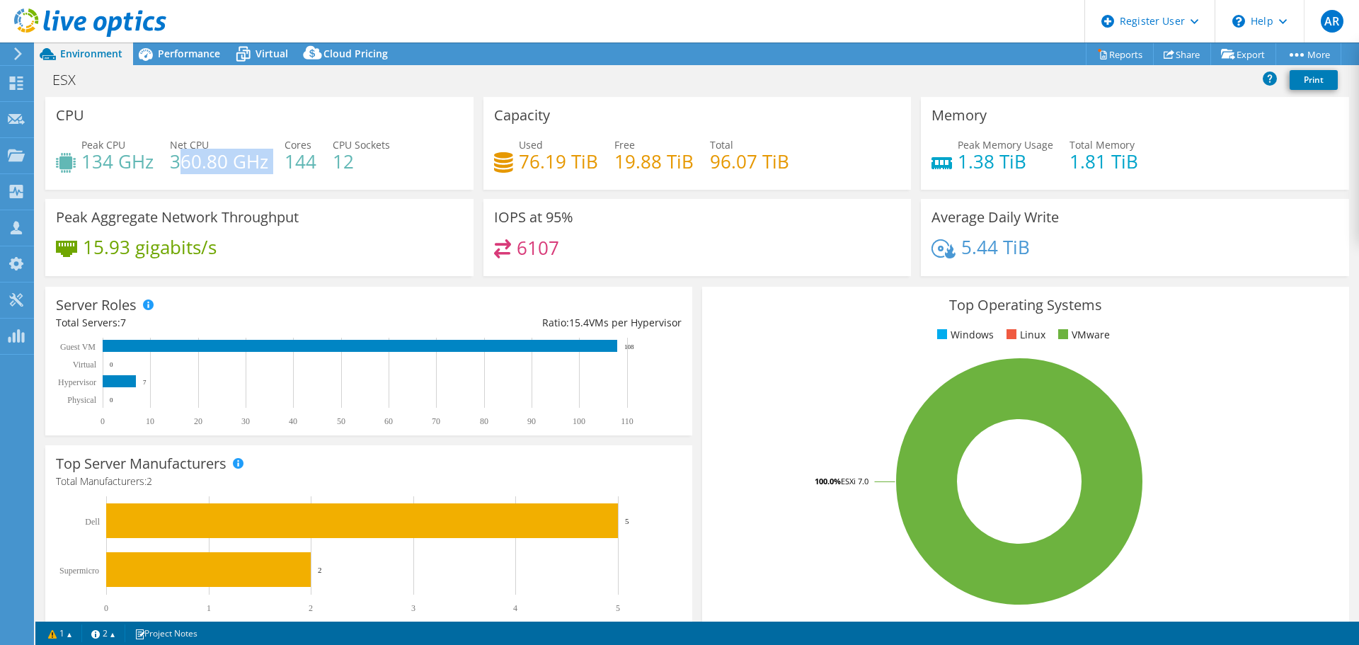
click at [255, 174] on div "Peak CPU 134 GHz Net CPU 360.80 GHz Cores 144 CPU Sockets 12" at bounding box center [259, 160] width 407 height 46
drag, startPoint x: 967, startPoint y: 166, endPoint x: 998, endPoint y: 167, distance: 31.1
click at [998, 167] on h4 "1.38 TiB" at bounding box center [1005, 162] width 96 height 16
click at [1045, 192] on div "Memory Peak Memory Usage 1.38 TiB Total Memory 1.81 TiB" at bounding box center [1135, 148] width 438 height 102
drag, startPoint x: 962, startPoint y: 166, endPoint x: 1033, endPoint y: 171, distance: 71.7
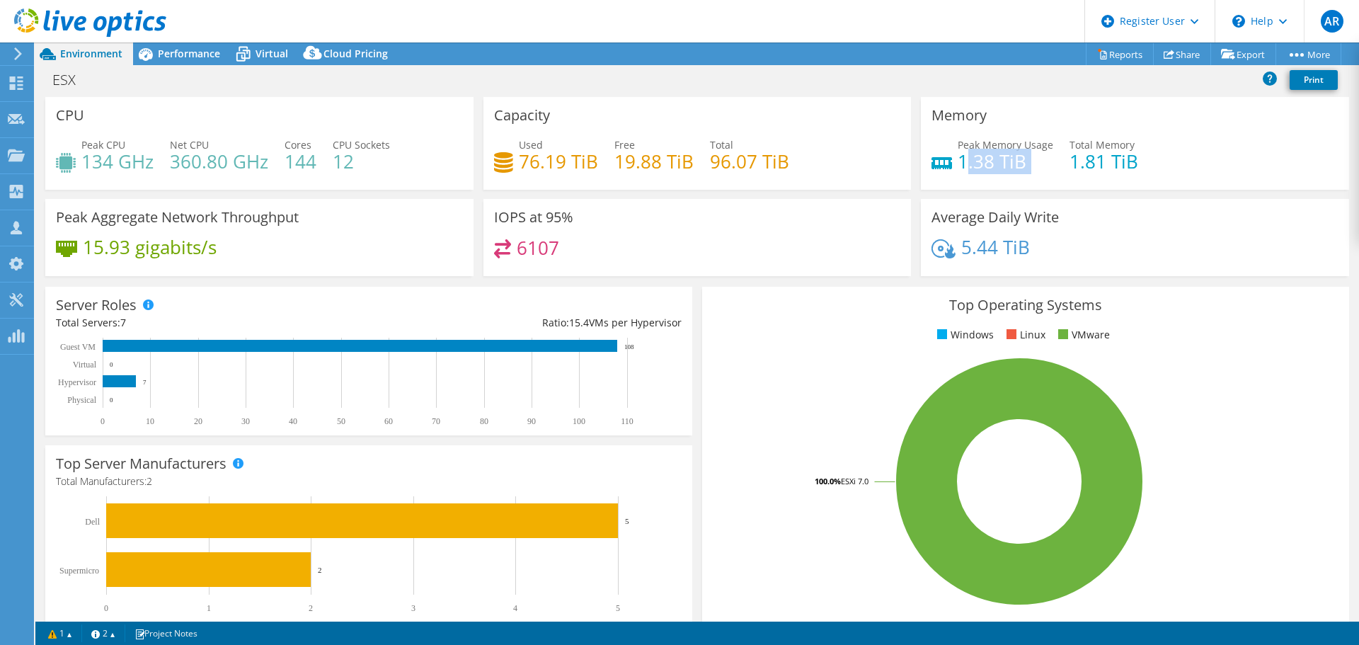
click at [1033, 171] on div "Peak Memory Usage 1.38 TiB Total Memory 1.81 TiB" at bounding box center [1134, 160] width 407 height 46
click at [1033, 181] on div "Peak Memory Usage 1.38 TiB Total Memory 1.81 TiB" at bounding box center [1134, 160] width 407 height 46
drag, startPoint x: 1018, startPoint y: 159, endPoint x: 939, endPoint y: 166, distance: 79.6
click at [939, 166] on div "Peak Memory Usage 1.38 TiB" at bounding box center [992, 153] width 122 height 32
drag, startPoint x: 993, startPoint y: 178, endPoint x: 984, endPoint y: 171, distance: 11.1
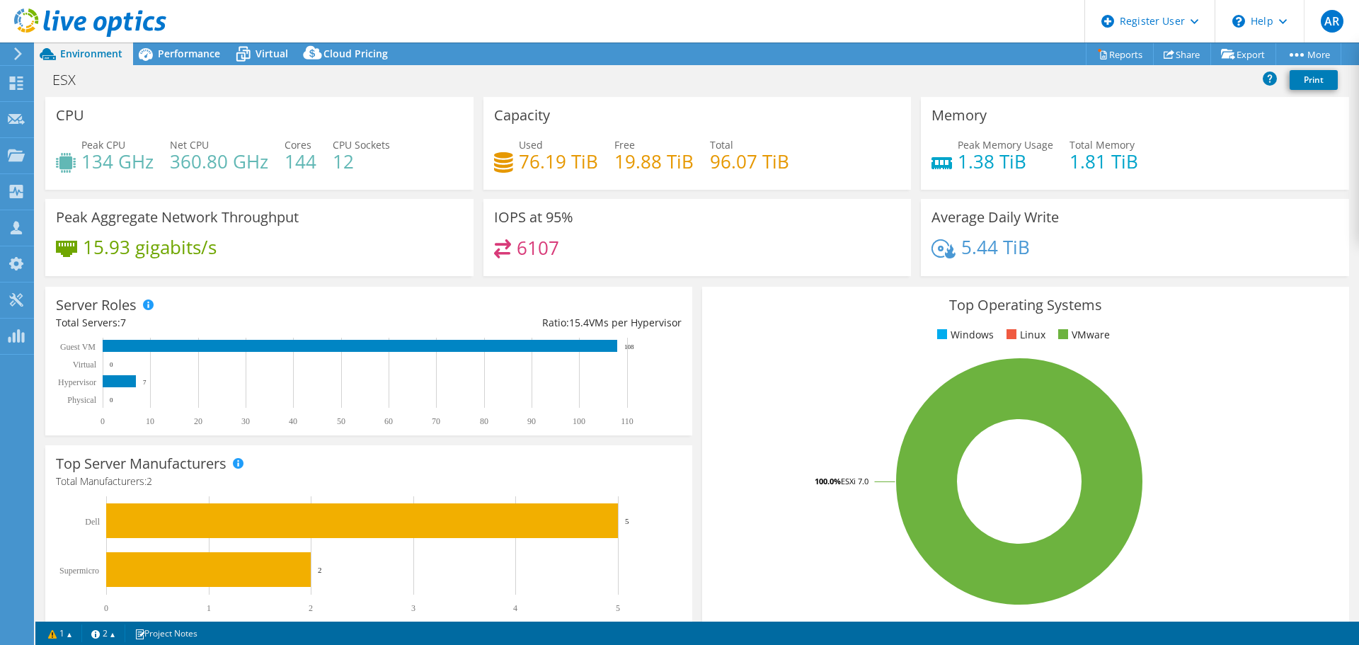
click at [984, 171] on div "Peak Memory Usage 1.38 TiB Total Memory 1.81 TiB" at bounding box center [1134, 160] width 407 height 46
click at [986, 165] on h4 "1.38 TiB" at bounding box center [1005, 162] width 96 height 16
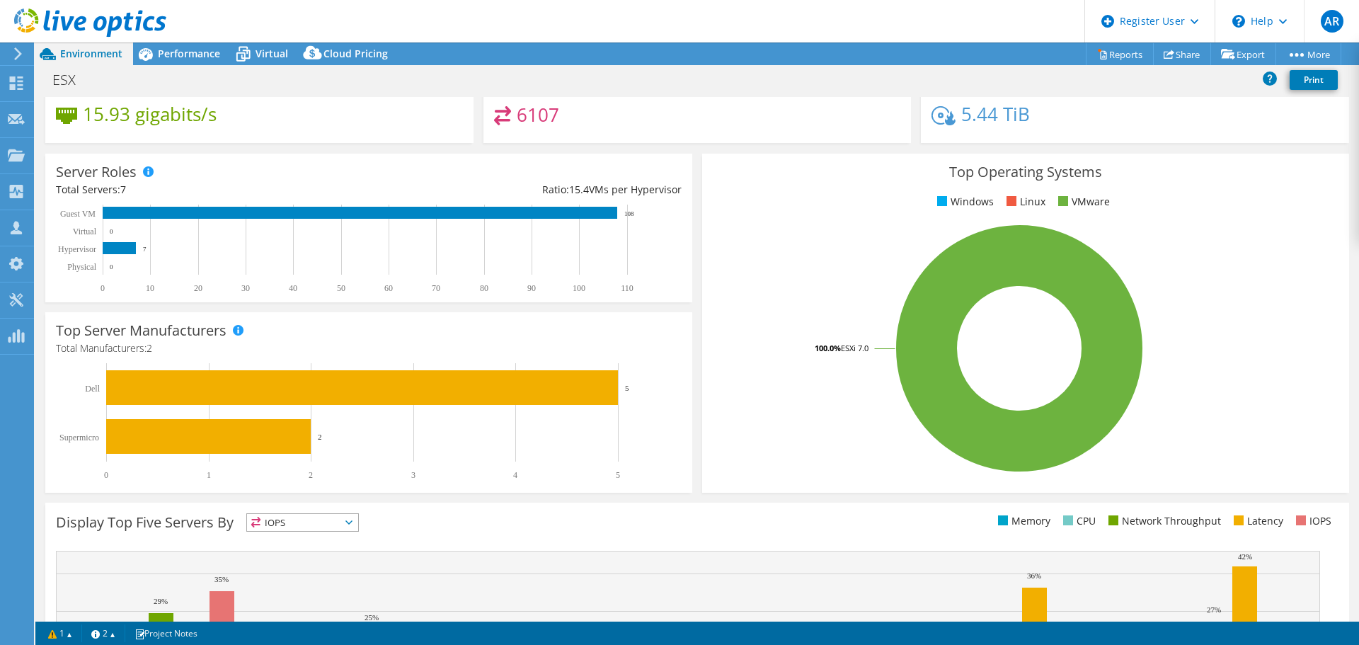
scroll to position [300, 0]
